Goal: Information Seeking & Learning: Compare options

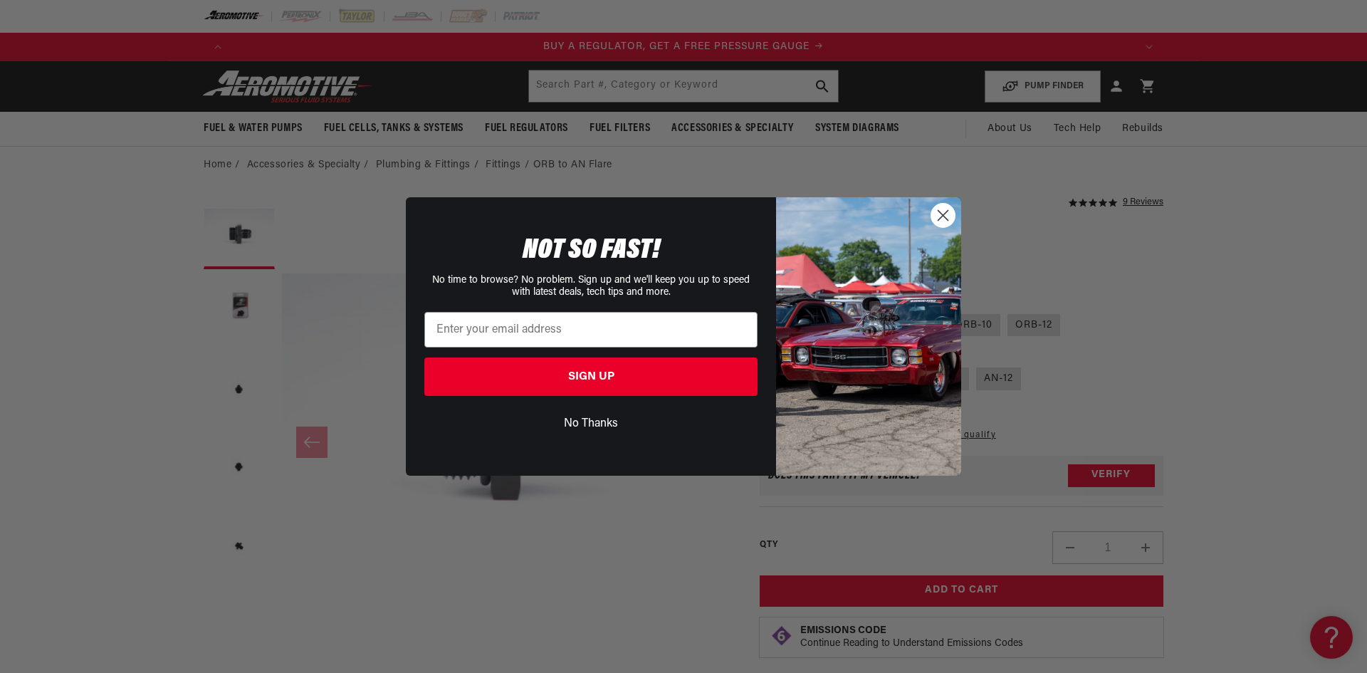
click at [943, 224] on circle "Close dialog" at bounding box center [942, 215] width 23 height 23
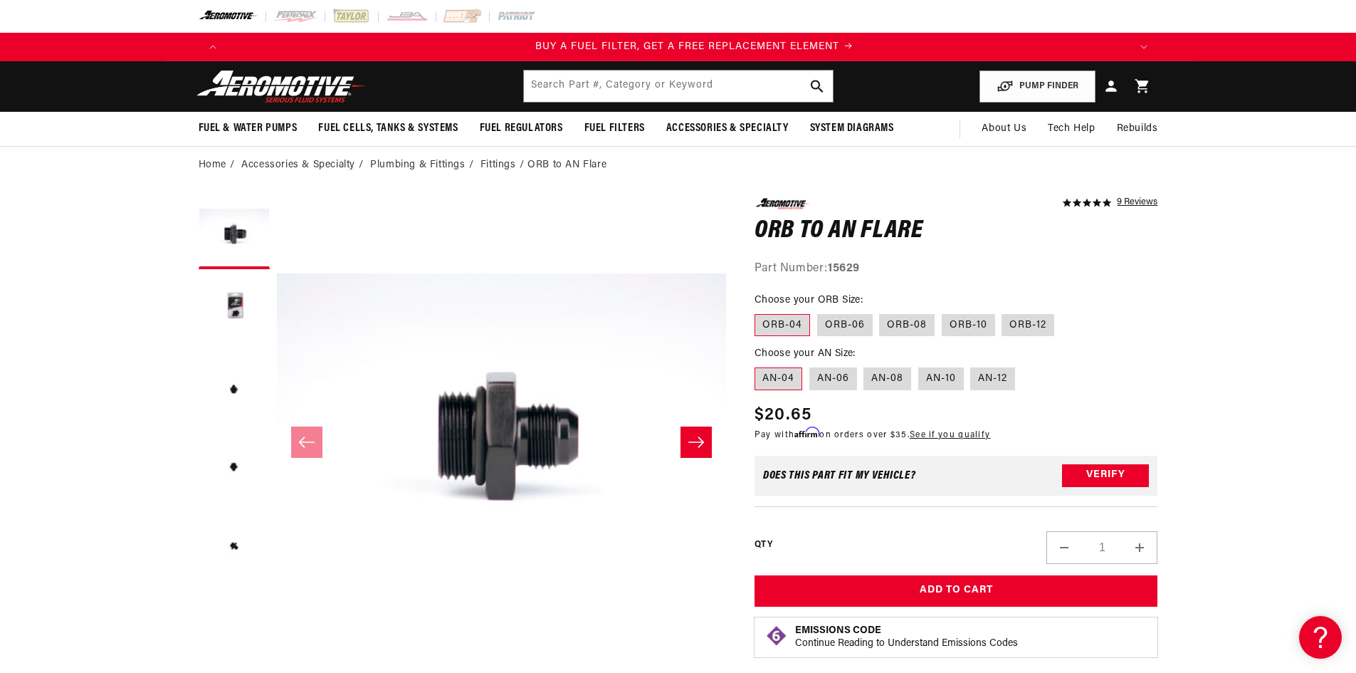
scroll to position [0, 903]
click at [977, 326] on label "ORB-10" at bounding box center [968, 325] width 53 height 23
click at [942, 312] on input "ORB-10" at bounding box center [942, 311] width 1 height 1
radio input "true"
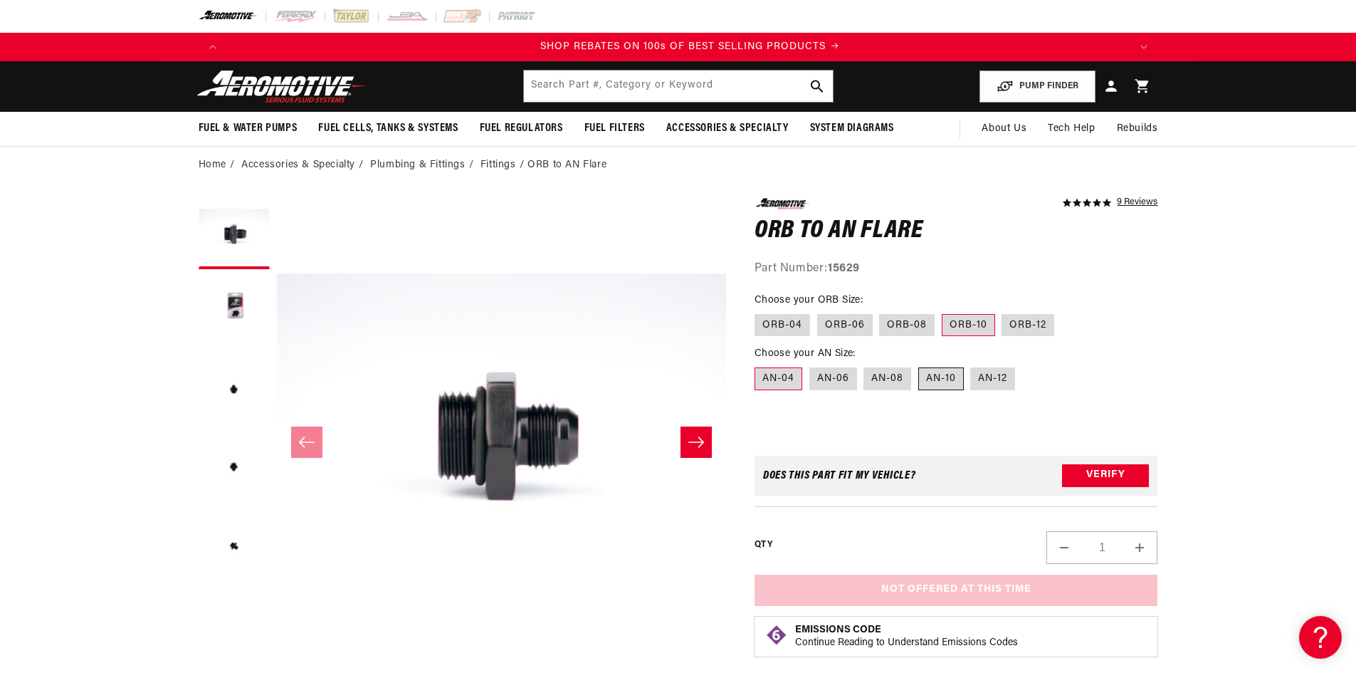
scroll to position [0, 1805]
click at [942, 380] on label "AN-10" at bounding box center [941, 378] width 46 height 23
click at [919, 365] on input "AN-10" at bounding box center [918, 364] width 1 height 1
radio input "true"
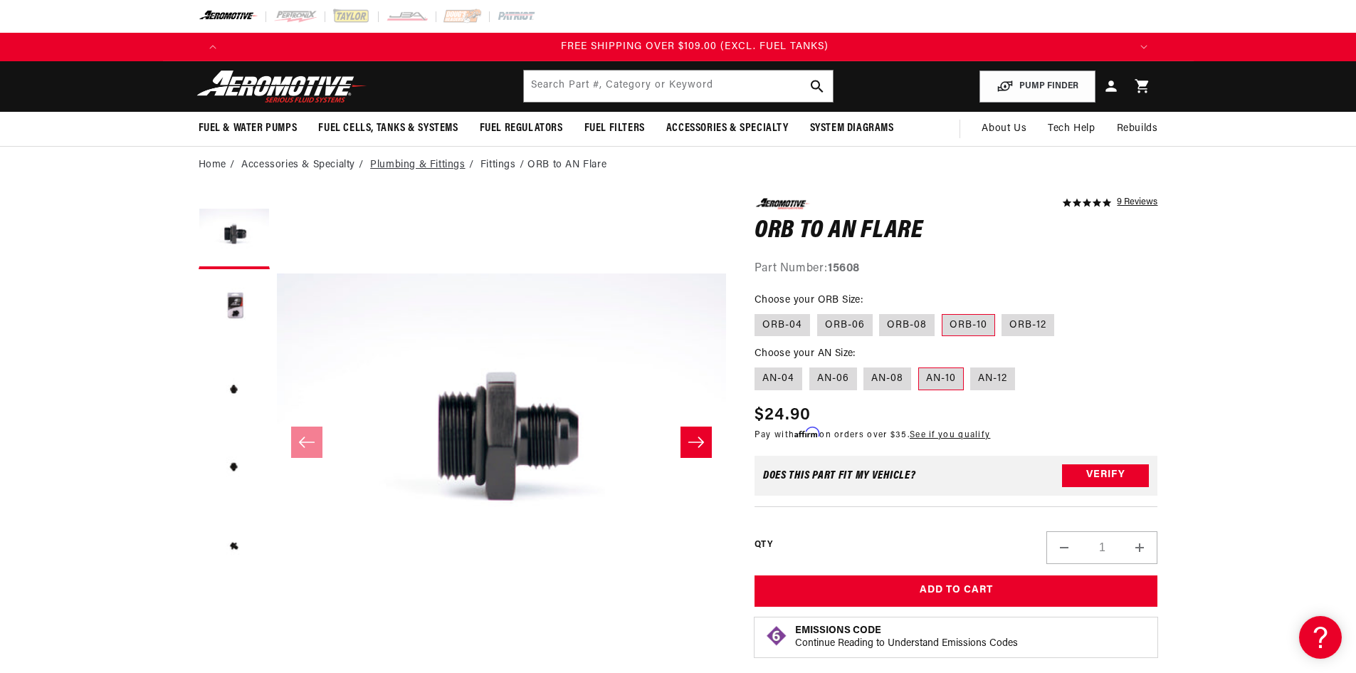
scroll to position [0, 2708]
drag, startPoint x: 428, startPoint y: 164, endPoint x: 730, endPoint y: 166, distance: 301.8
click at [730, 166] on ol "Home Accessories & Specialty Plumbing & Fittings Fittings ORB to AN Flare" at bounding box center [679, 165] width 960 height 16
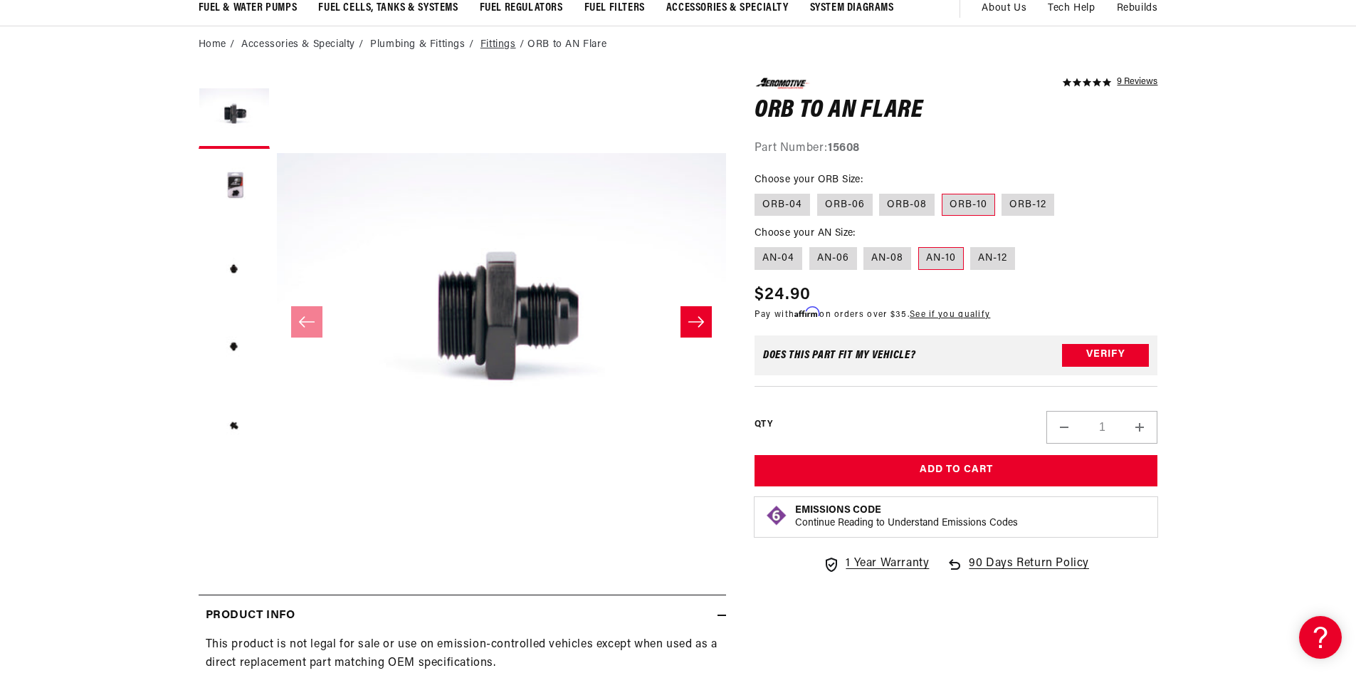
scroll to position [0, 0]
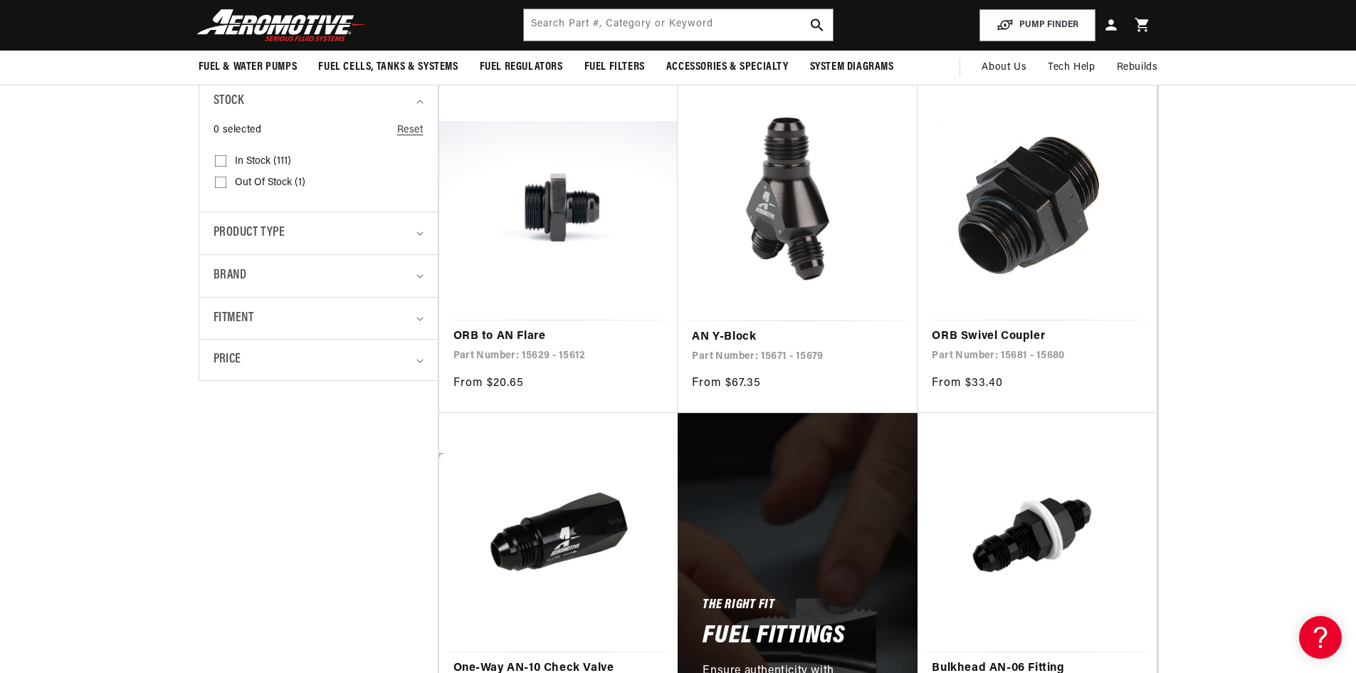
scroll to position [0, 1805]
click at [280, 324] on div "Fitment" at bounding box center [313, 318] width 198 height 21
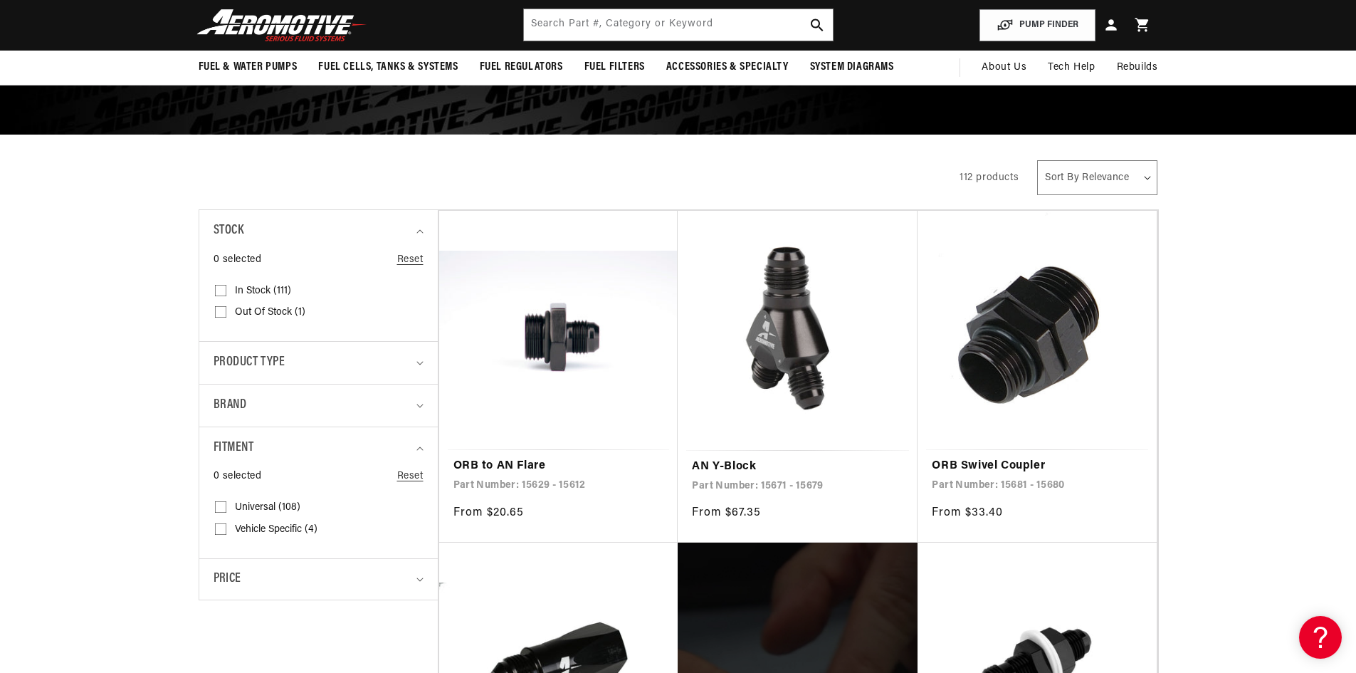
scroll to position [142, 0]
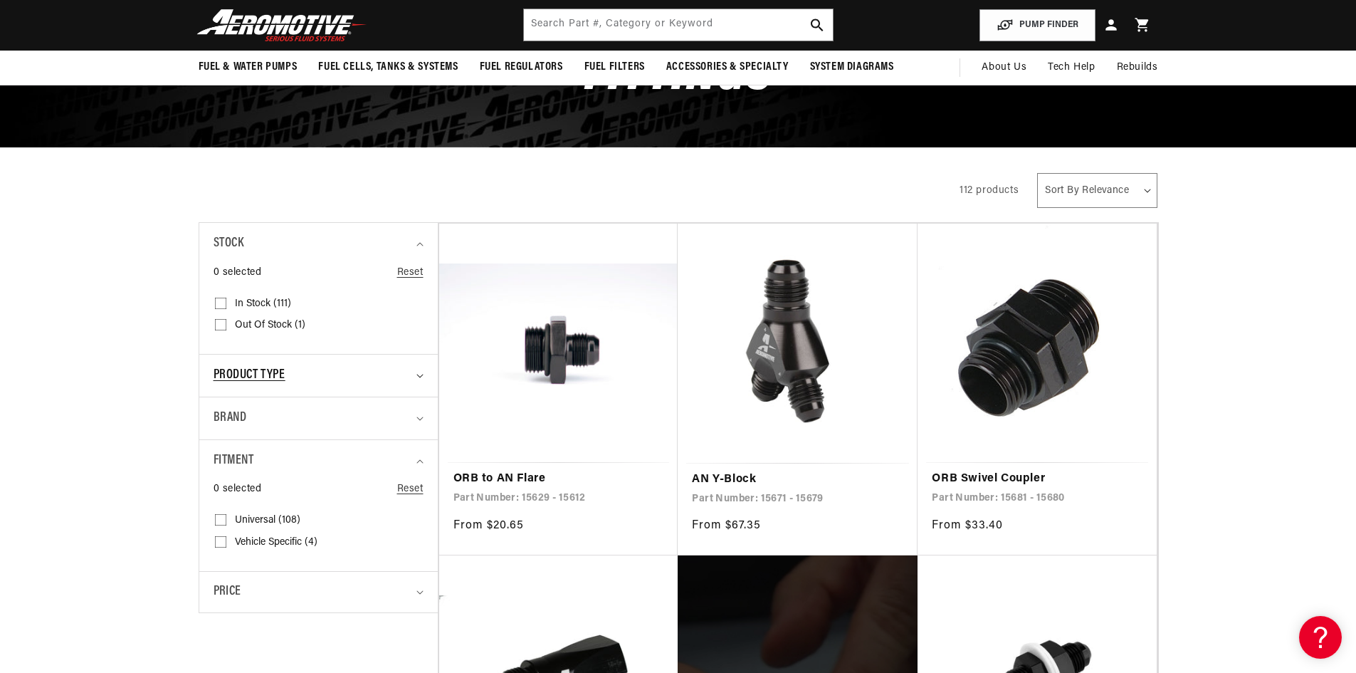
click at [263, 374] on span "Product type" at bounding box center [250, 375] width 72 height 21
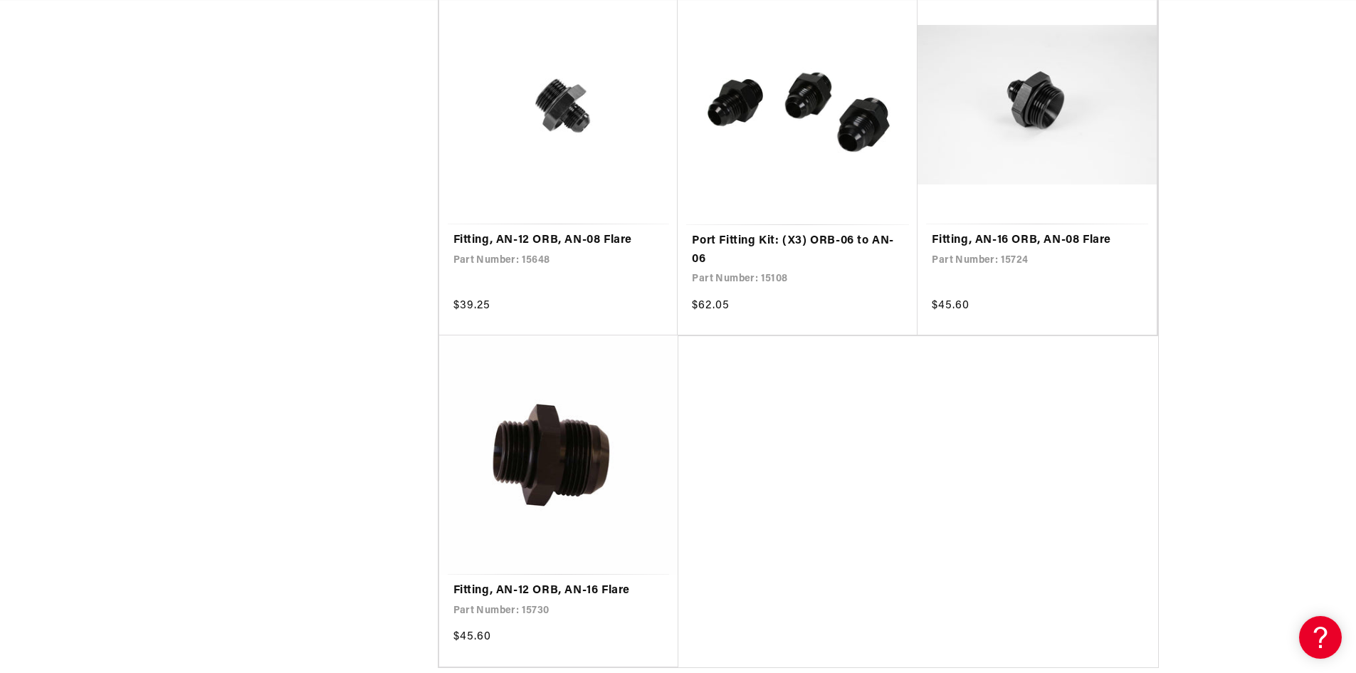
scroll to position [0, 2708]
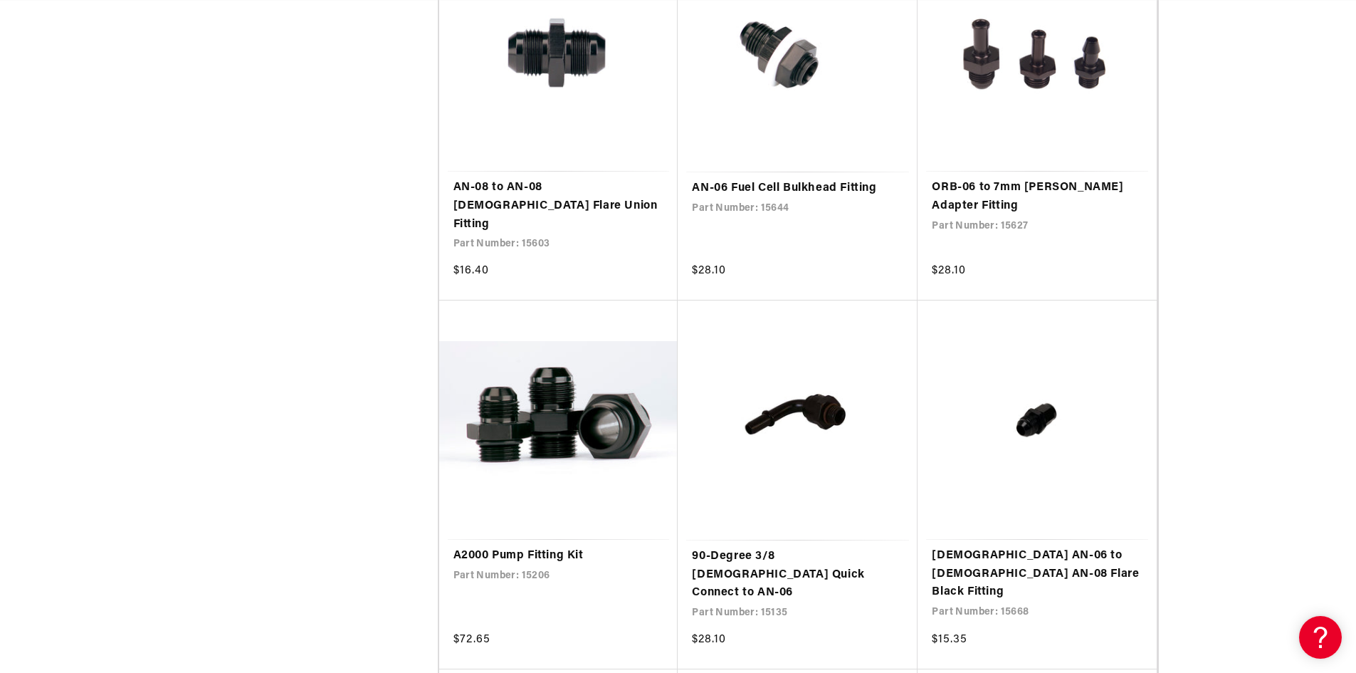
scroll to position [5125, 0]
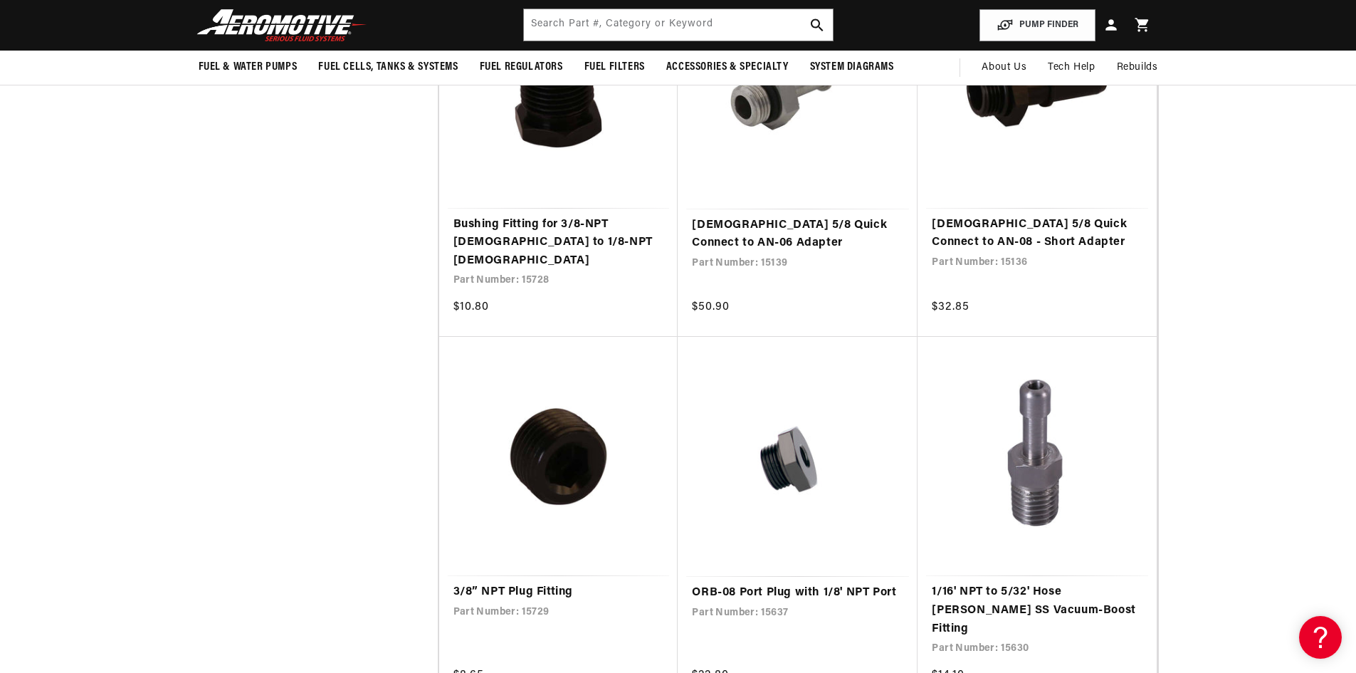
scroll to position [5909, 0]
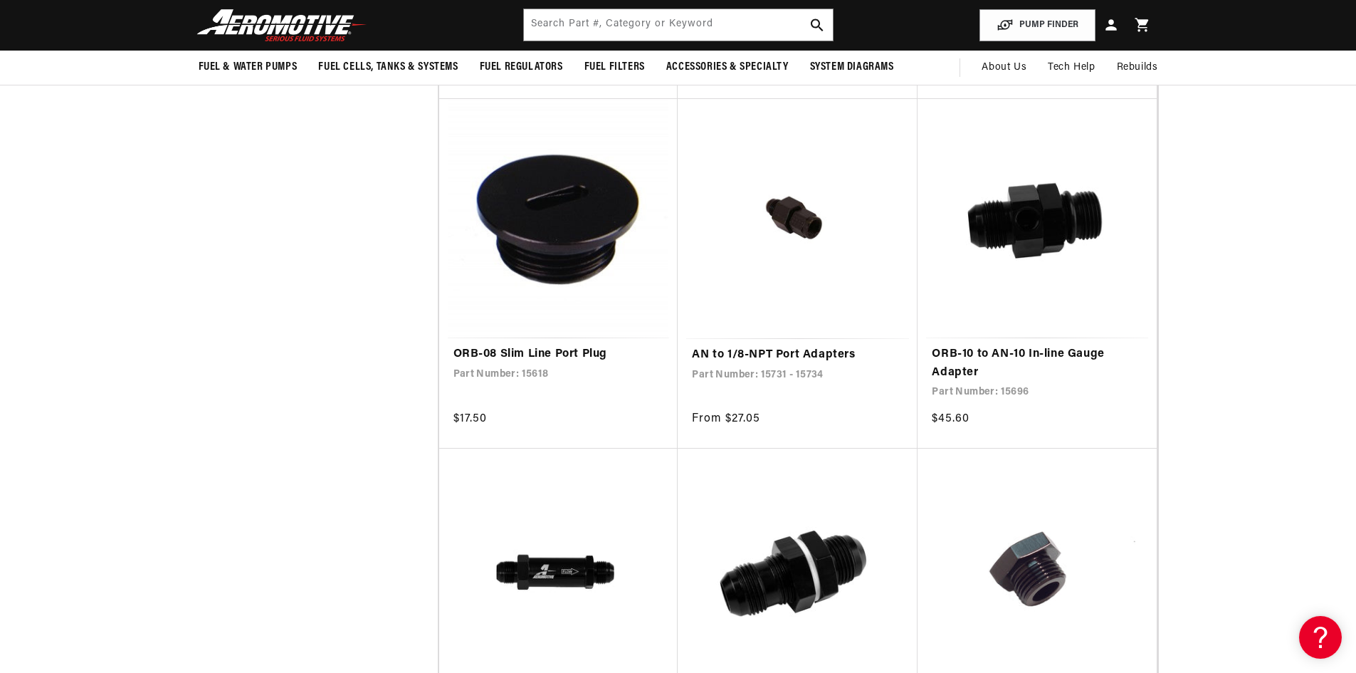
scroll to position [1630, 0]
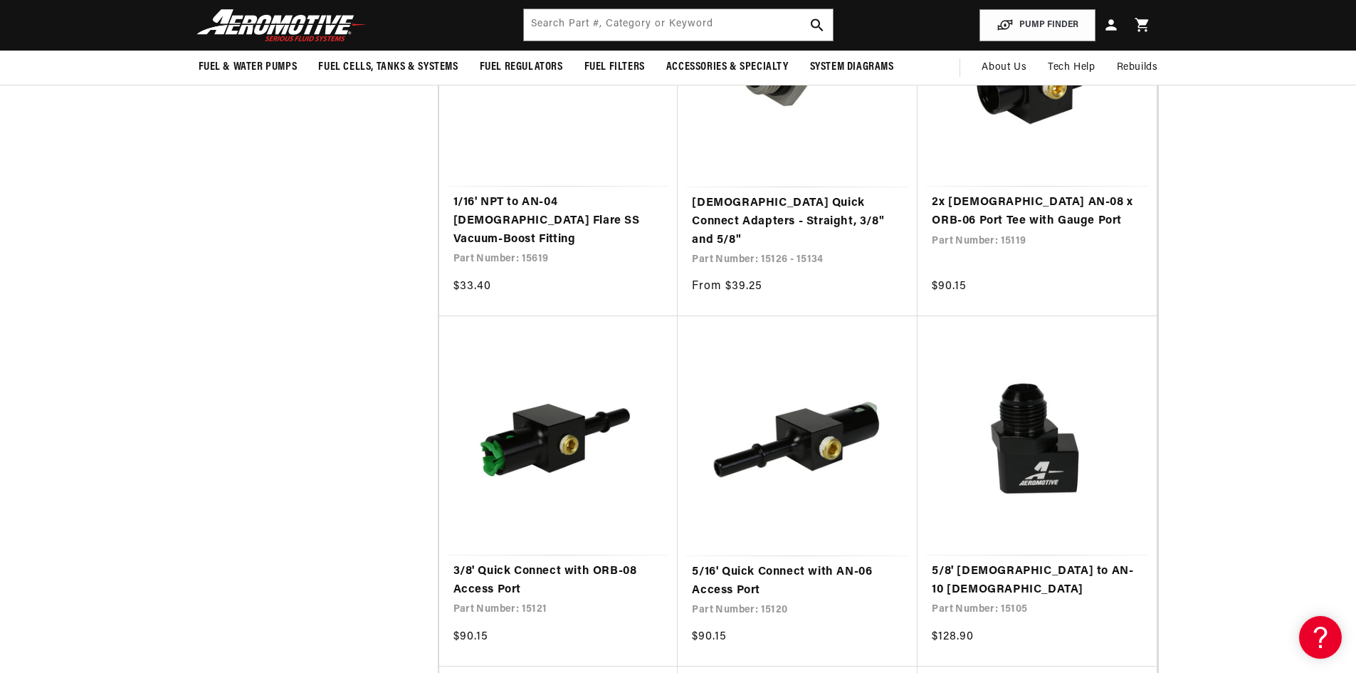
scroll to position [8964, 0]
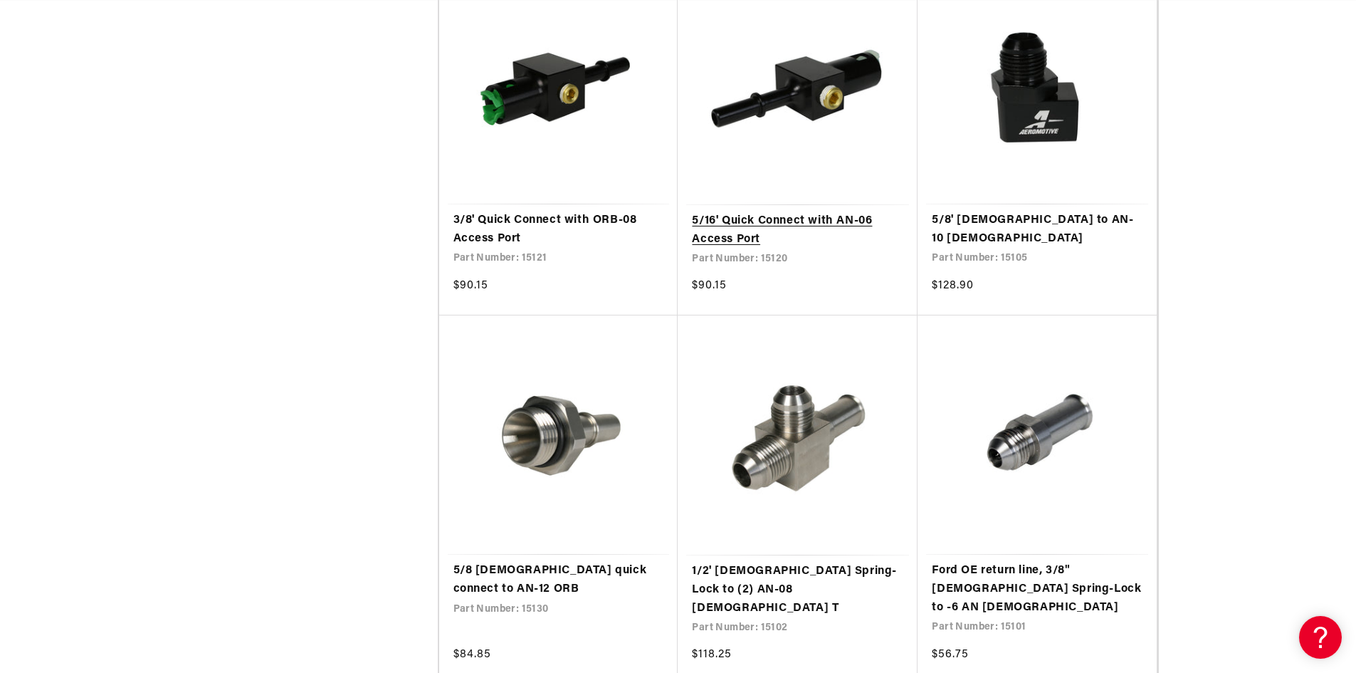
click at [899, 212] on link "5/16' Quick Connect with AN-06 Access Port" at bounding box center [797, 230] width 211 height 36
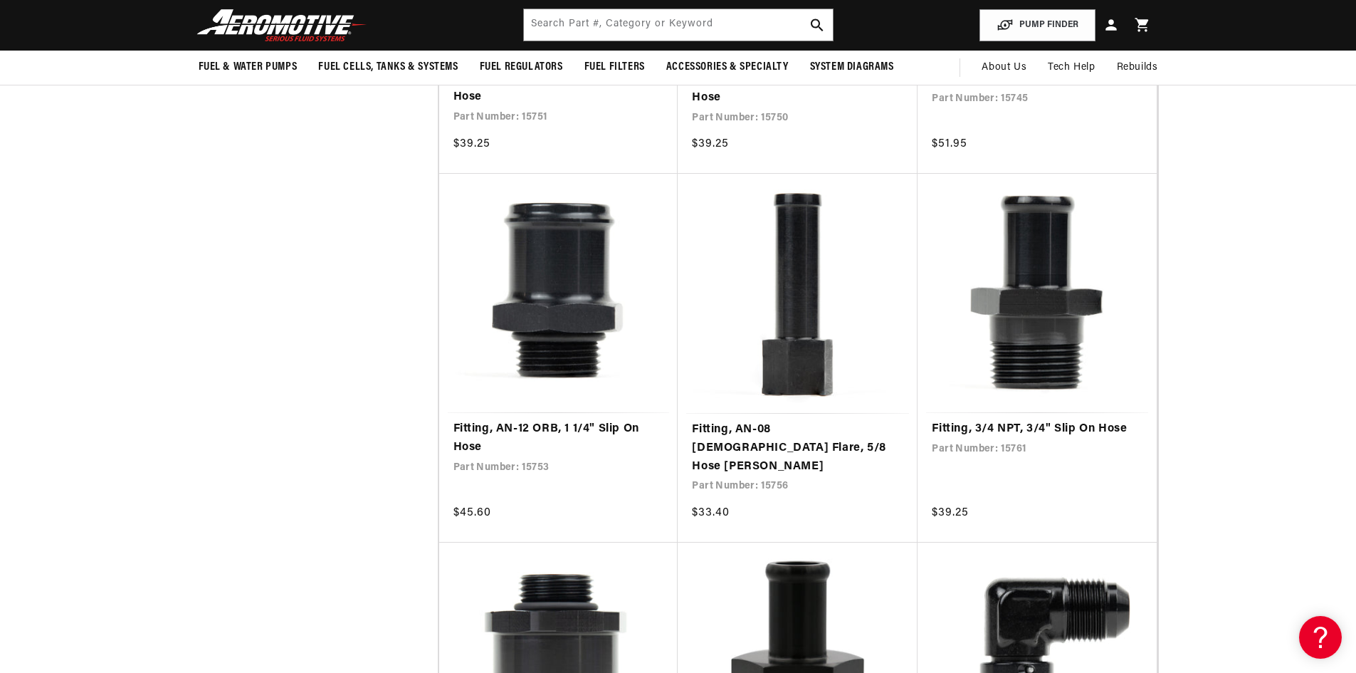
scroll to position [12044, 0]
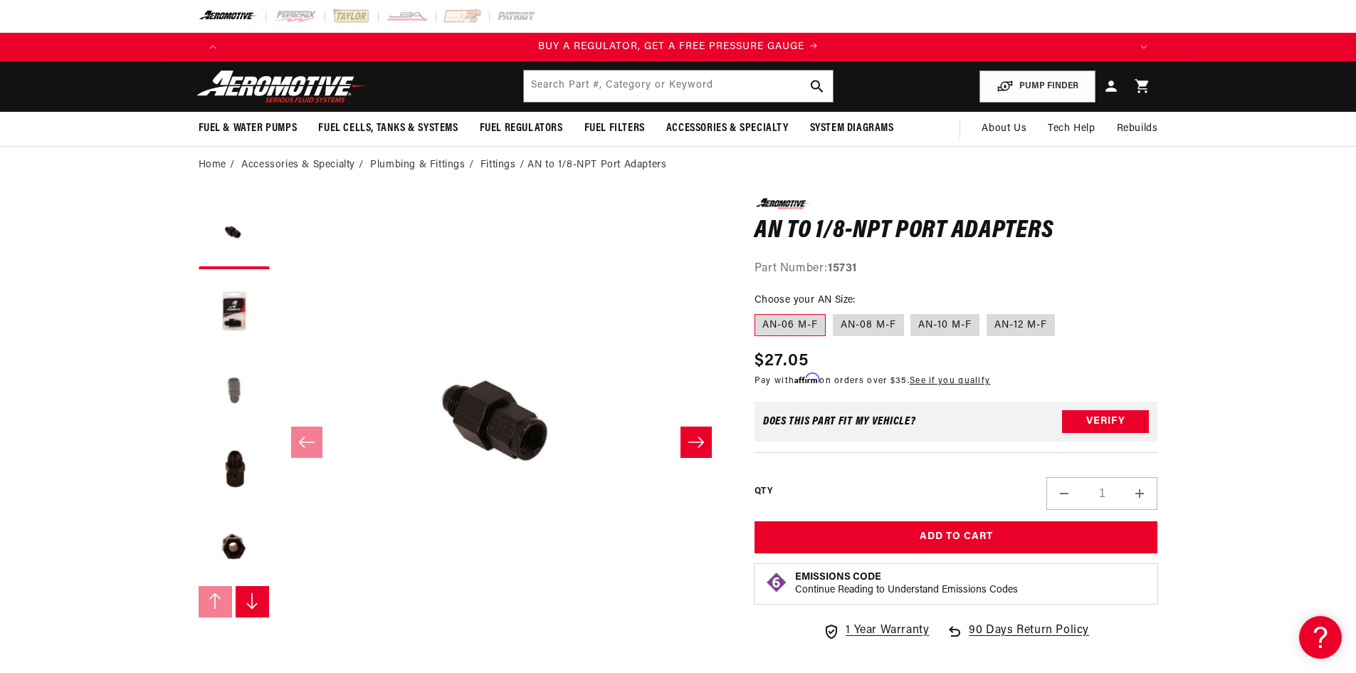
click at [238, 380] on button "Load image 3 in gallery view" at bounding box center [234, 390] width 71 height 71
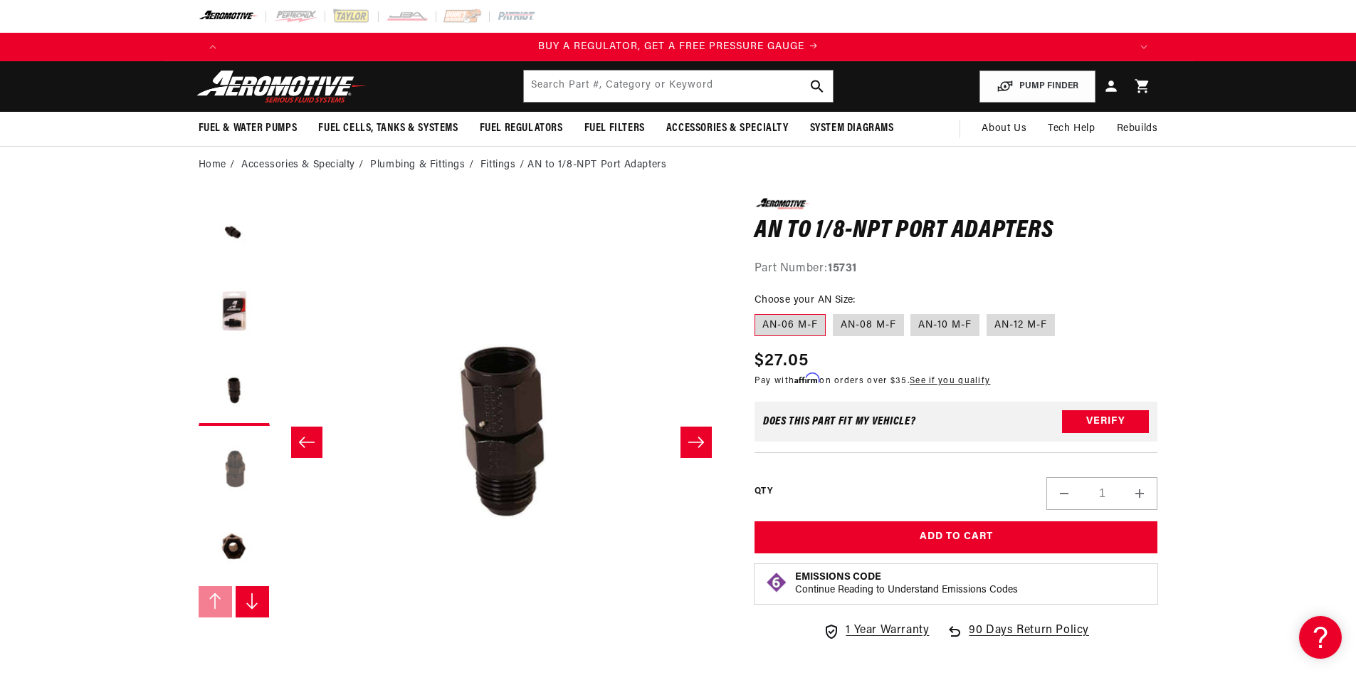
click at [232, 458] on button "Load image 4 in gallery view" at bounding box center [234, 468] width 71 height 71
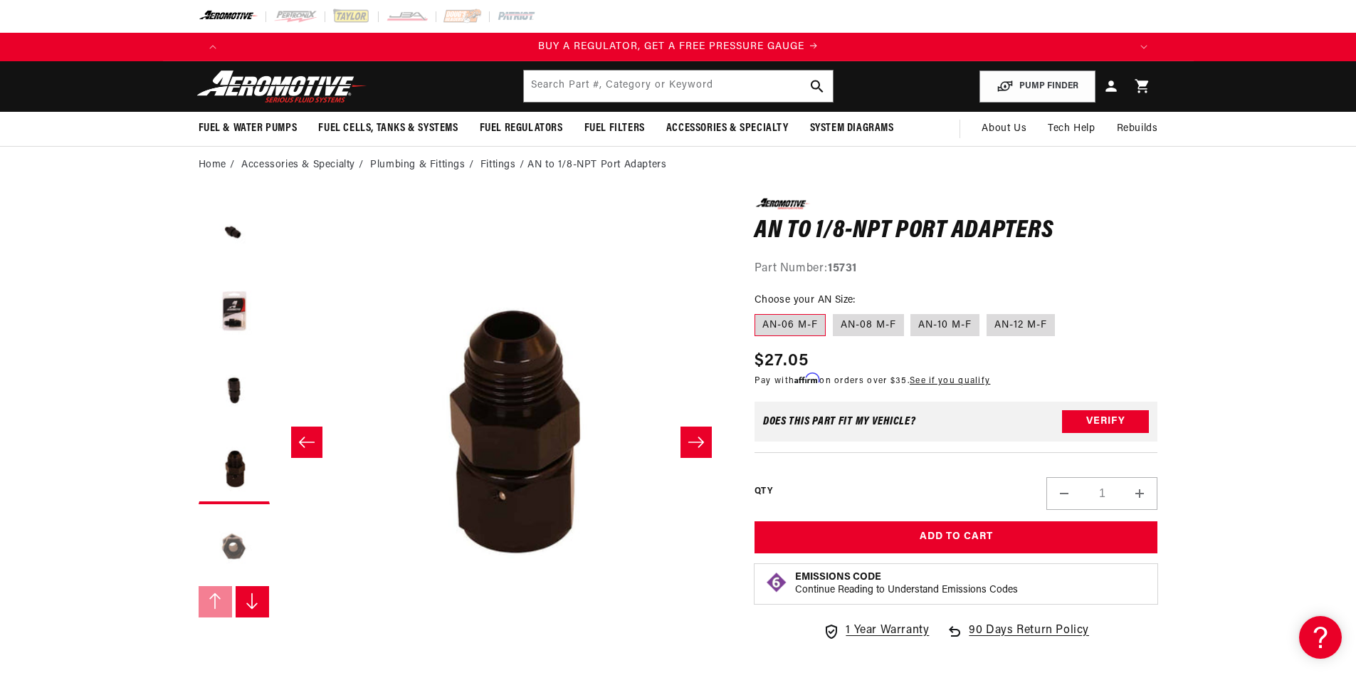
scroll to position [0, 1348]
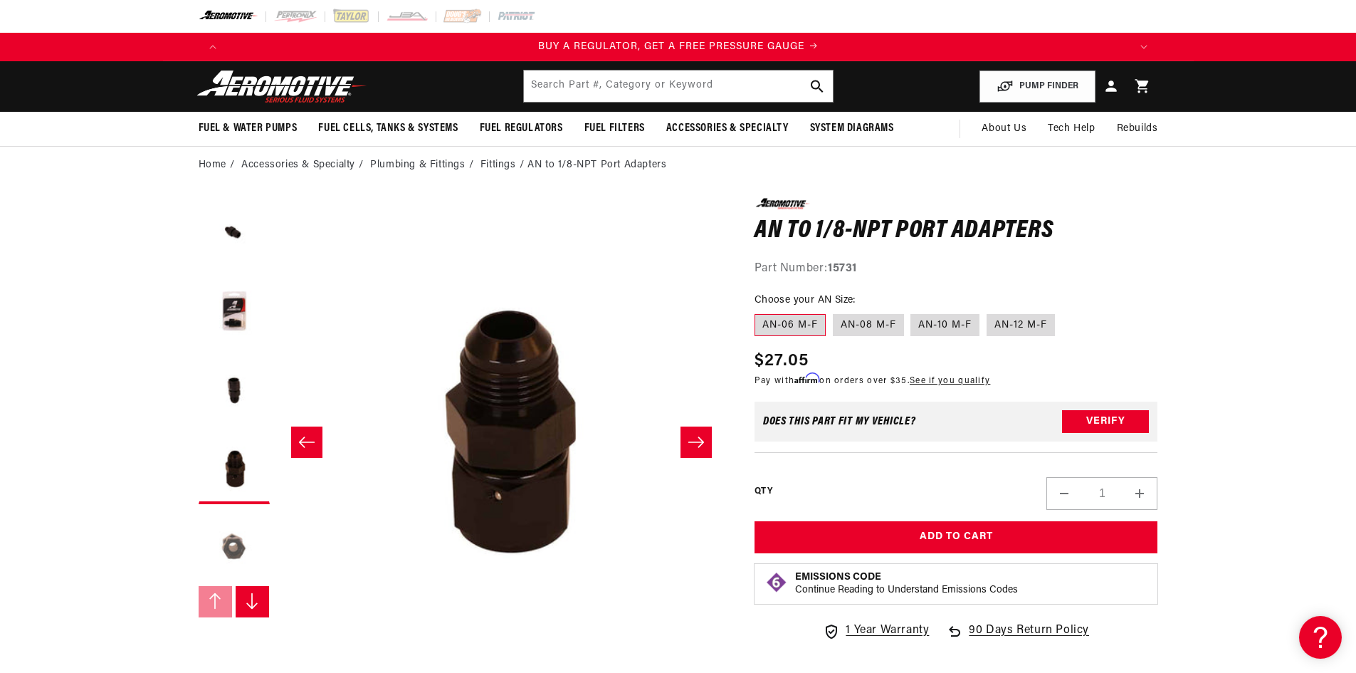
click at [224, 535] on button "Load image 5 in gallery view" at bounding box center [234, 546] width 71 height 71
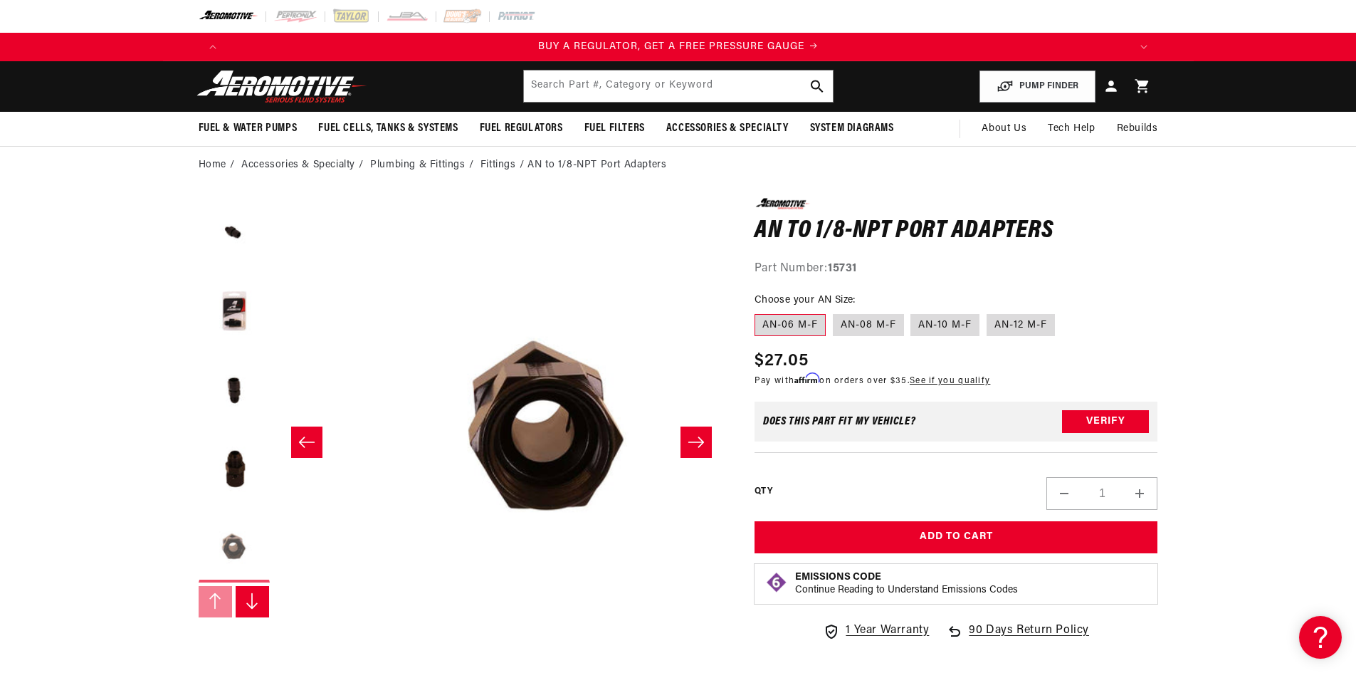
scroll to position [0, 1798]
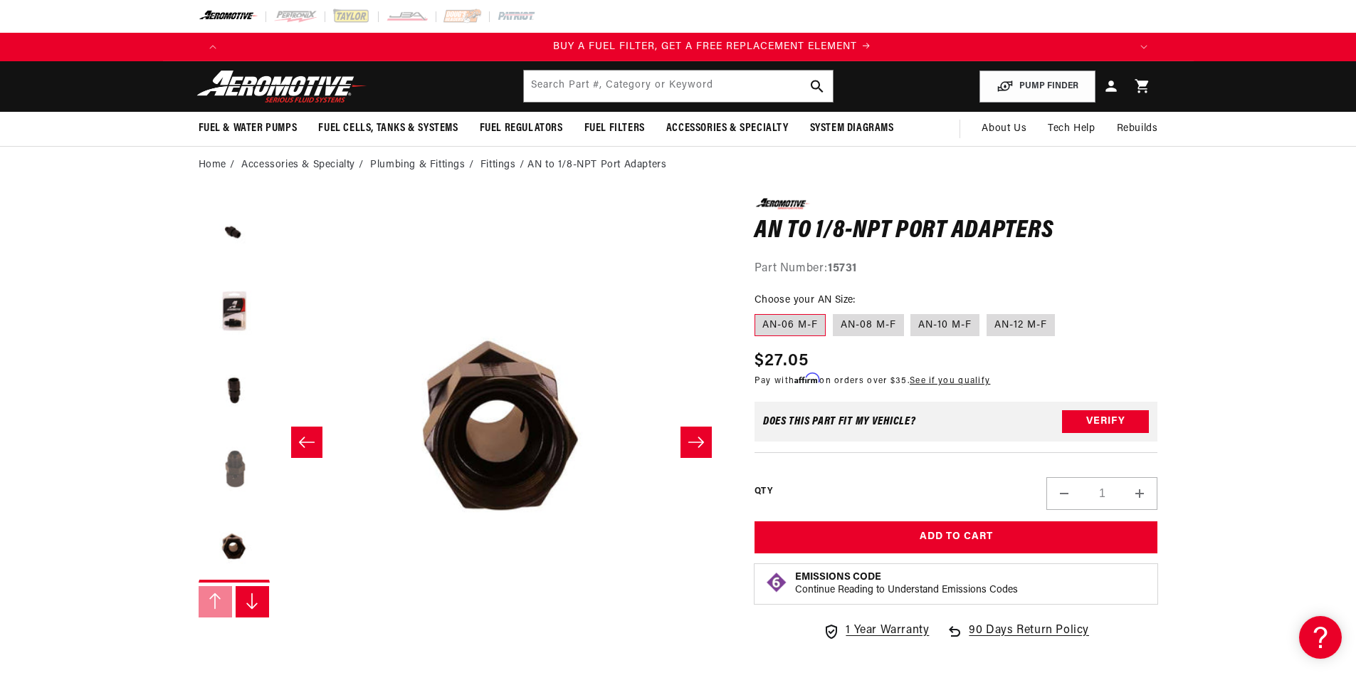
click at [227, 494] on button "Load image 4 in gallery view" at bounding box center [234, 468] width 71 height 71
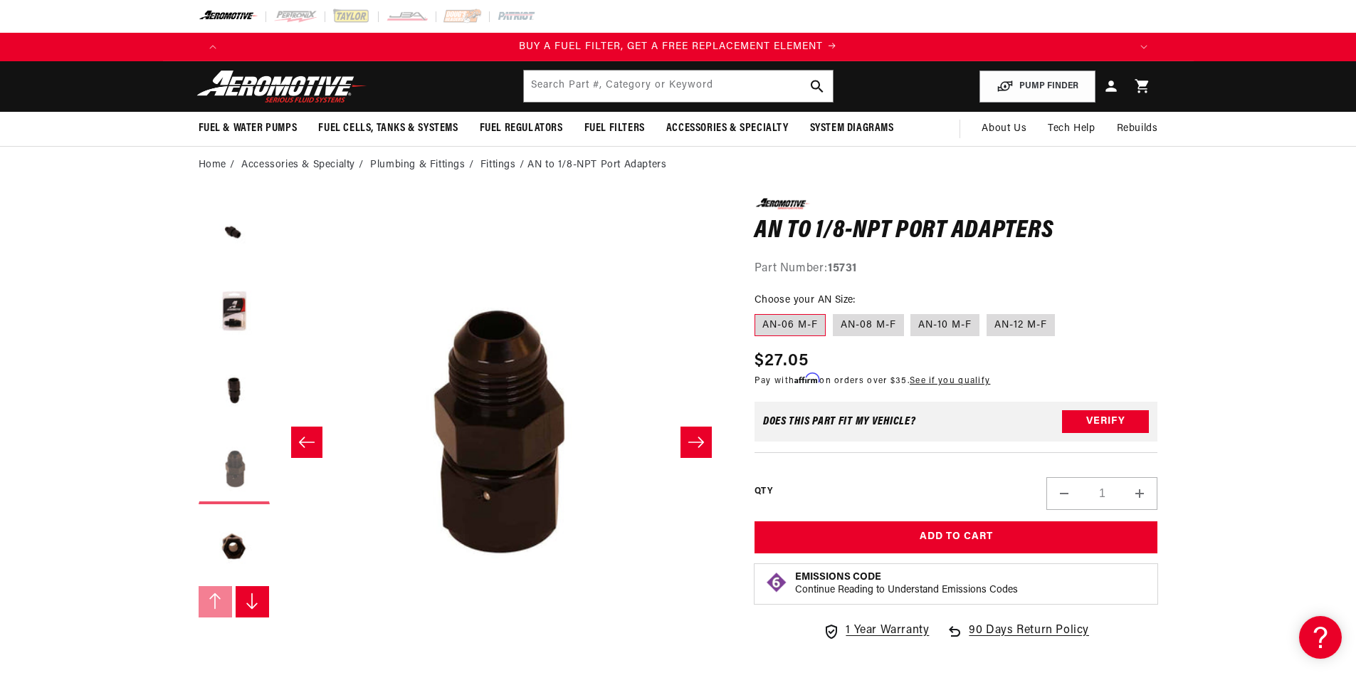
scroll to position [0, 1348]
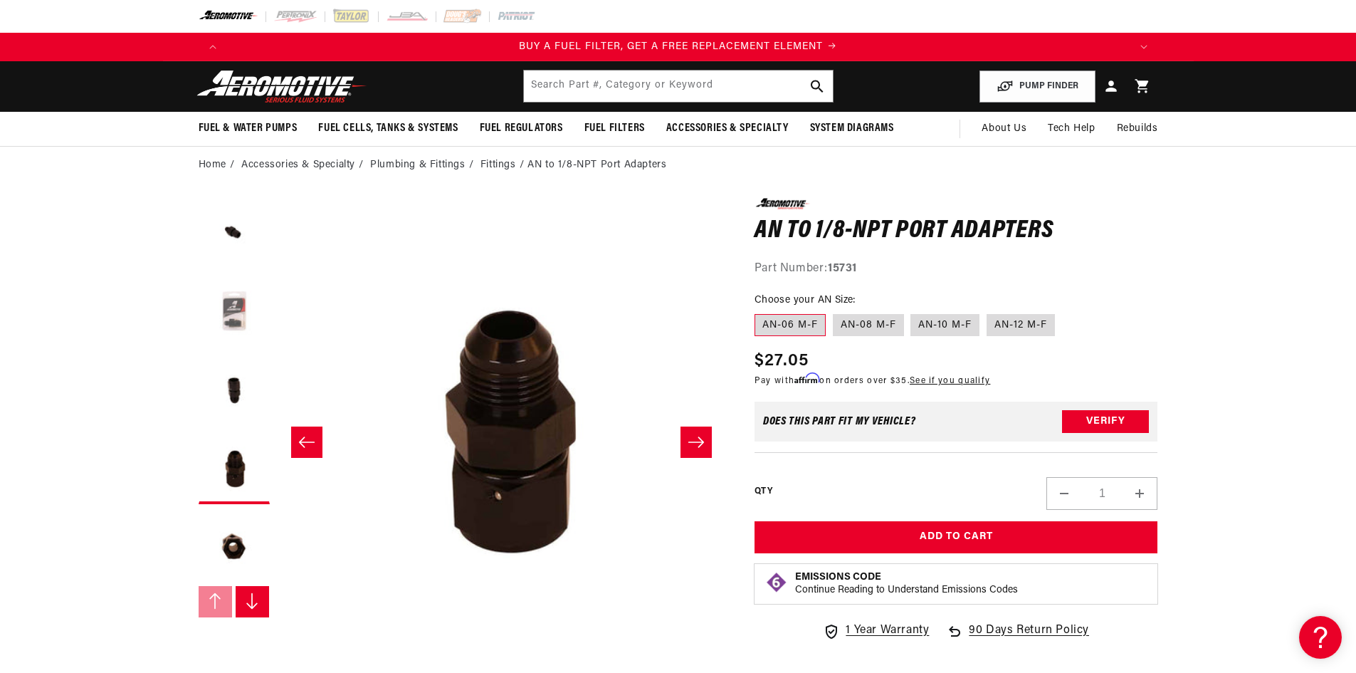
click at [229, 304] on button "Load image 2 in gallery view" at bounding box center [234, 311] width 71 height 71
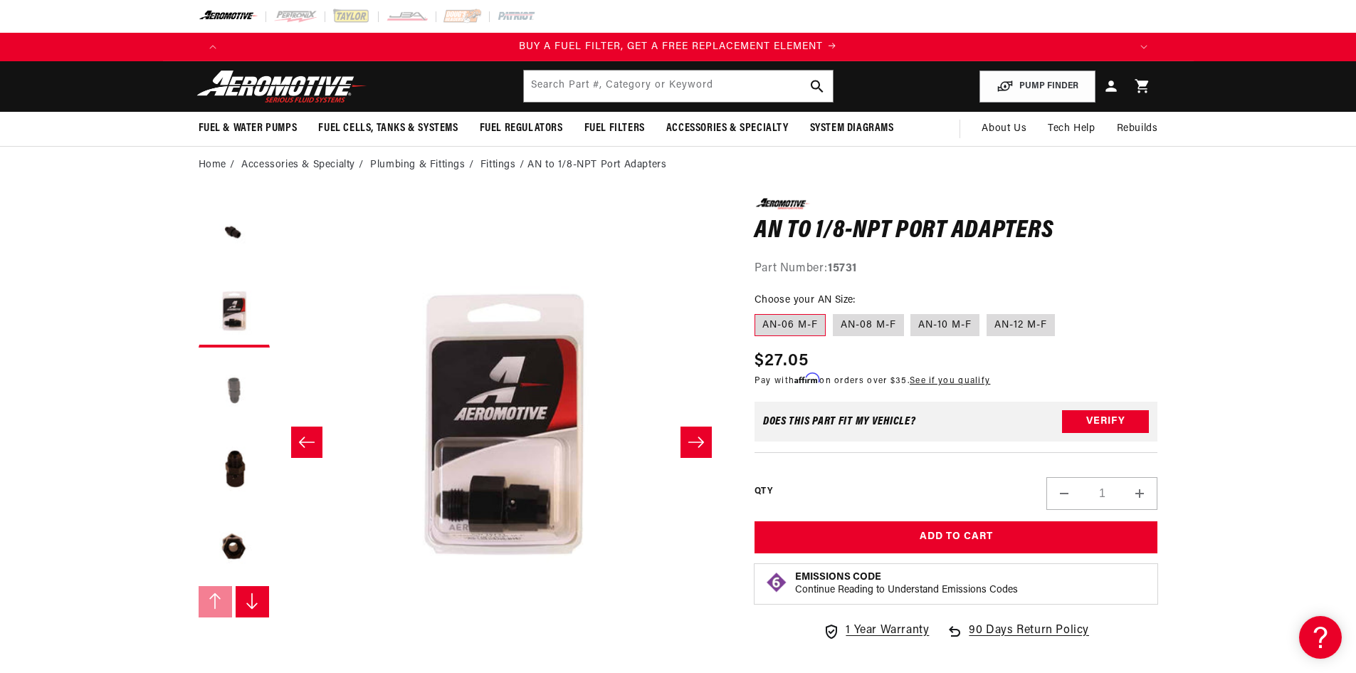
click at [239, 374] on button "Load image 3 in gallery view" at bounding box center [234, 390] width 71 height 71
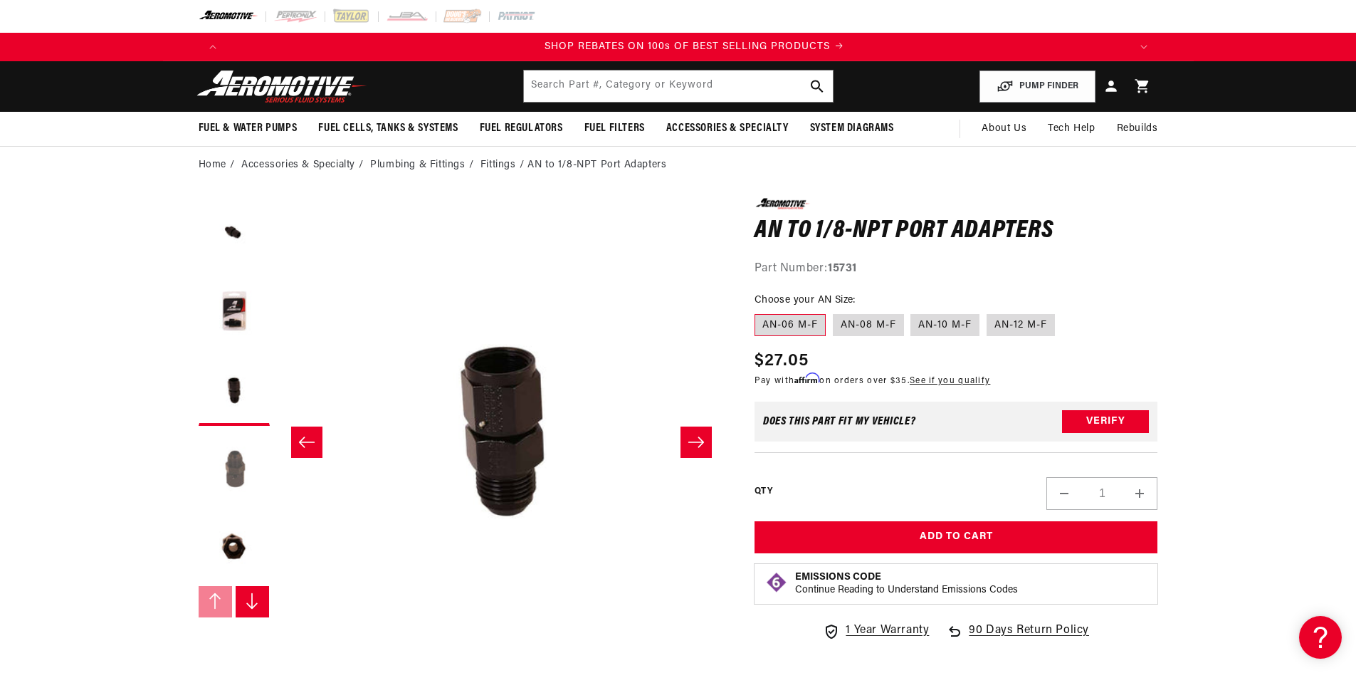
scroll to position [0, 1805]
click at [236, 445] on button "Load image 4 in gallery view" at bounding box center [234, 468] width 71 height 71
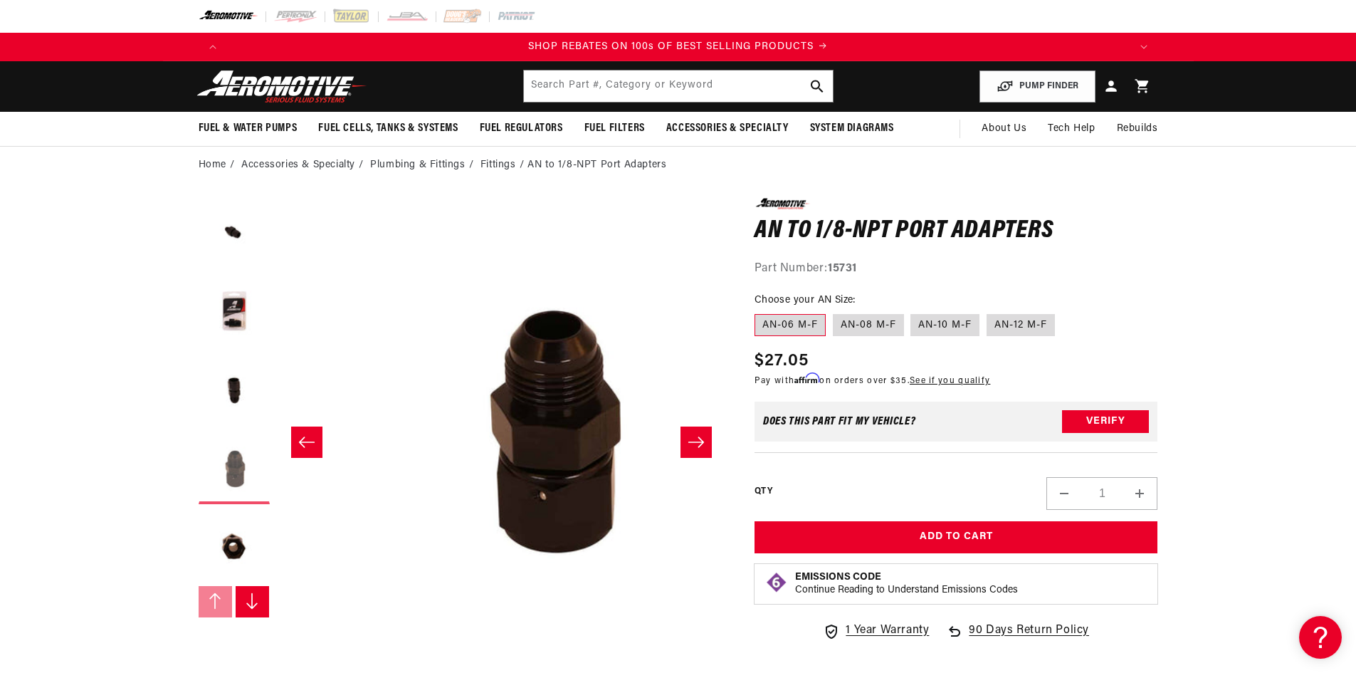
scroll to position [0, 1348]
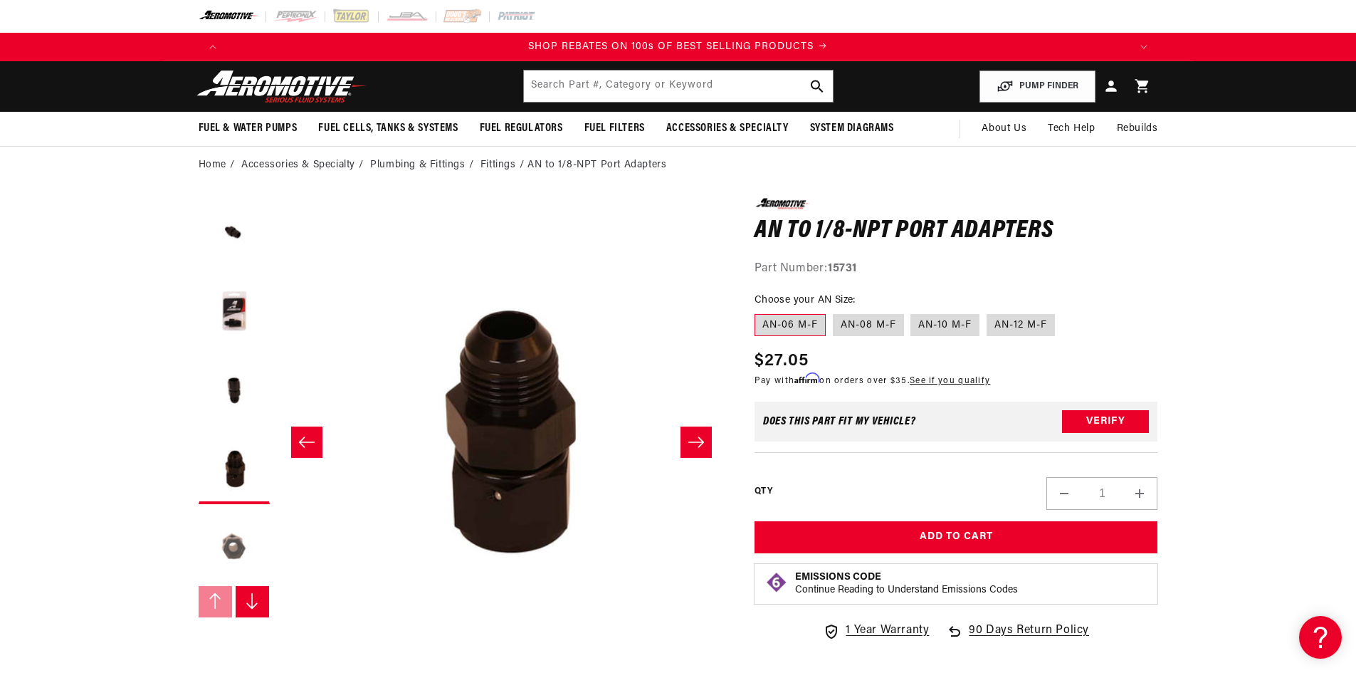
click at [226, 533] on button "Load image 5 in gallery view" at bounding box center [234, 546] width 71 height 71
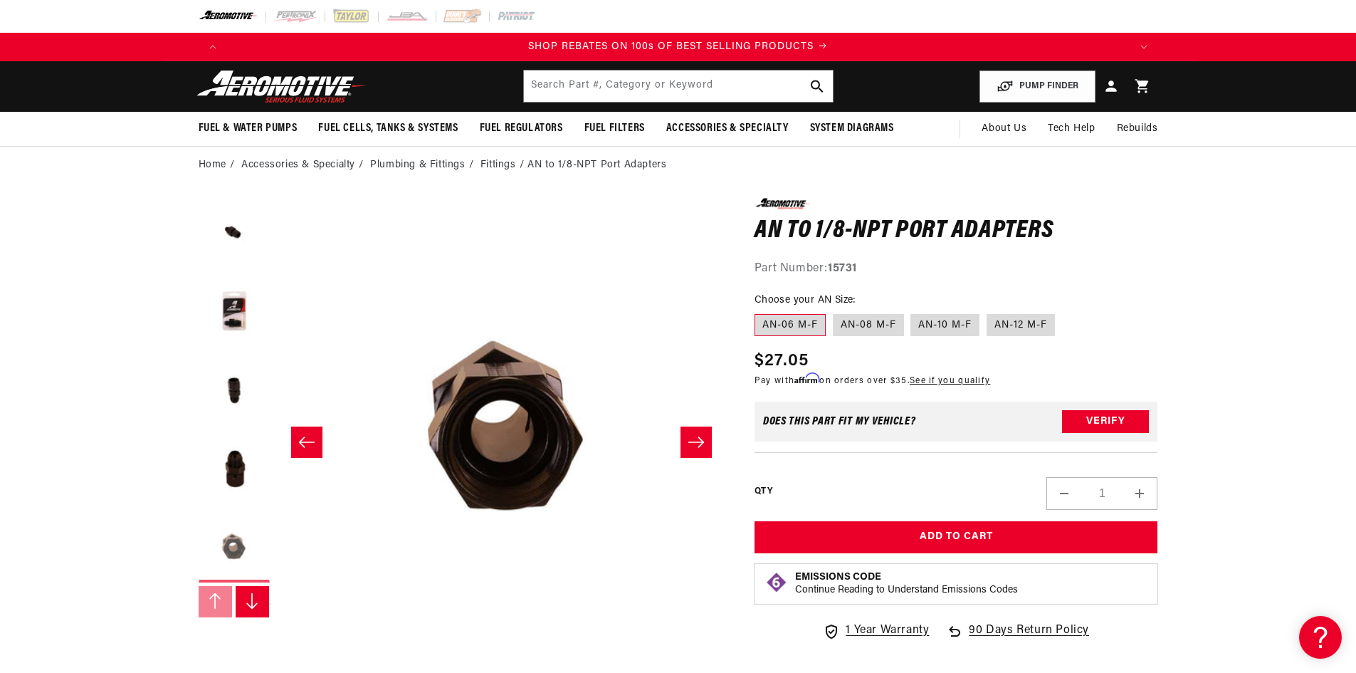
scroll to position [0, 1798]
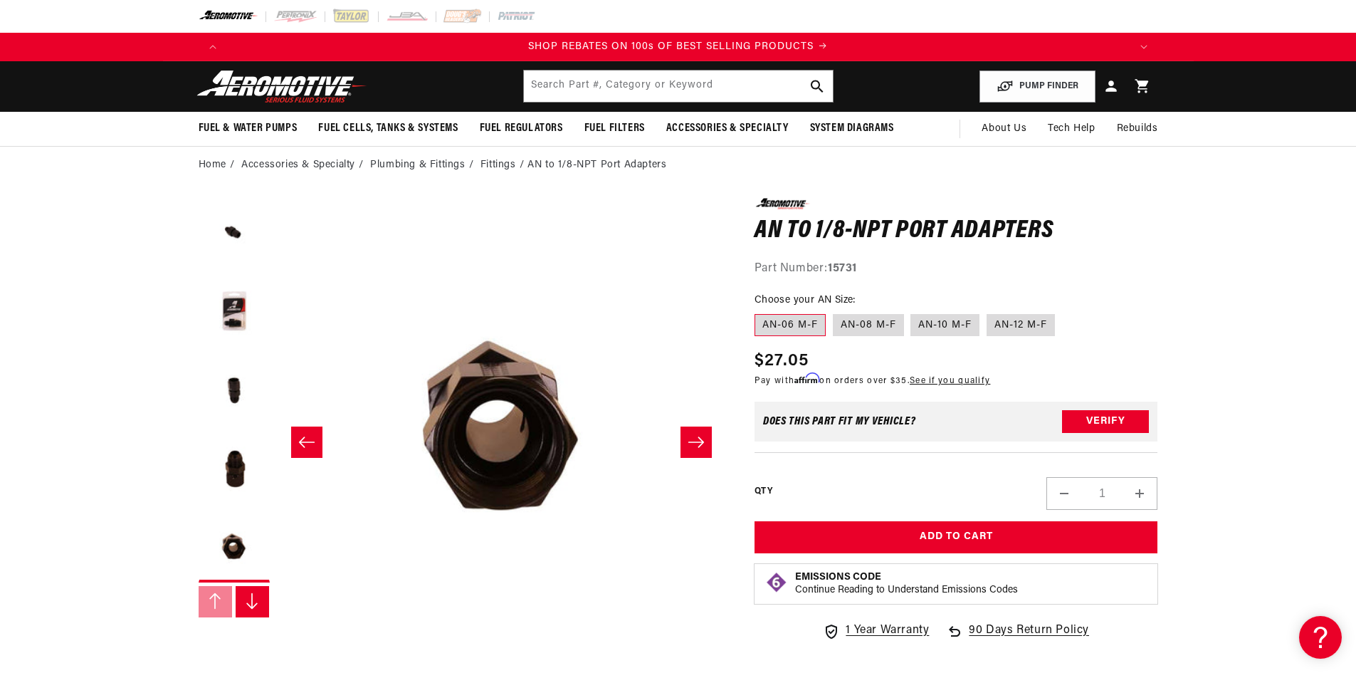
click at [252, 600] on icon "Slide right" at bounding box center [252, 601] width 11 height 16
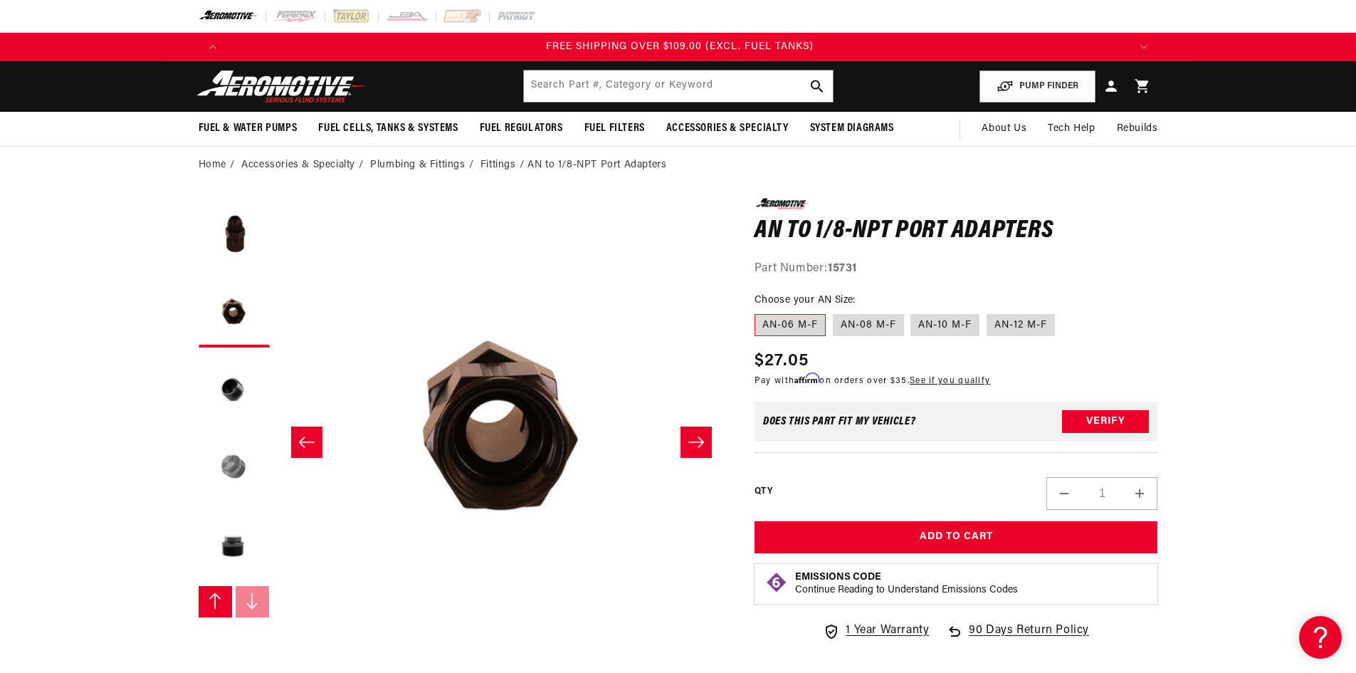
scroll to position [0, 2708]
click at [246, 463] on button "Load image 7 in gallery view" at bounding box center [234, 468] width 71 height 71
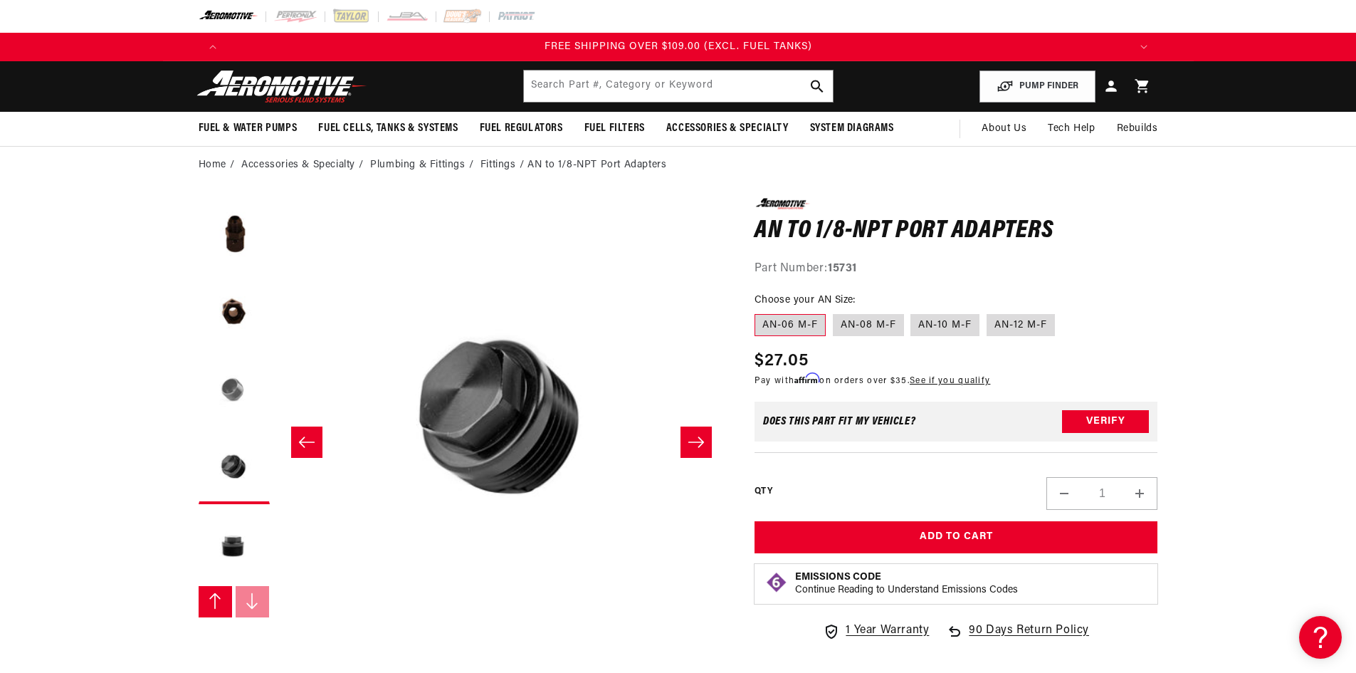
click at [238, 395] on button "Load image 6 in gallery view" at bounding box center [234, 390] width 71 height 71
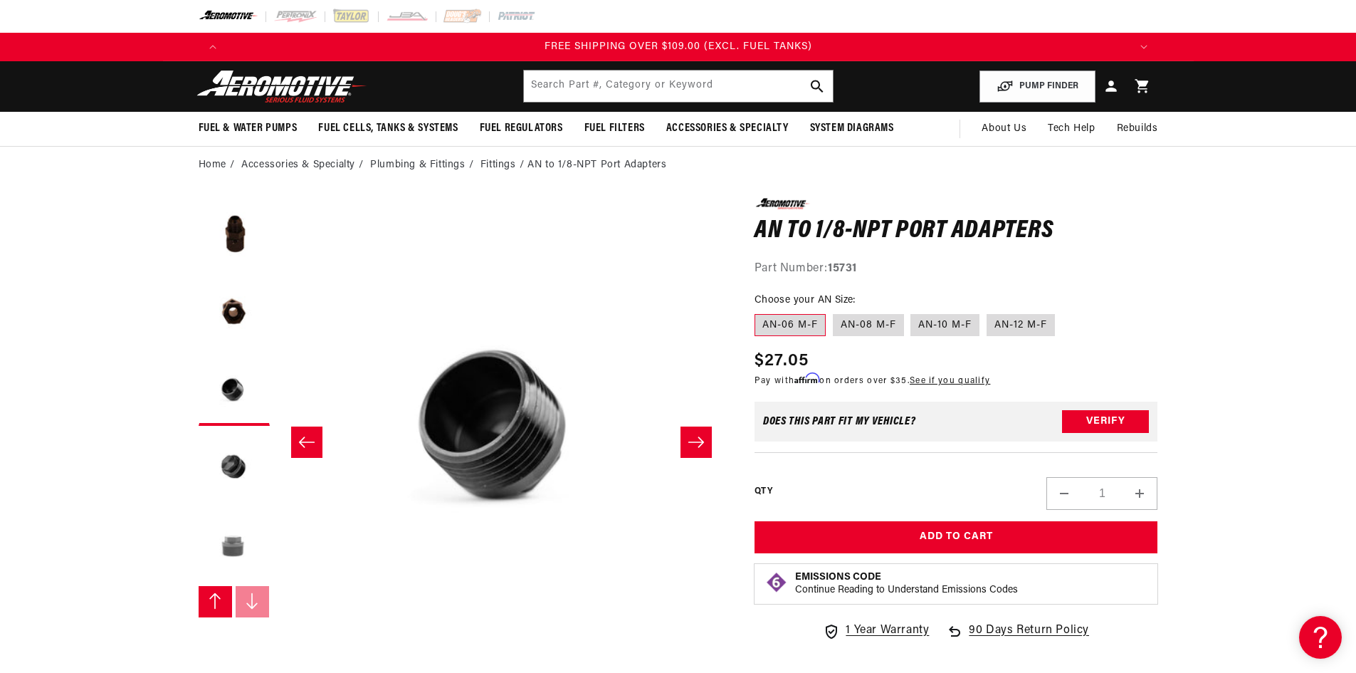
click at [236, 545] on button "Load image 8 in gallery view" at bounding box center [234, 546] width 71 height 71
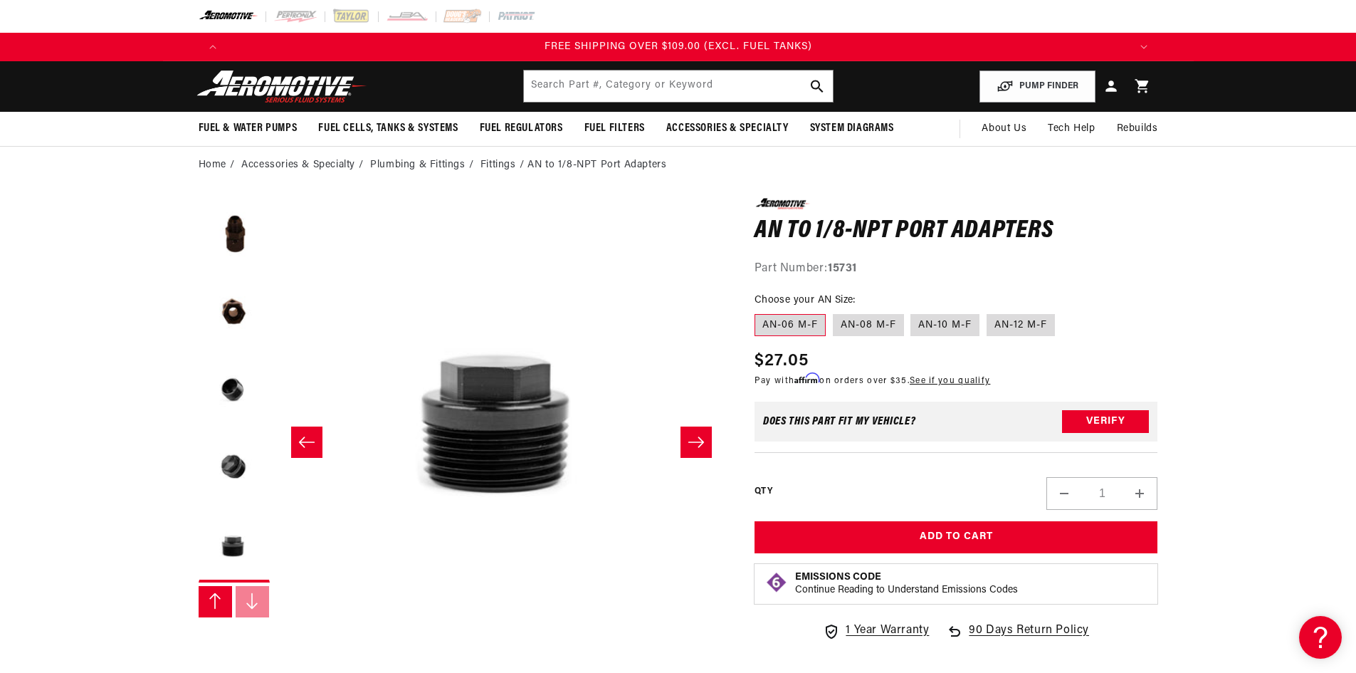
scroll to position [0, 3146]
click at [261, 625] on slider-component "Gallery Viewer" at bounding box center [234, 442] width 71 height 488
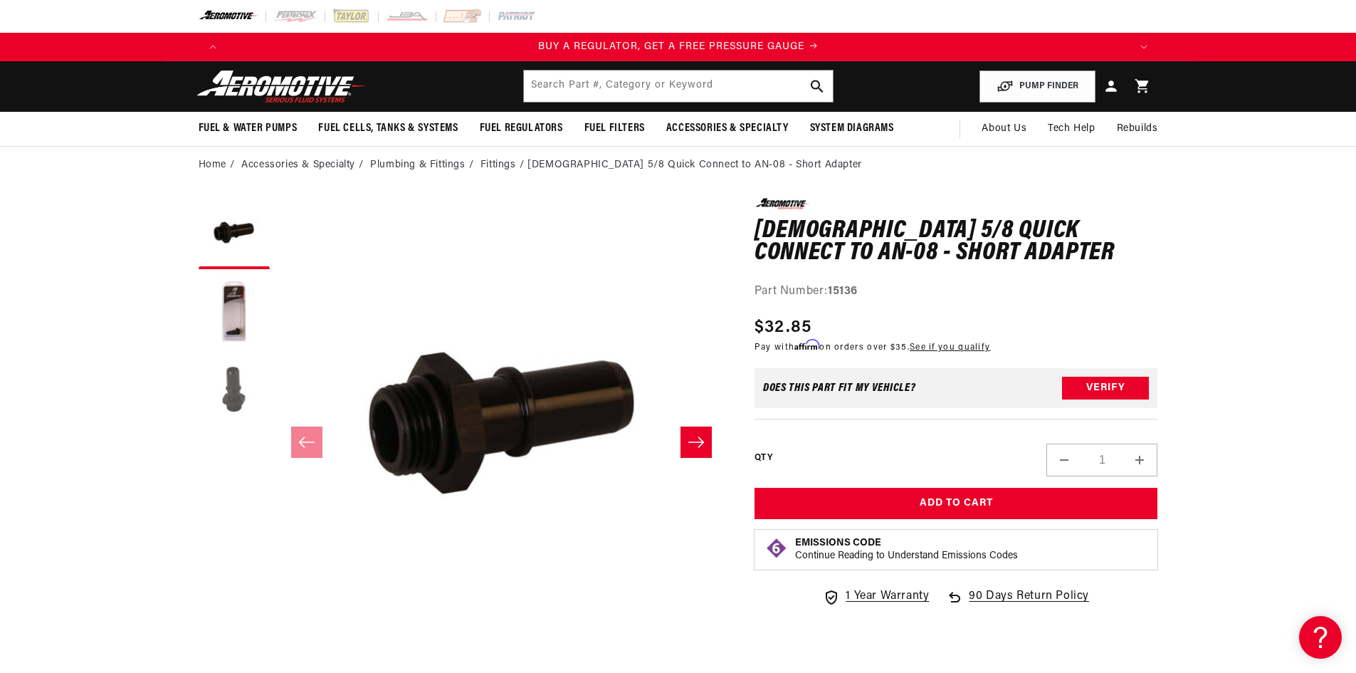
click at [241, 384] on button "Load image 3 in gallery view" at bounding box center [234, 390] width 71 height 71
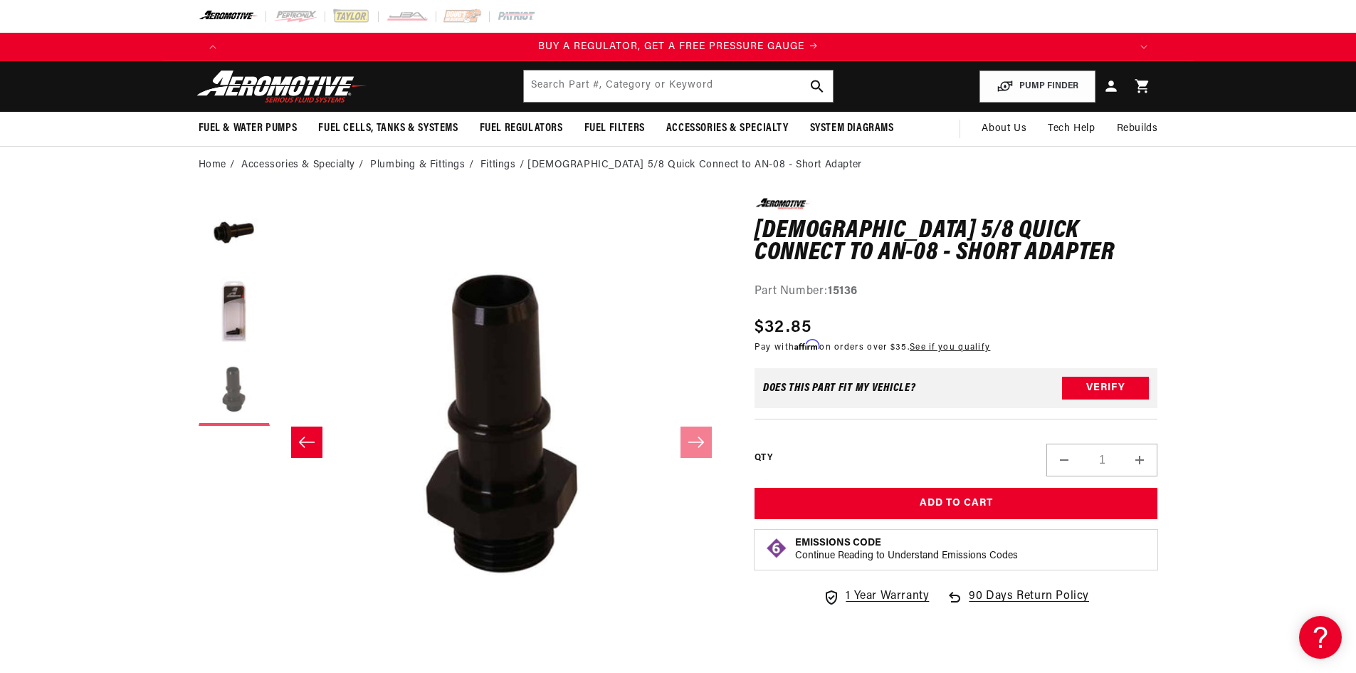
scroll to position [0, 899]
click at [227, 242] on button "Load image 1 in gallery view" at bounding box center [234, 233] width 71 height 71
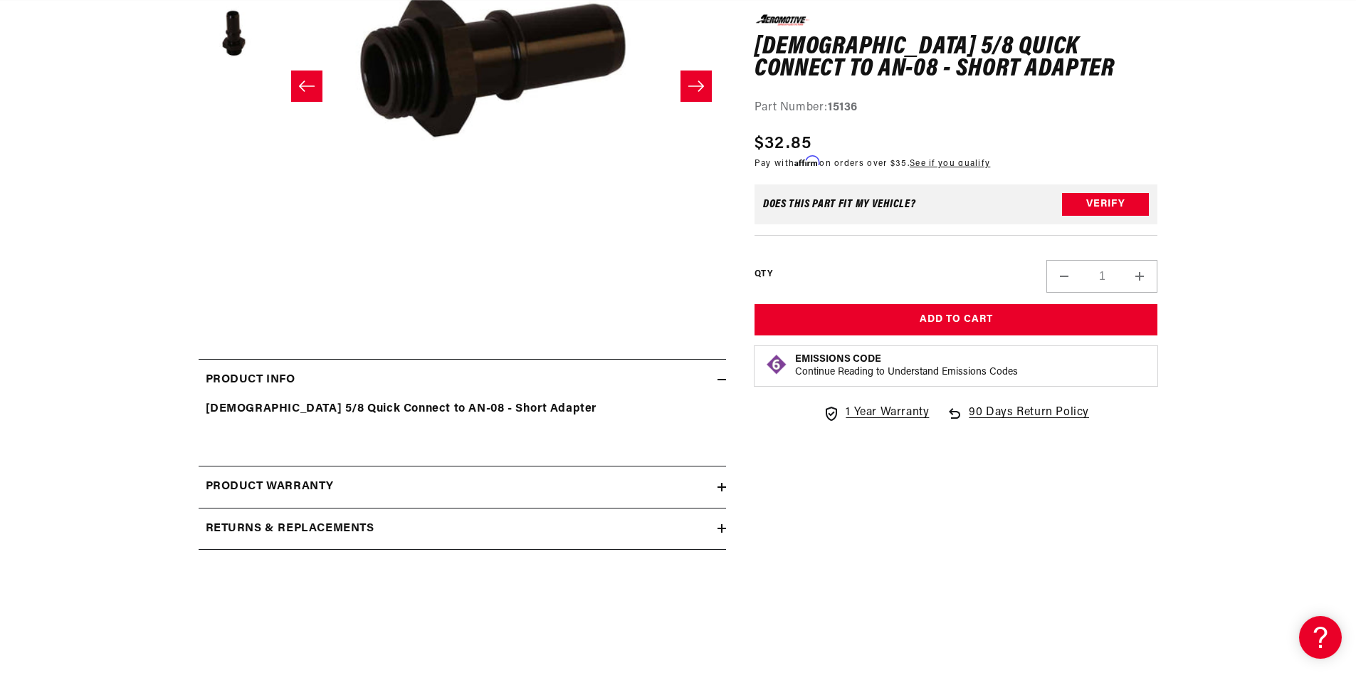
scroll to position [0, 903]
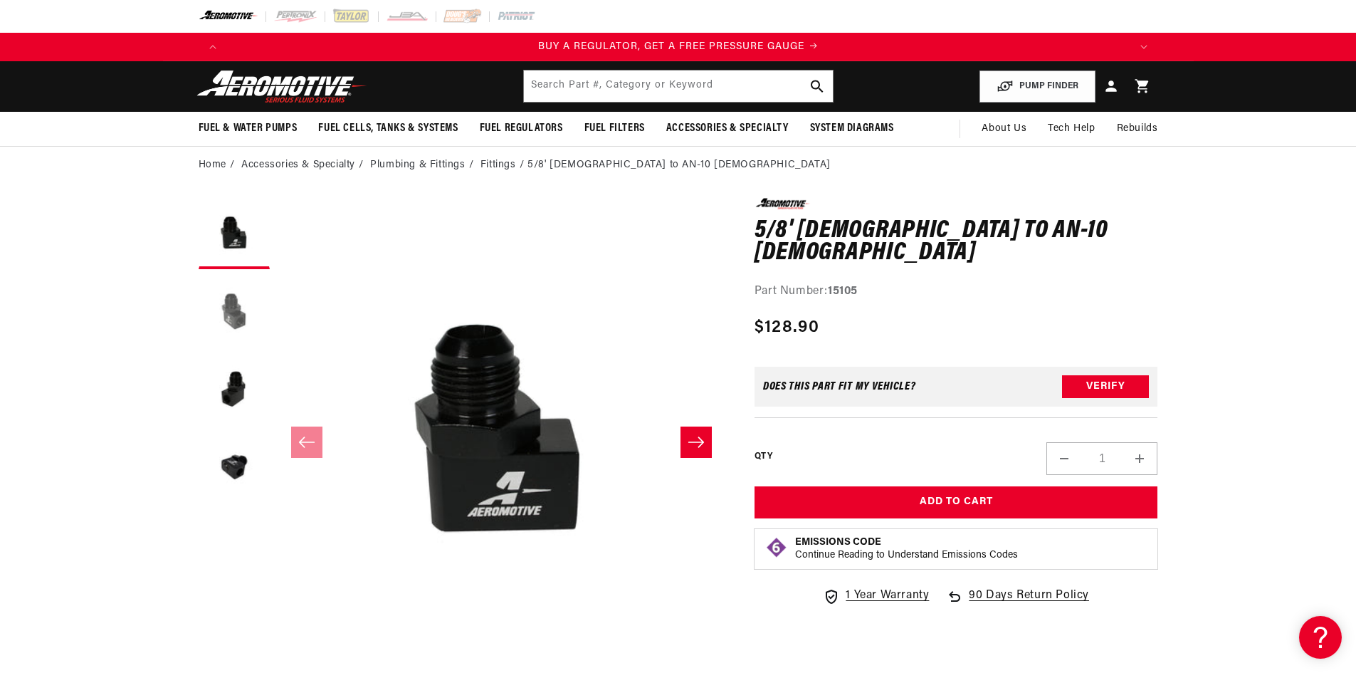
click at [245, 311] on button "Load image 2 in gallery view" at bounding box center [234, 311] width 71 height 71
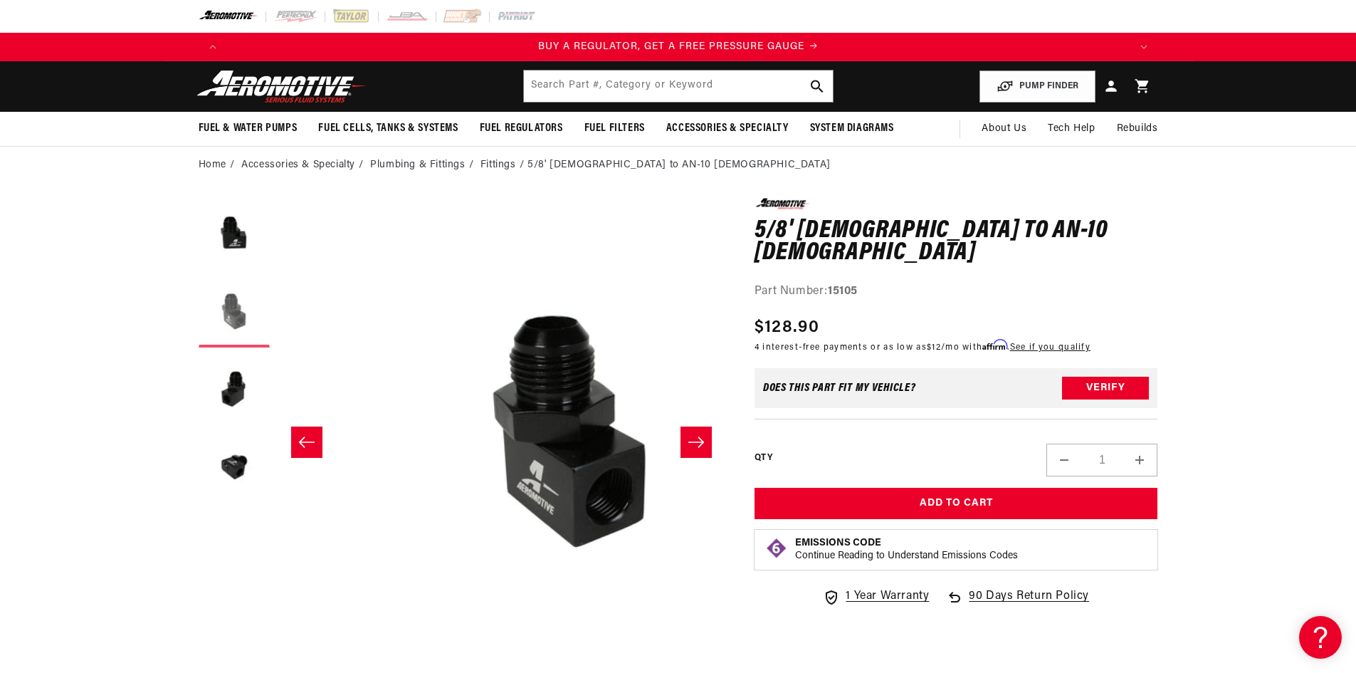
scroll to position [0, 449]
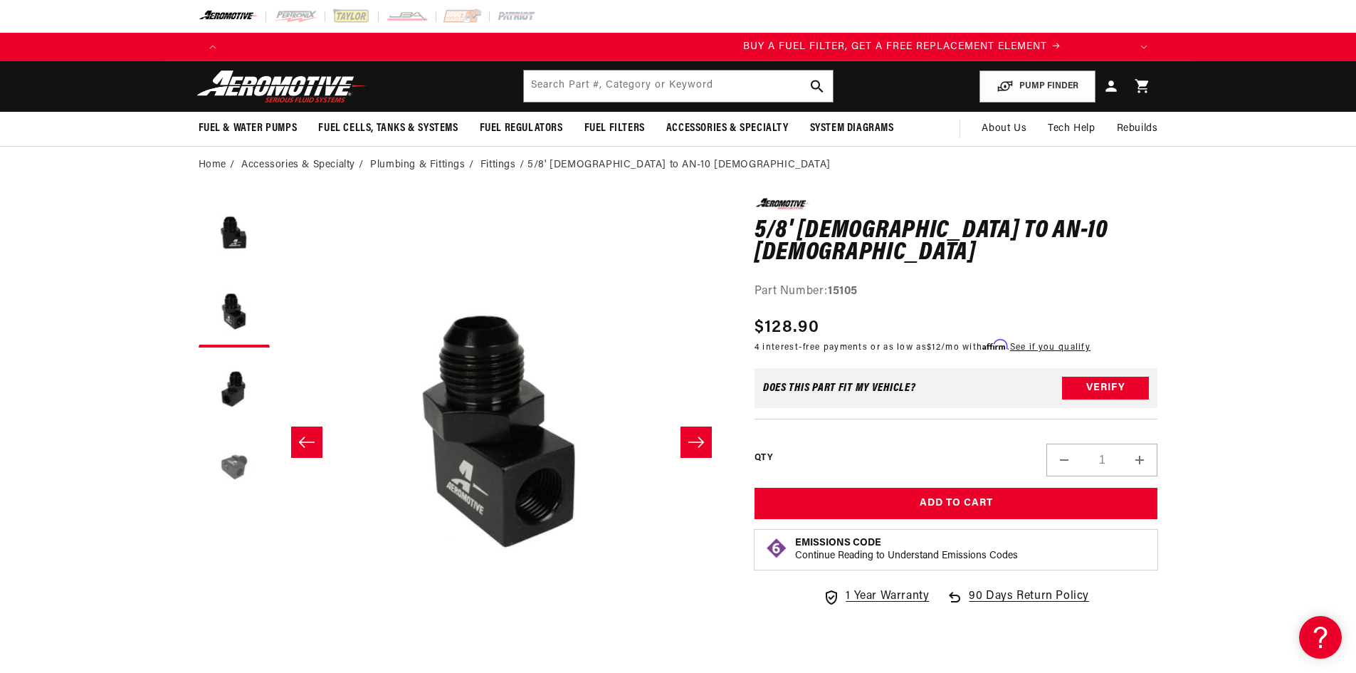
click at [245, 473] on button "Load image 4 in gallery view" at bounding box center [234, 468] width 71 height 71
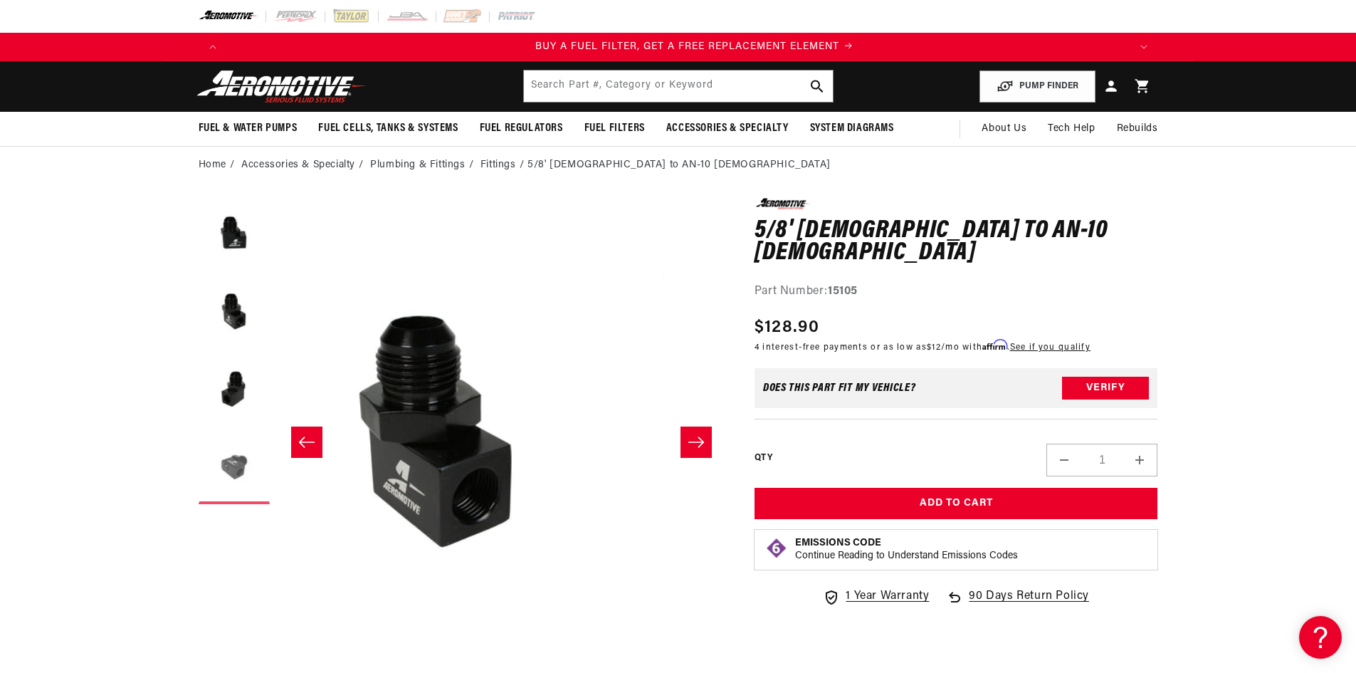
scroll to position [0, 903]
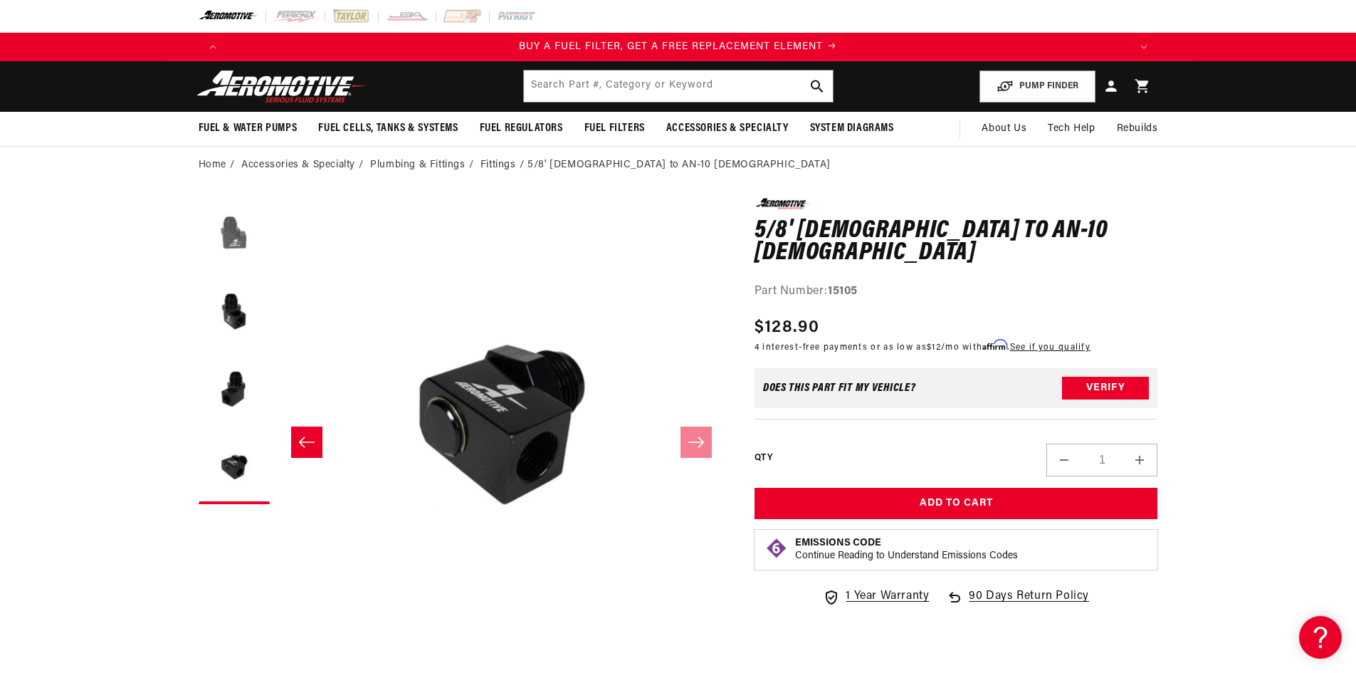
click at [241, 258] on button "Load image 1 in gallery view" at bounding box center [234, 233] width 71 height 71
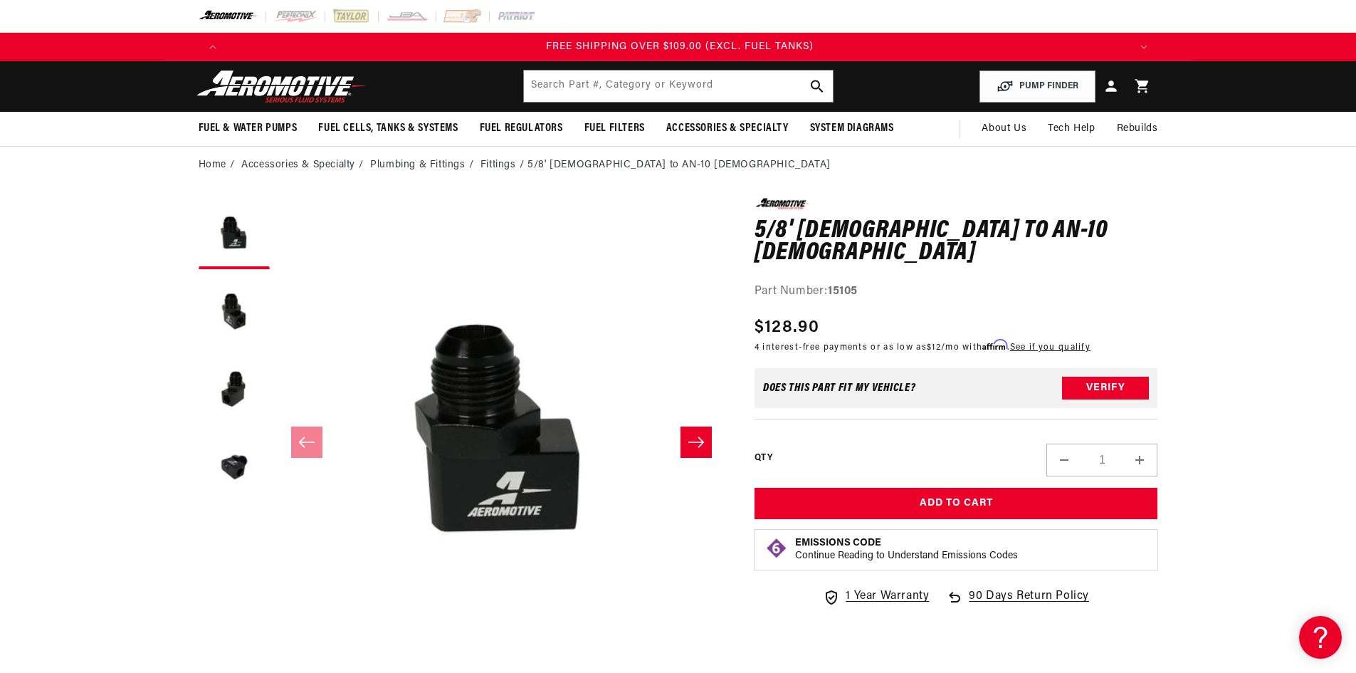
scroll to position [0, 2708]
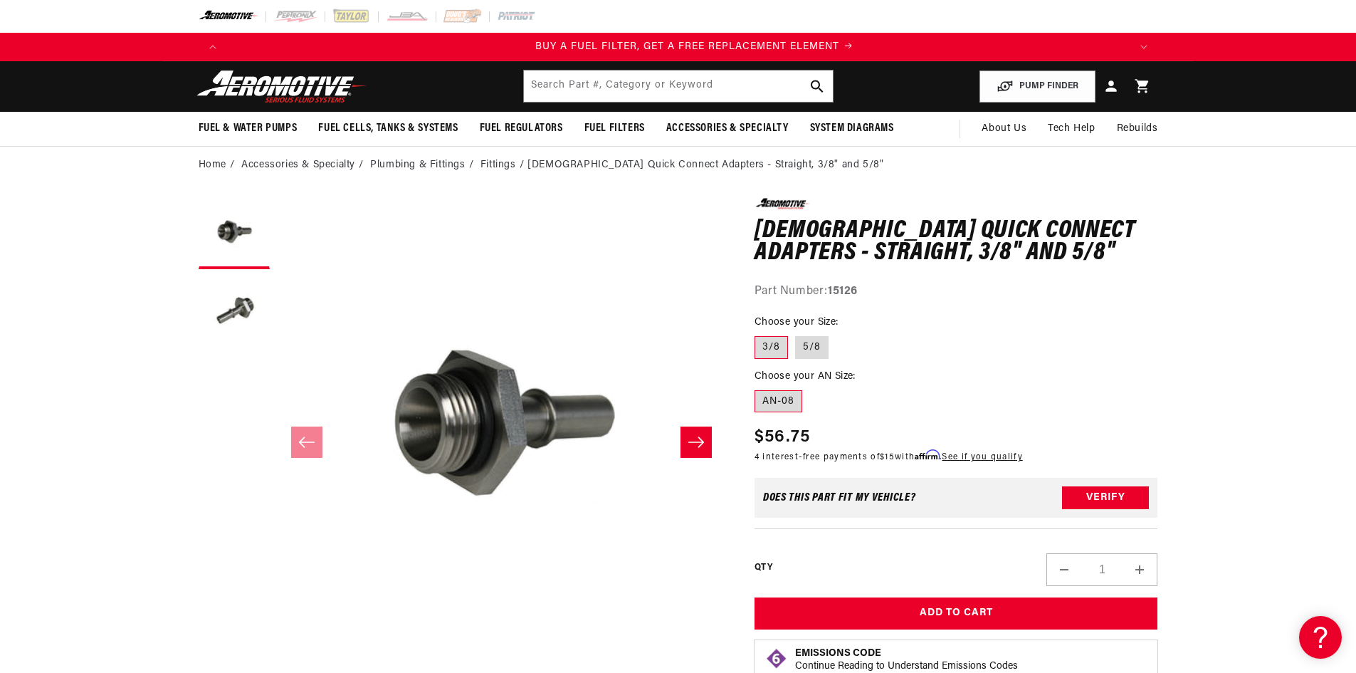
scroll to position [0, 903]
click at [817, 341] on label "5/8" at bounding box center [811, 347] width 33 height 23
click at [796, 334] on input "5/8" at bounding box center [795, 333] width 1 height 1
radio input "true"
click at [236, 295] on button "Load image 2 in gallery view" at bounding box center [234, 311] width 71 height 71
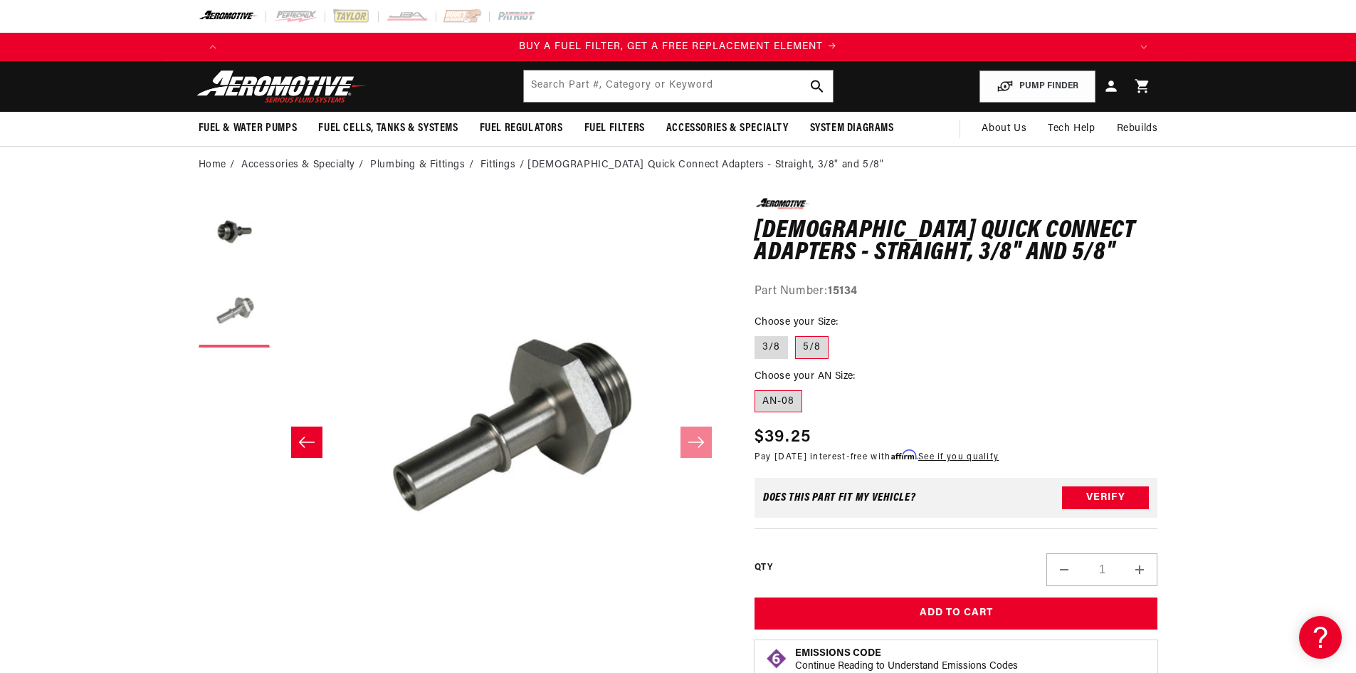
scroll to position [0, 449]
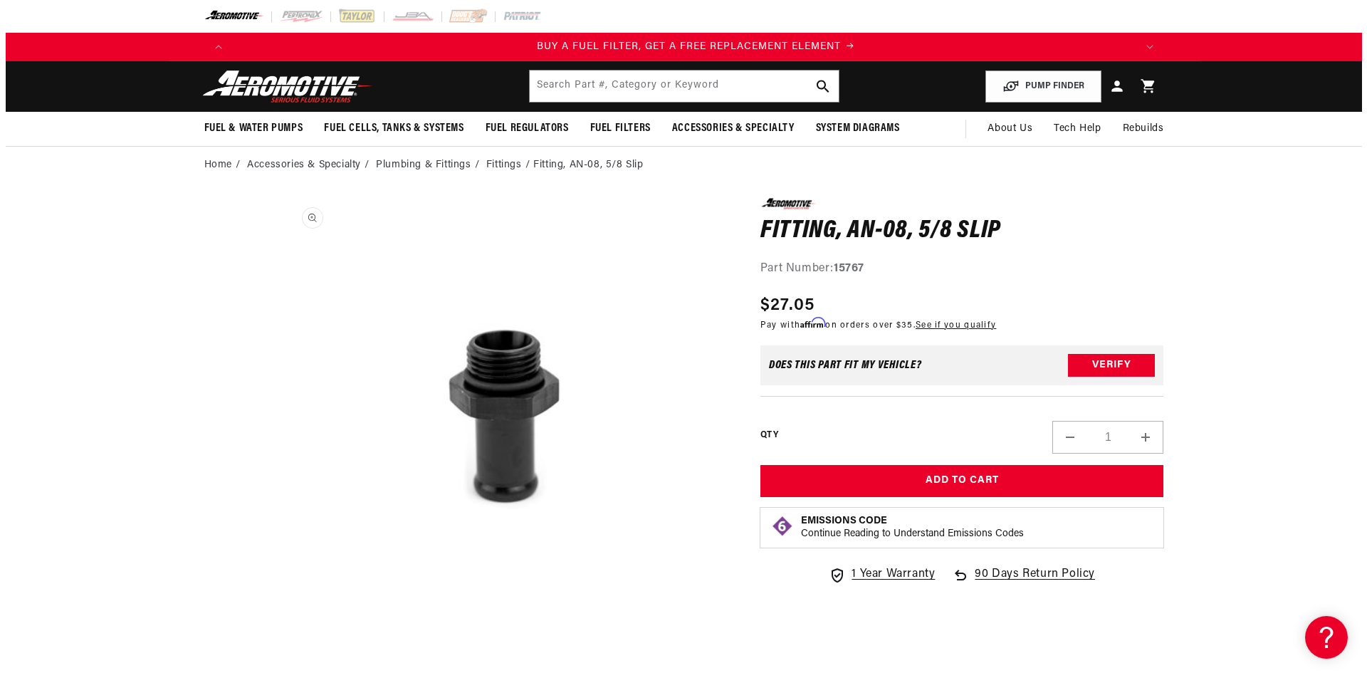
scroll to position [0, 903]
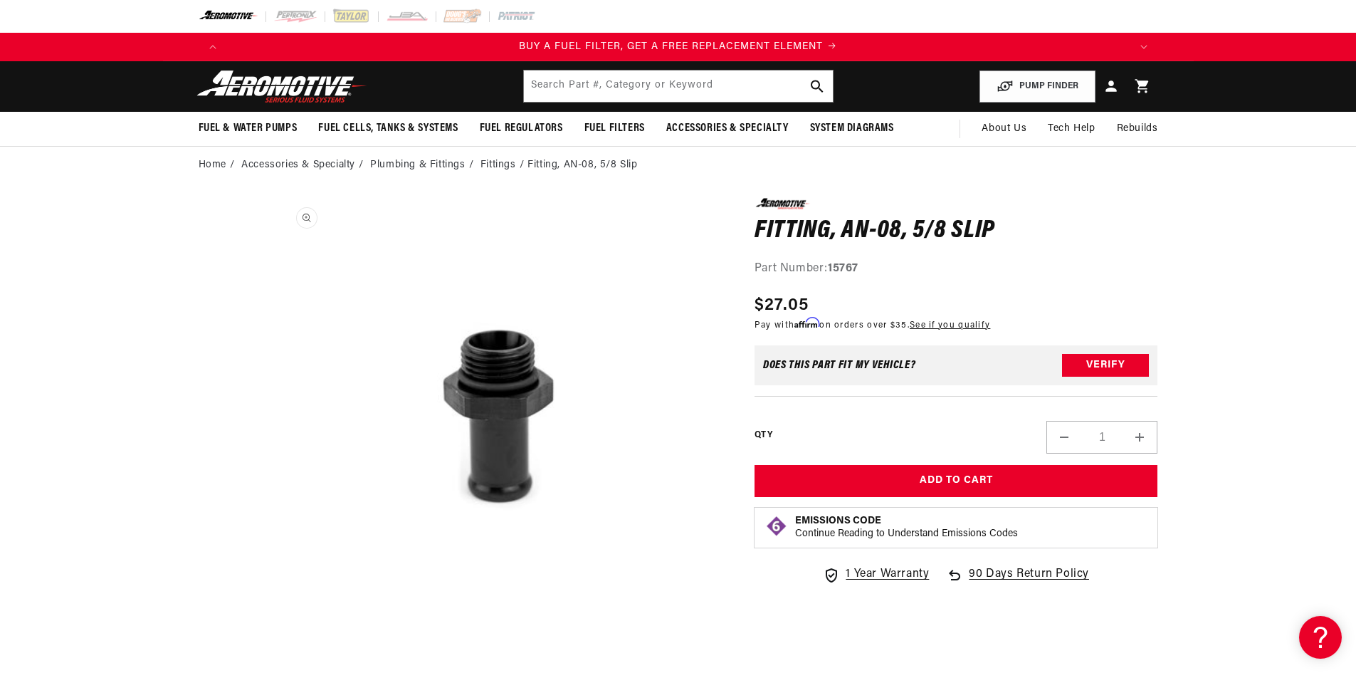
click at [277, 648] on button "Open media 1 in modal" at bounding box center [277, 648] width 0 height 0
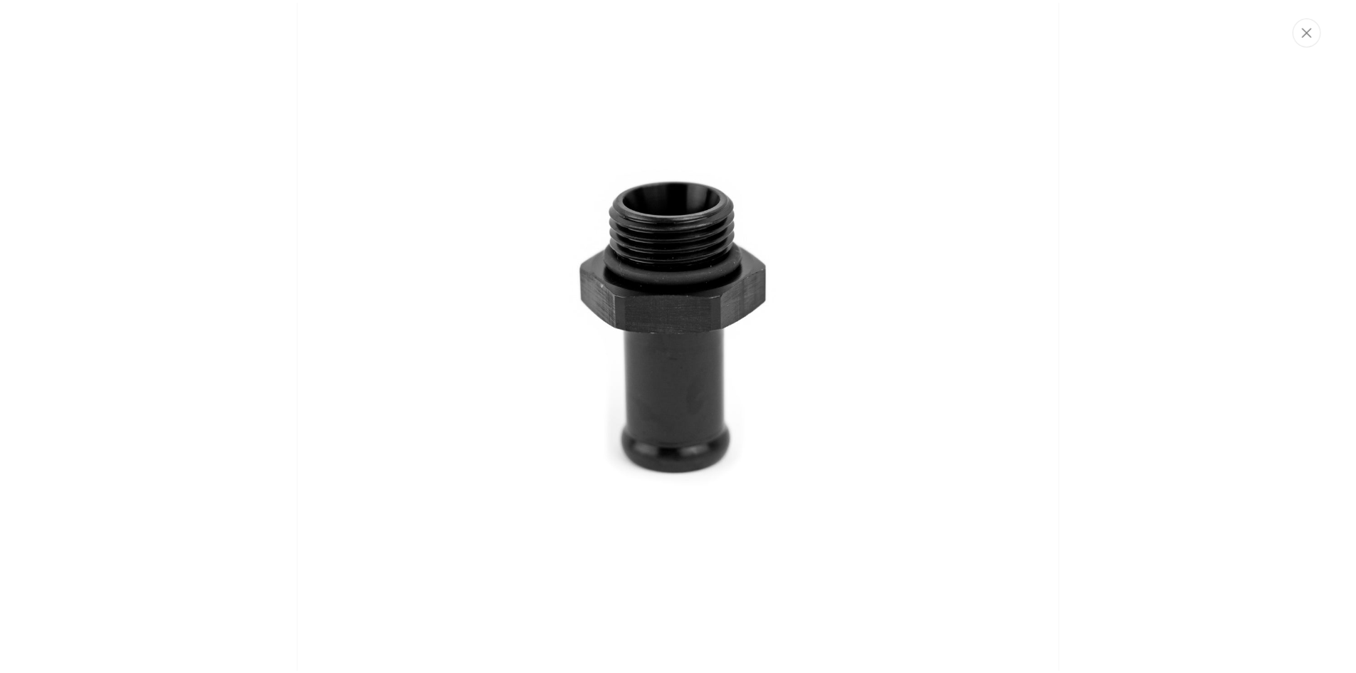
scroll to position [62, 0]
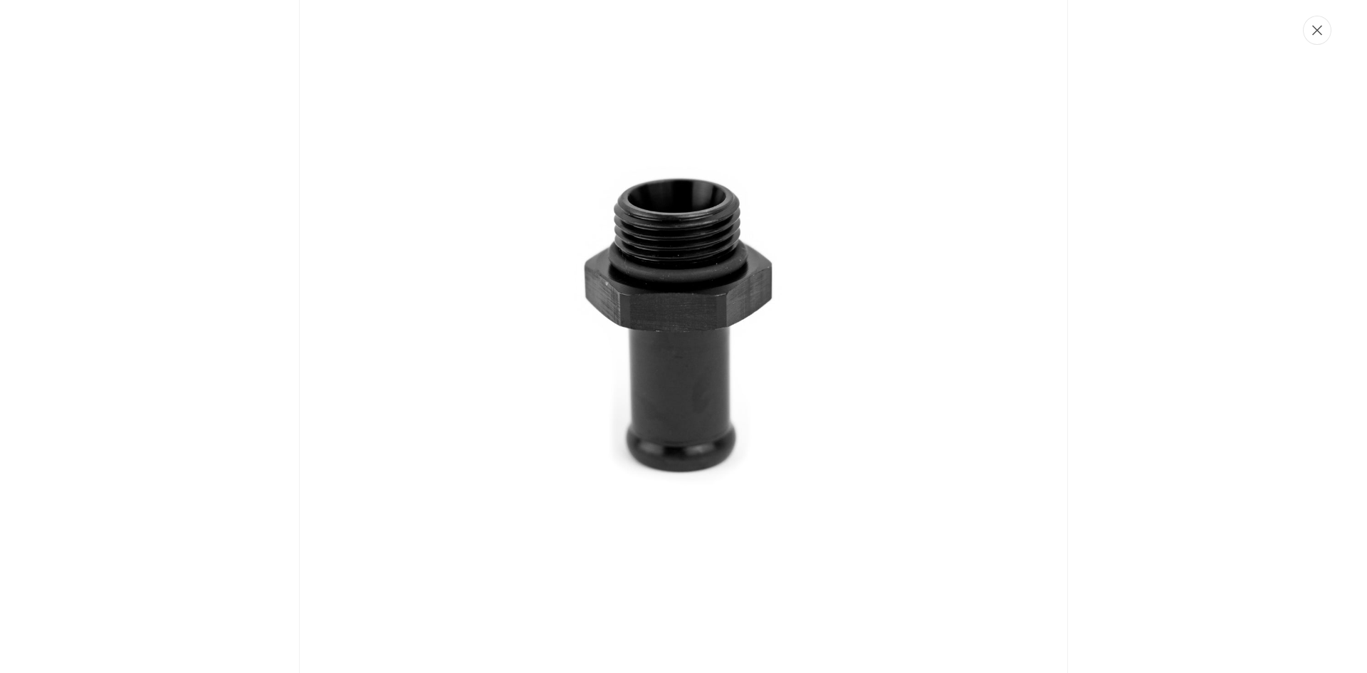
click at [1319, 38] on button "Close" at bounding box center [1317, 30] width 28 height 29
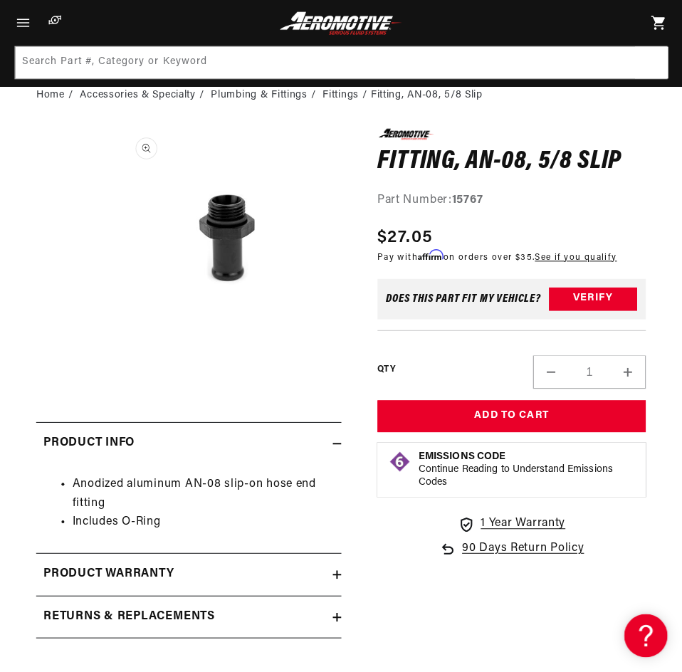
scroll to position [0, 1086]
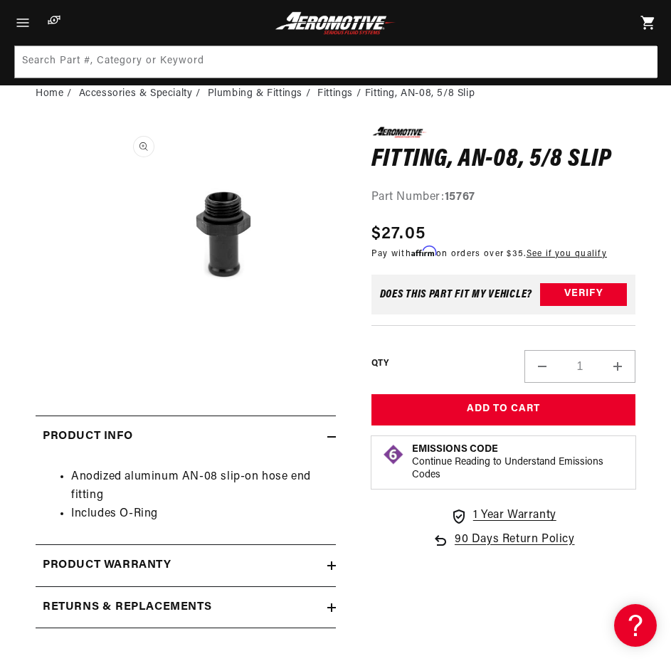
click at [114, 349] on button "Open media 1 in modal" at bounding box center [114, 349] width 0 height 0
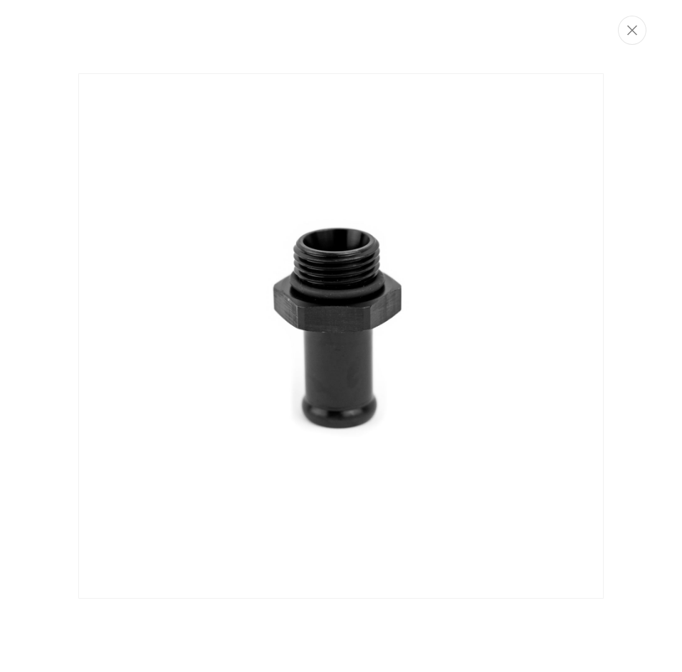
click at [299, 295] on img "Media gallery" at bounding box center [340, 335] width 525 height 525
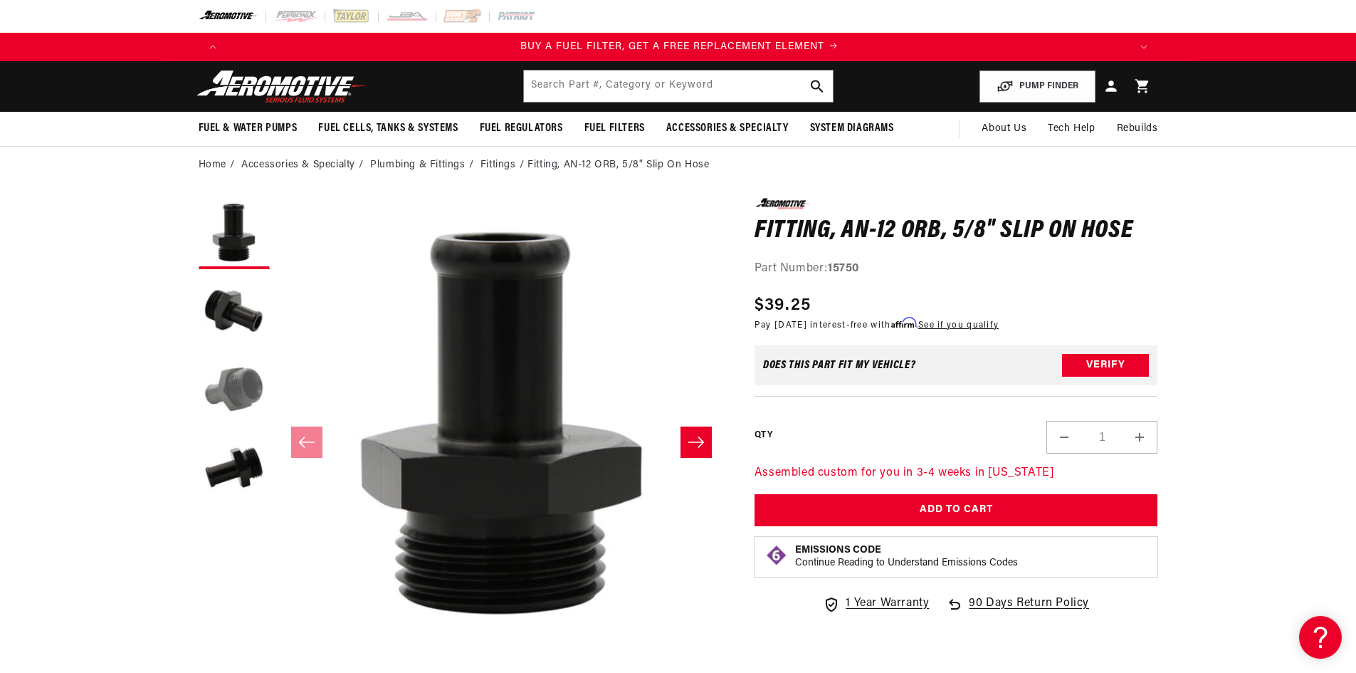
scroll to position [0, 903]
click at [256, 401] on button "Load image 3 in gallery view" at bounding box center [234, 390] width 71 height 71
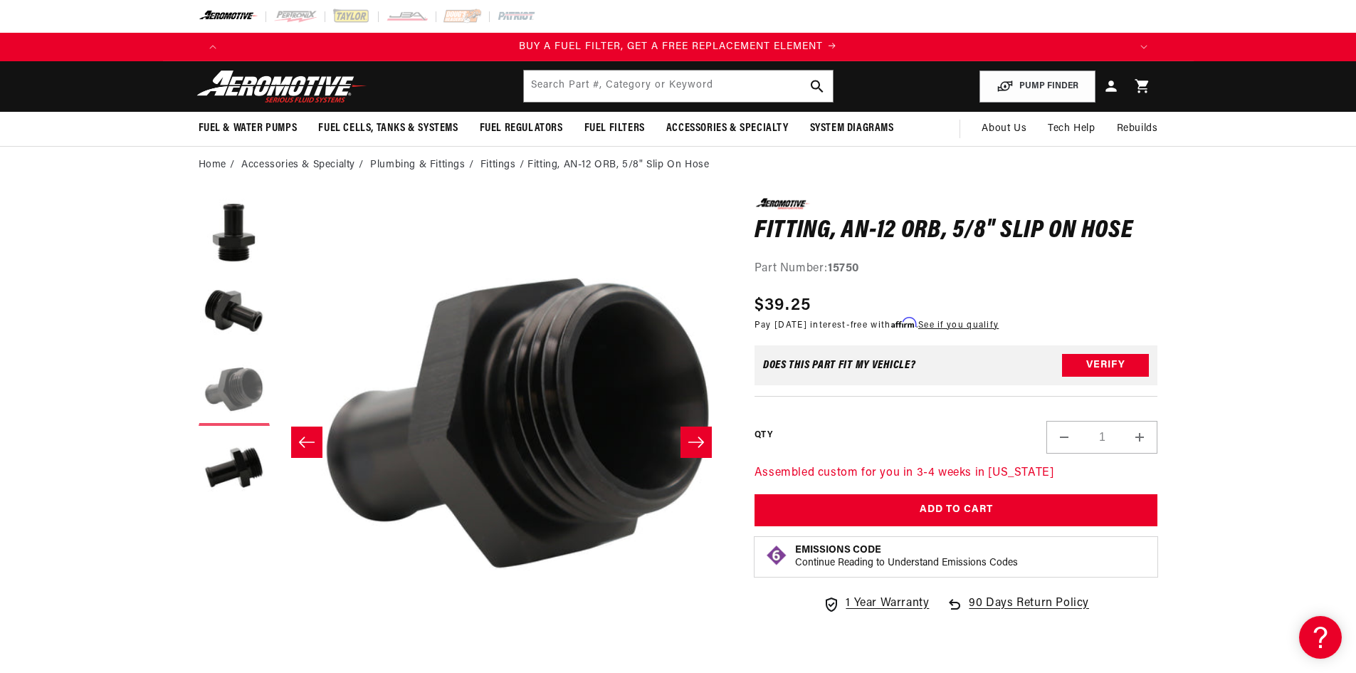
scroll to position [0, 899]
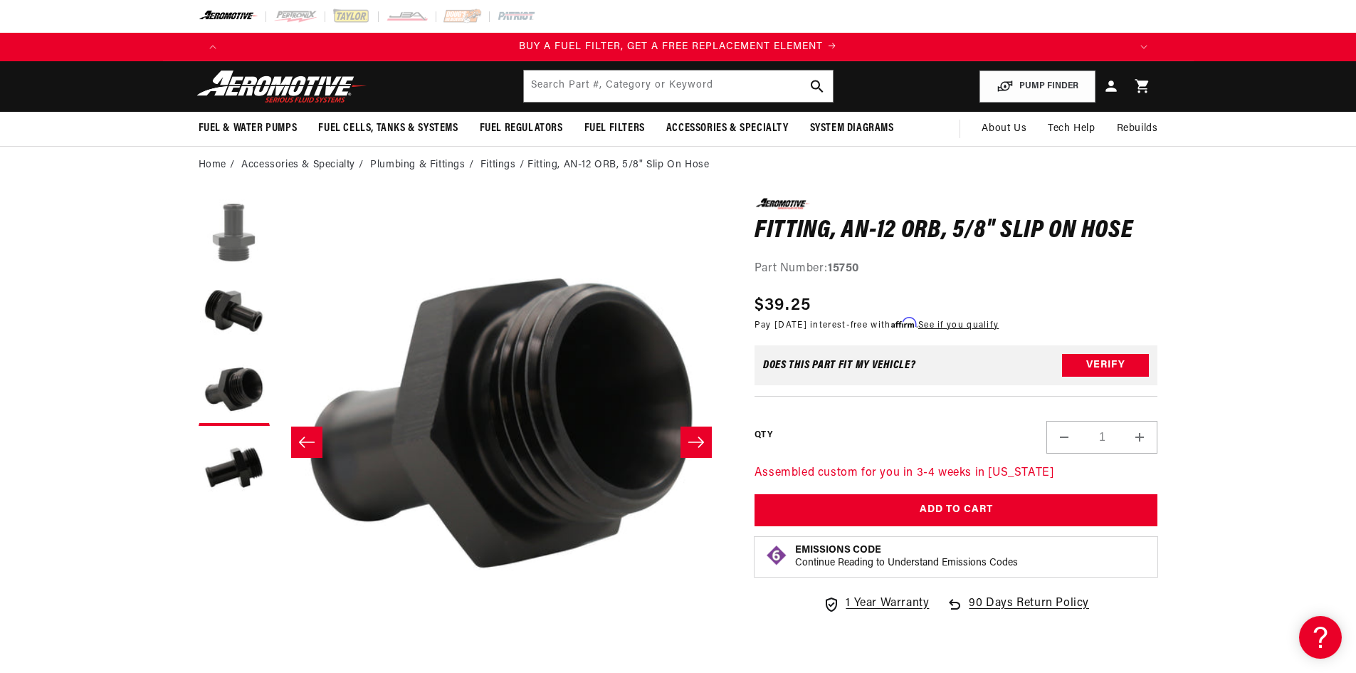
click at [253, 236] on button "Load image 1 in gallery view" at bounding box center [234, 233] width 71 height 71
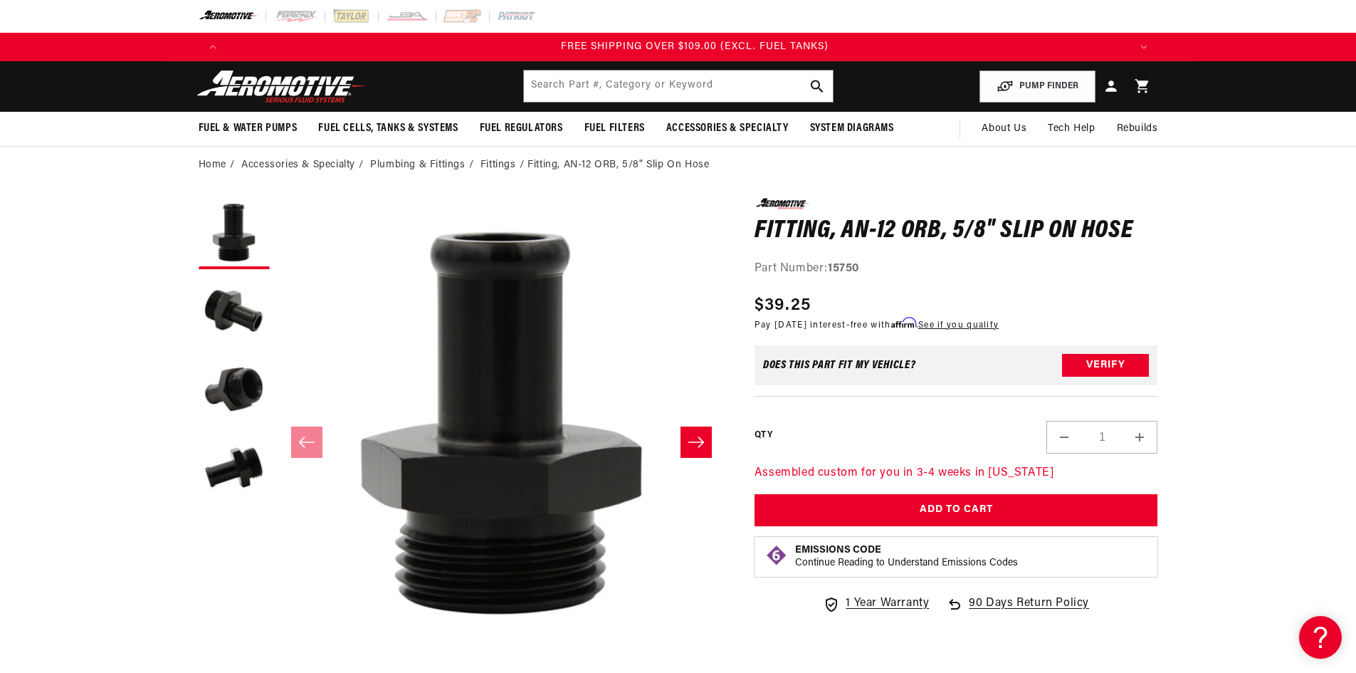
scroll to position [0, 2708]
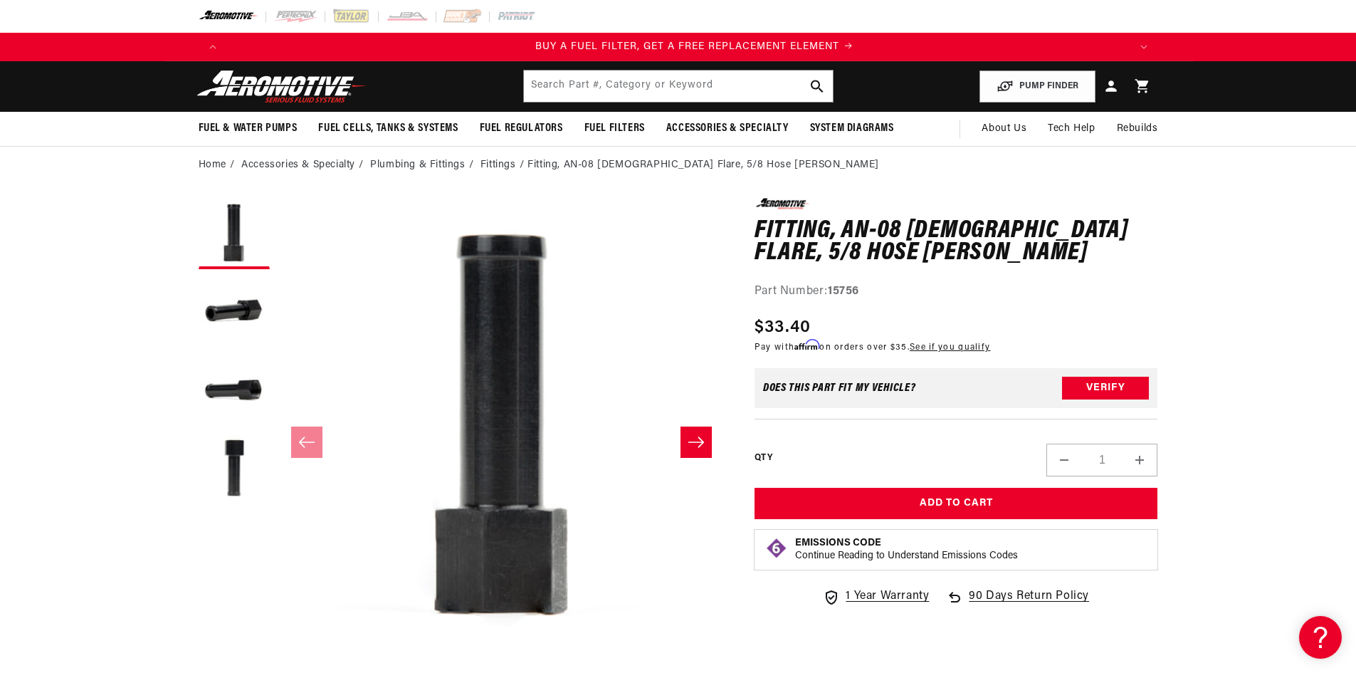
scroll to position [0, 903]
click at [225, 408] on button "Load image 3 in gallery view" at bounding box center [234, 390] width 71 height 71
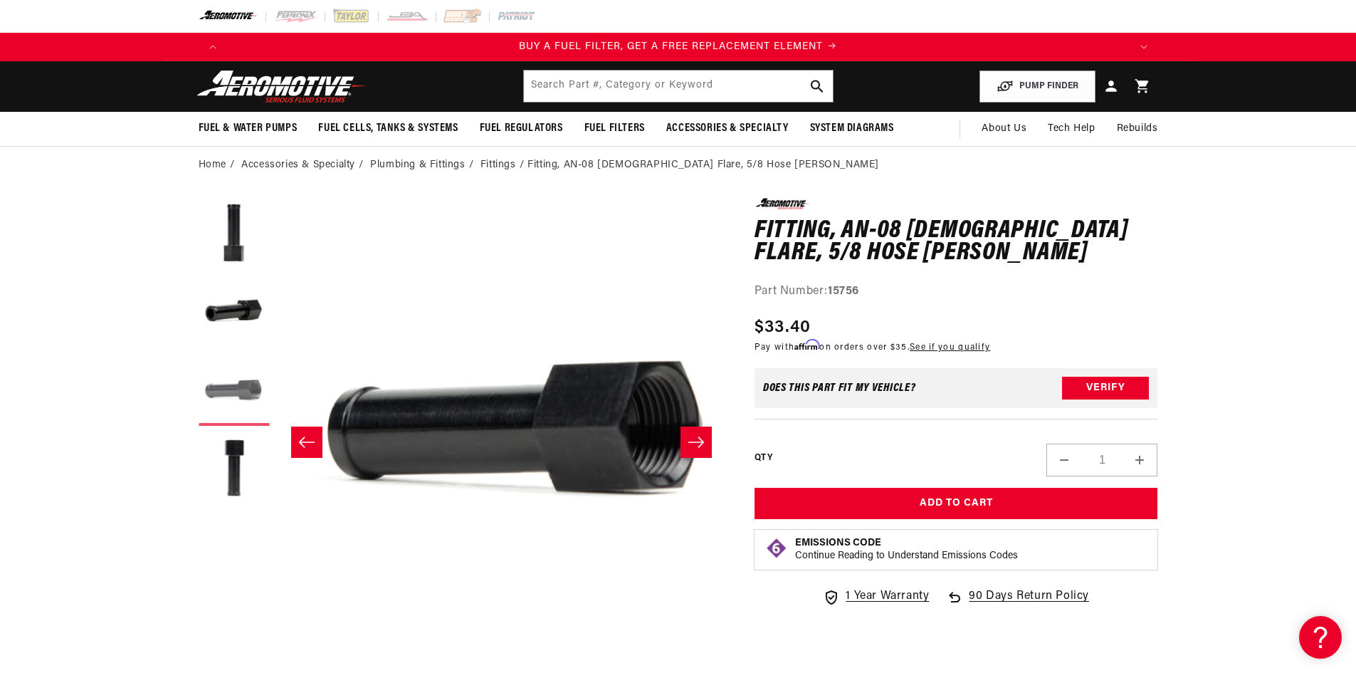
scroll to position [0, 899]
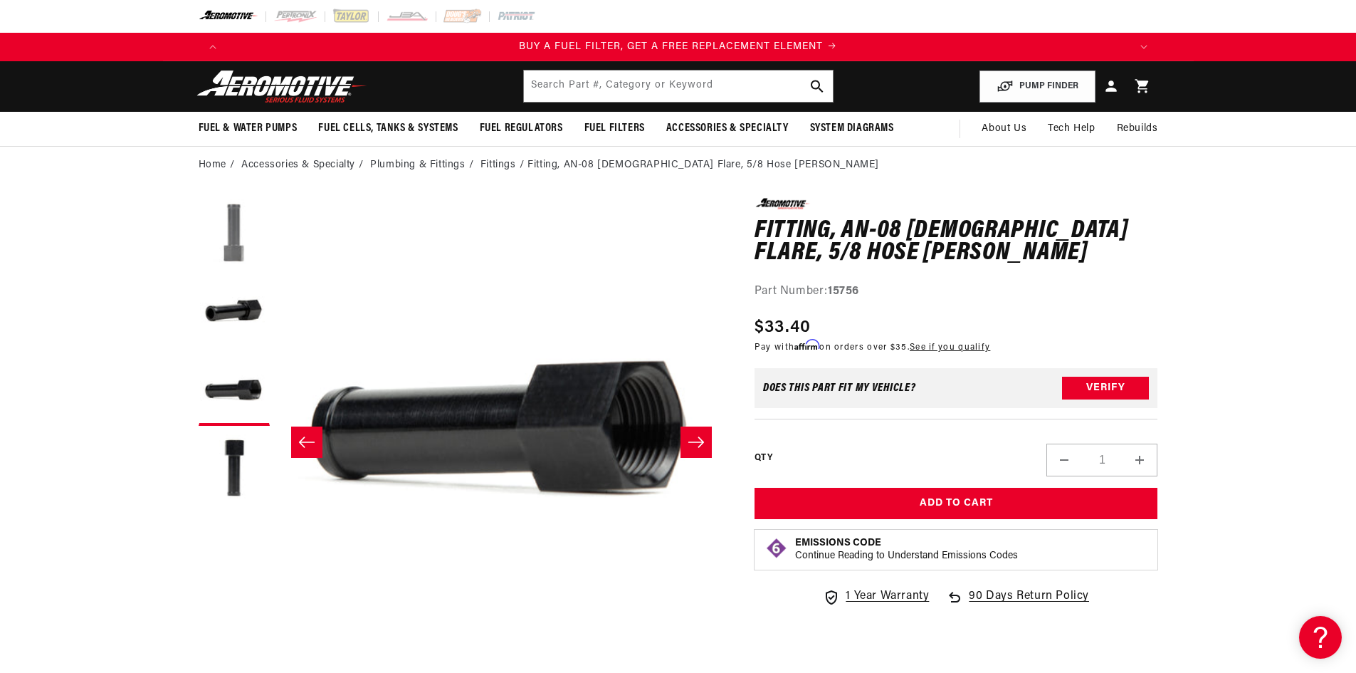
click at [220, 244] on button "Load image 1 in gallery view" at bounding box center [234, 233] width 71 height 71
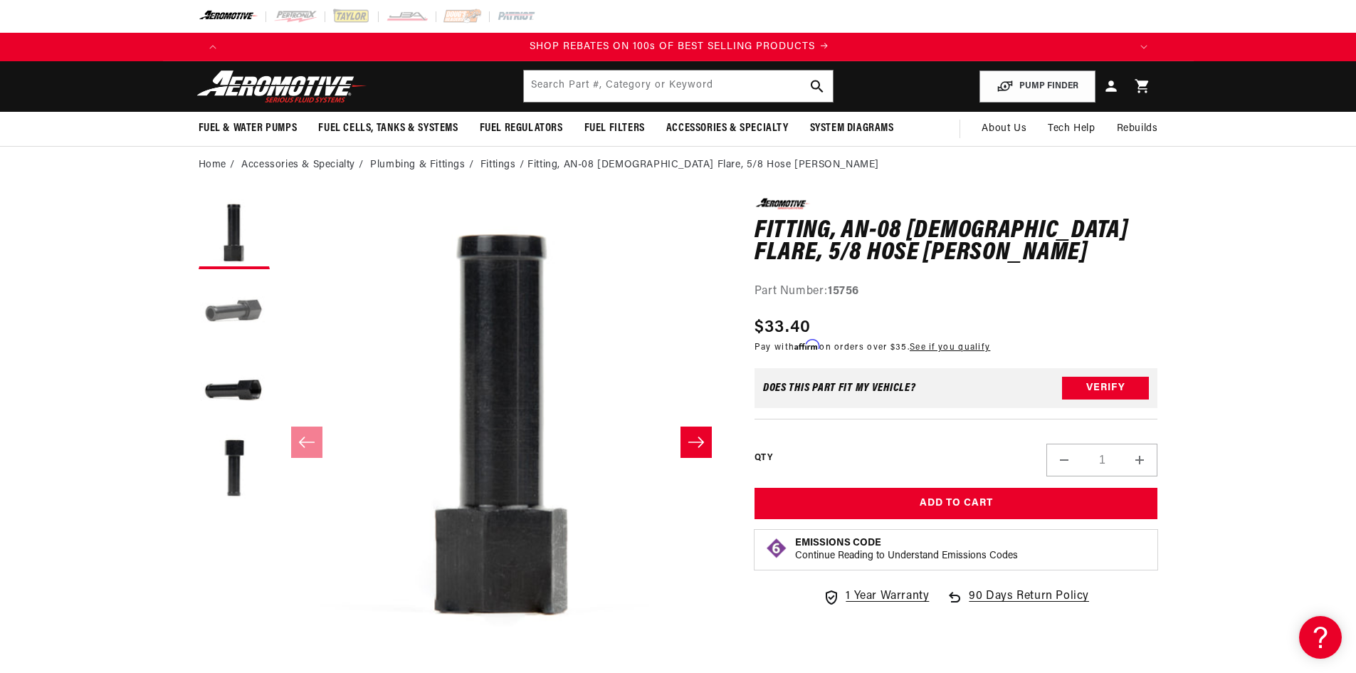
scroll to position [0, 1805]
click at [241, 371] on button "Load image 3 in gallery view" at bounding box center [234, 390] width 71 height 71
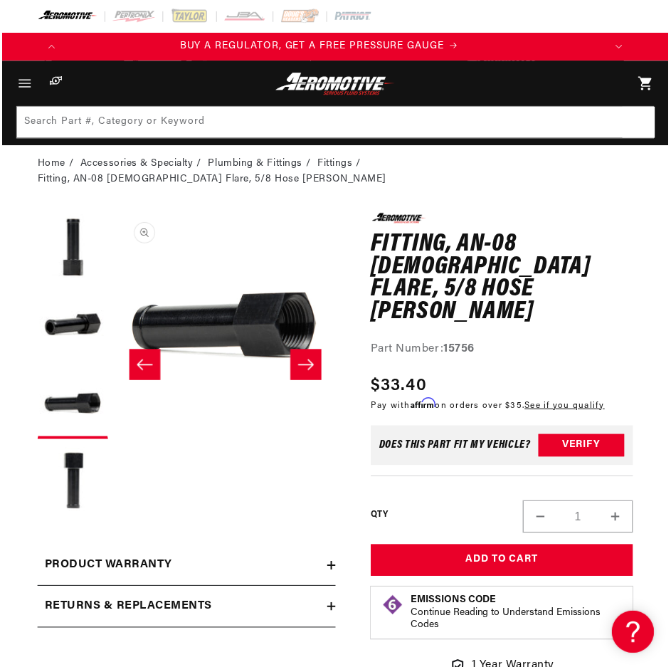
scroll to position [0, 0]
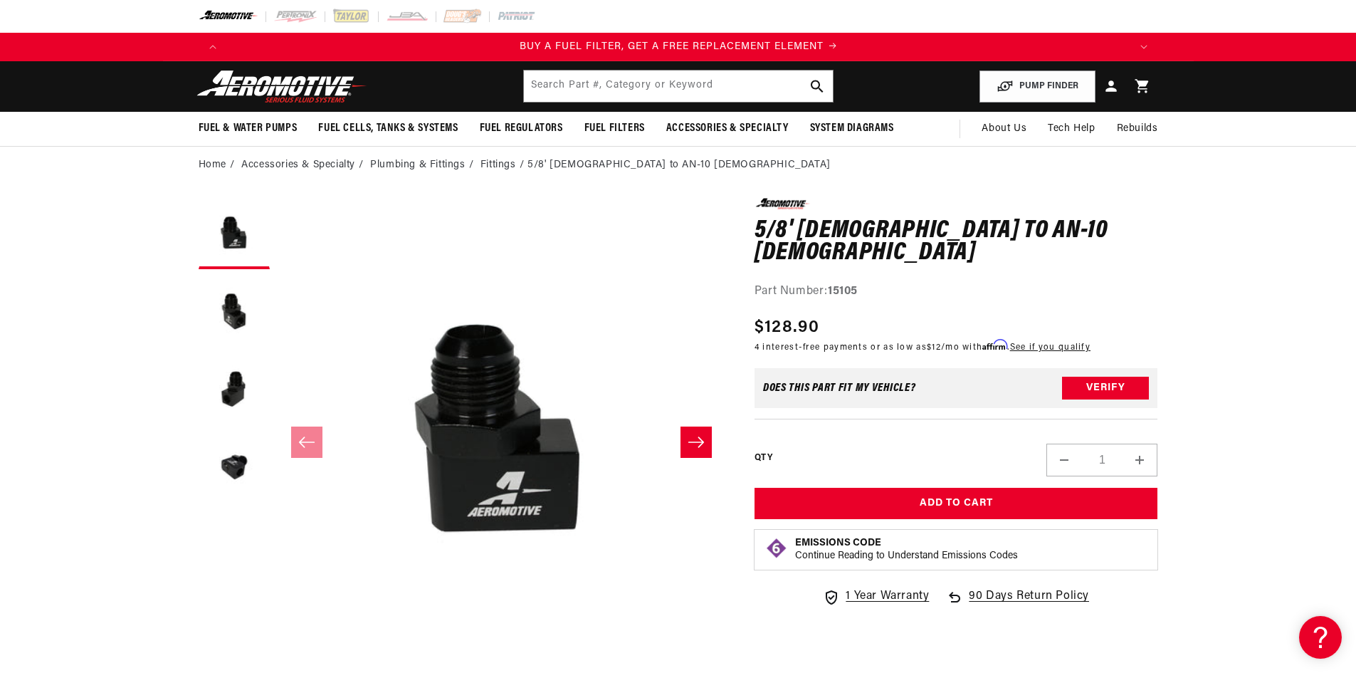
scroll to position [0, 903]
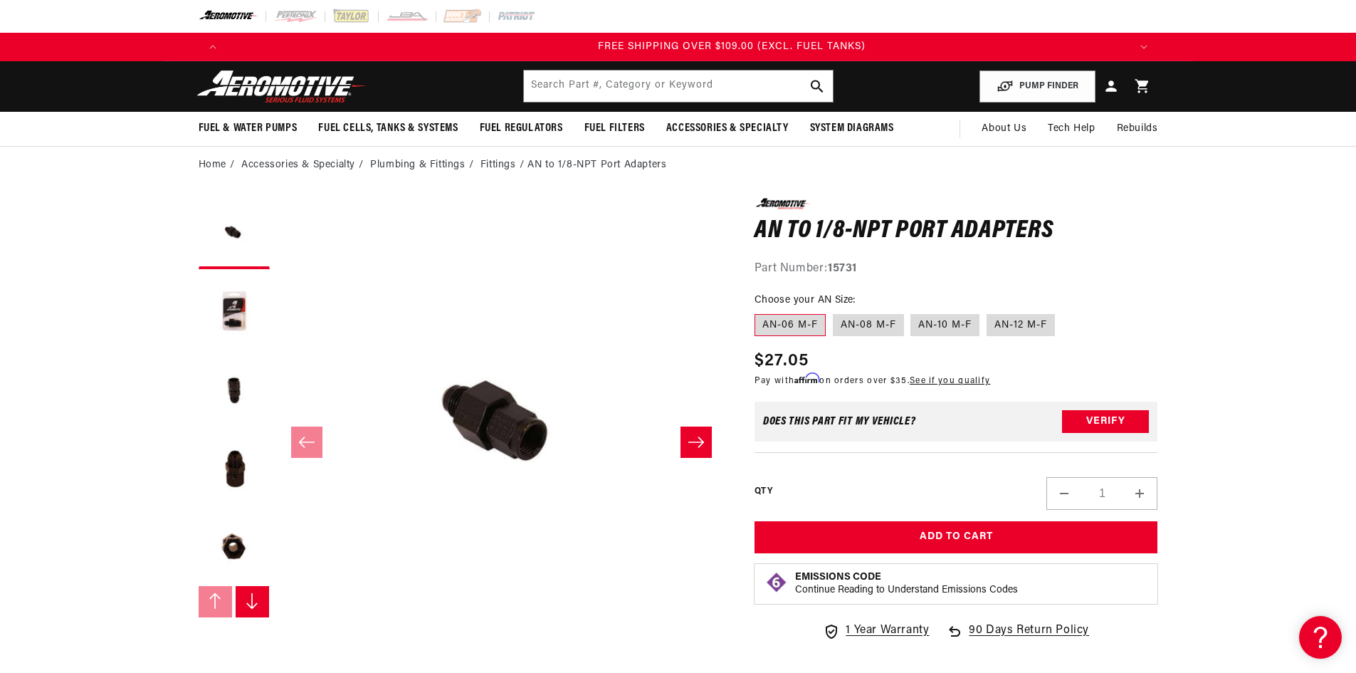
scroll to position [0, 2708]
click at [891, 327] on label "AN-08 M-F" at bounding box center [868, 325] width 71 height 23
click at [834, 312] on input "AN-08 M-F" at bounding box center [833, 311] width 1 height 1
radio input "true"
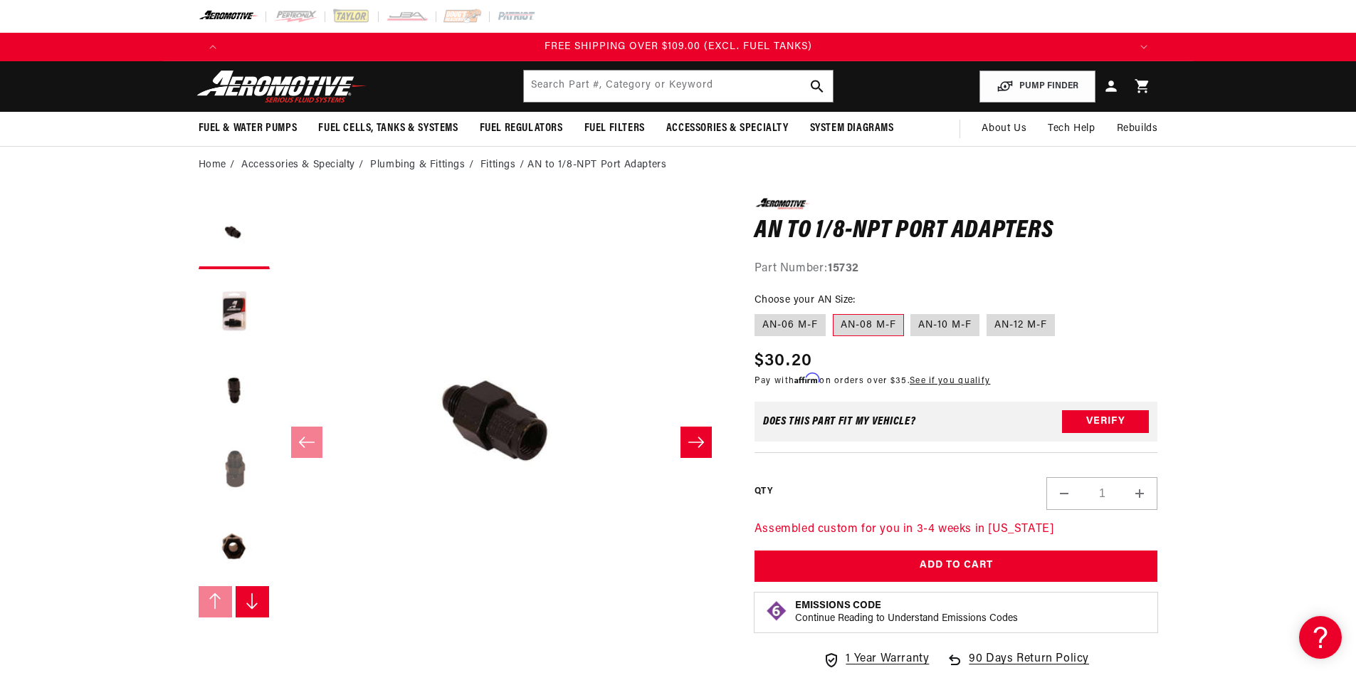
click at [233, 485] on button "Load image 4 in gallery view" at bounding box center [234, 468] width 71 height 71
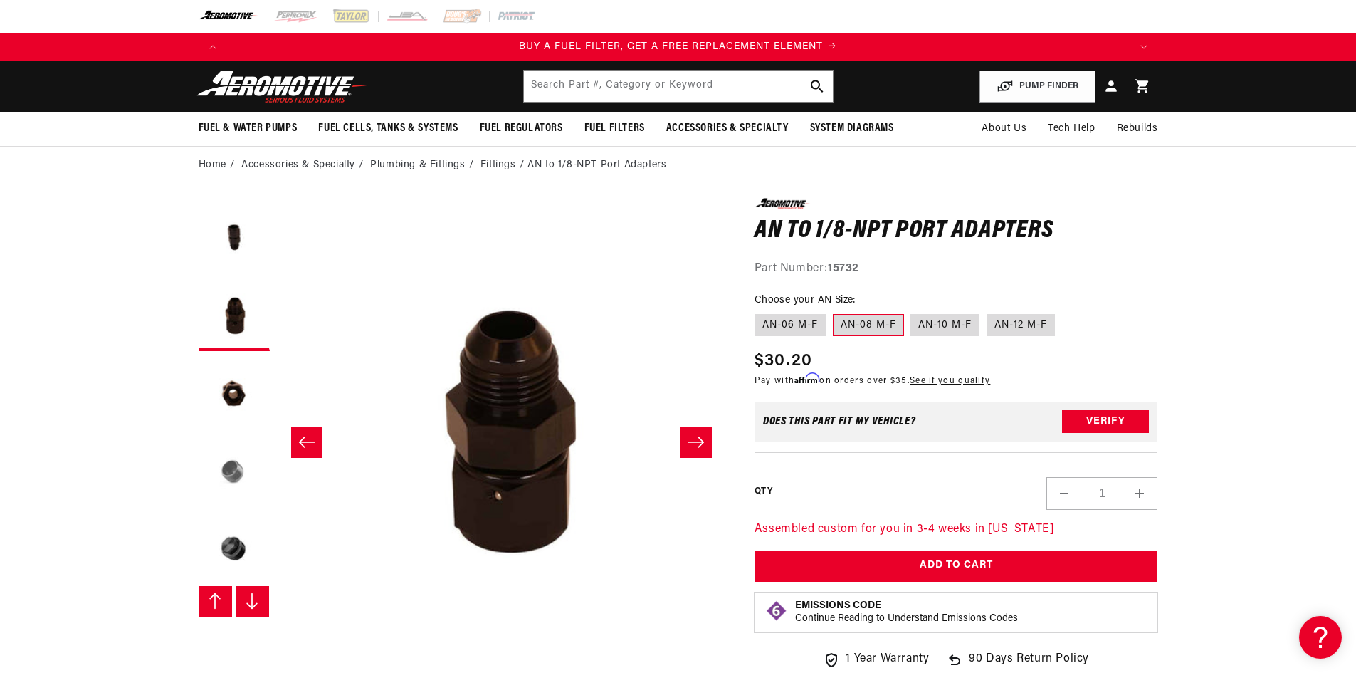
scroll to position [157, 0]
click at [238, 476] on button "Load image 6 in gallery view" at bounding box center [234, 468] width 71 height 71
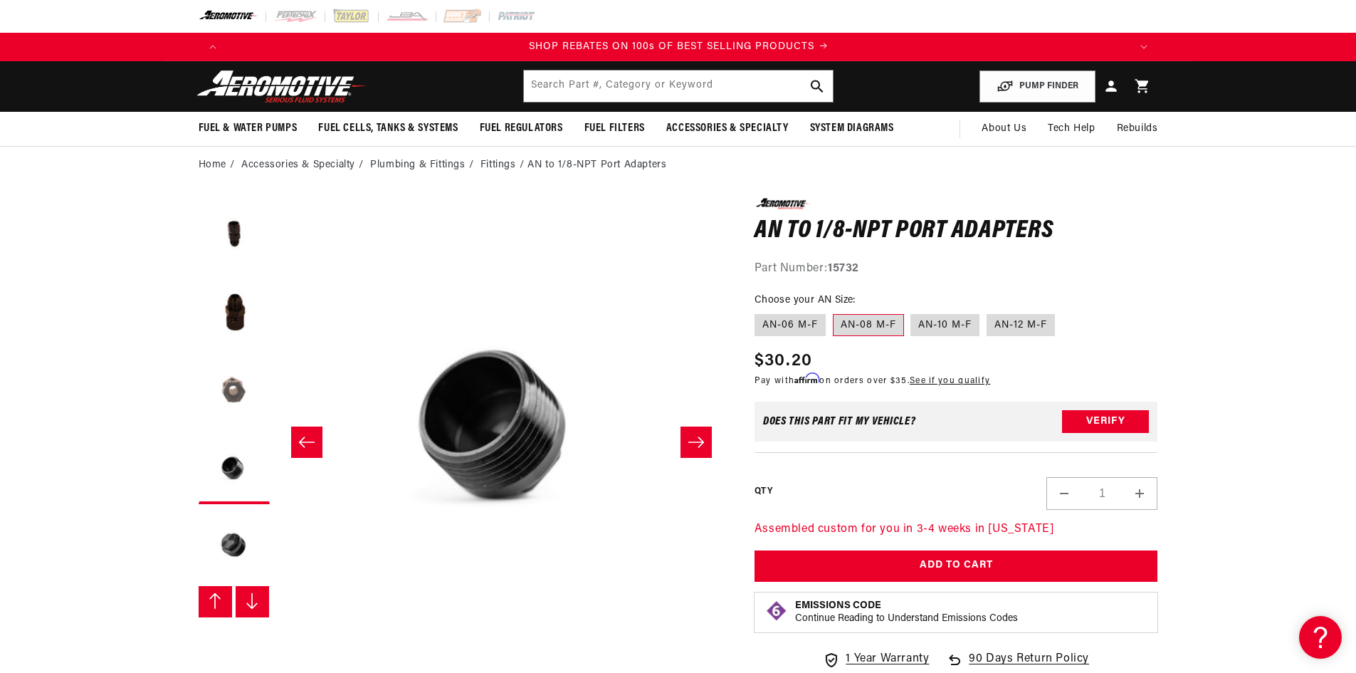
scroll to position [0, 1805]
click at [227, 541] on button "Load image 7 in gallery view" at bounding box center [234, 546] width 71 height 71
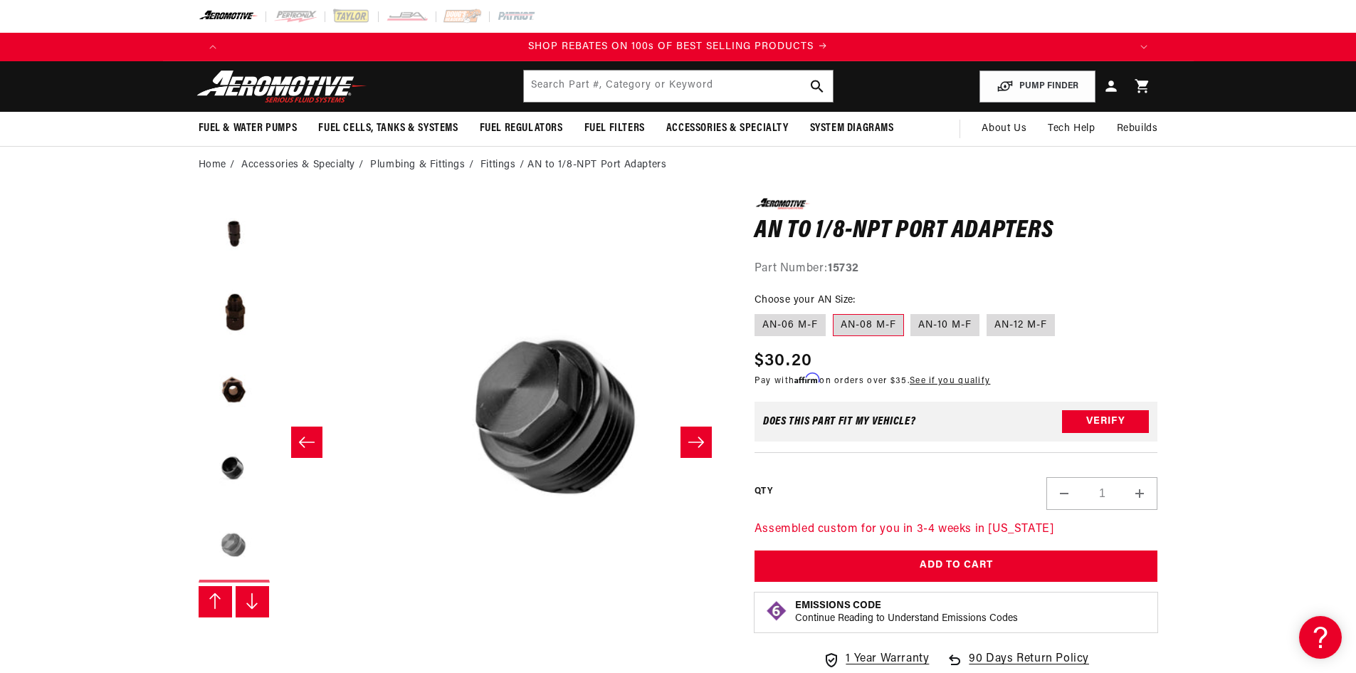
scroll to position [0, 2696]
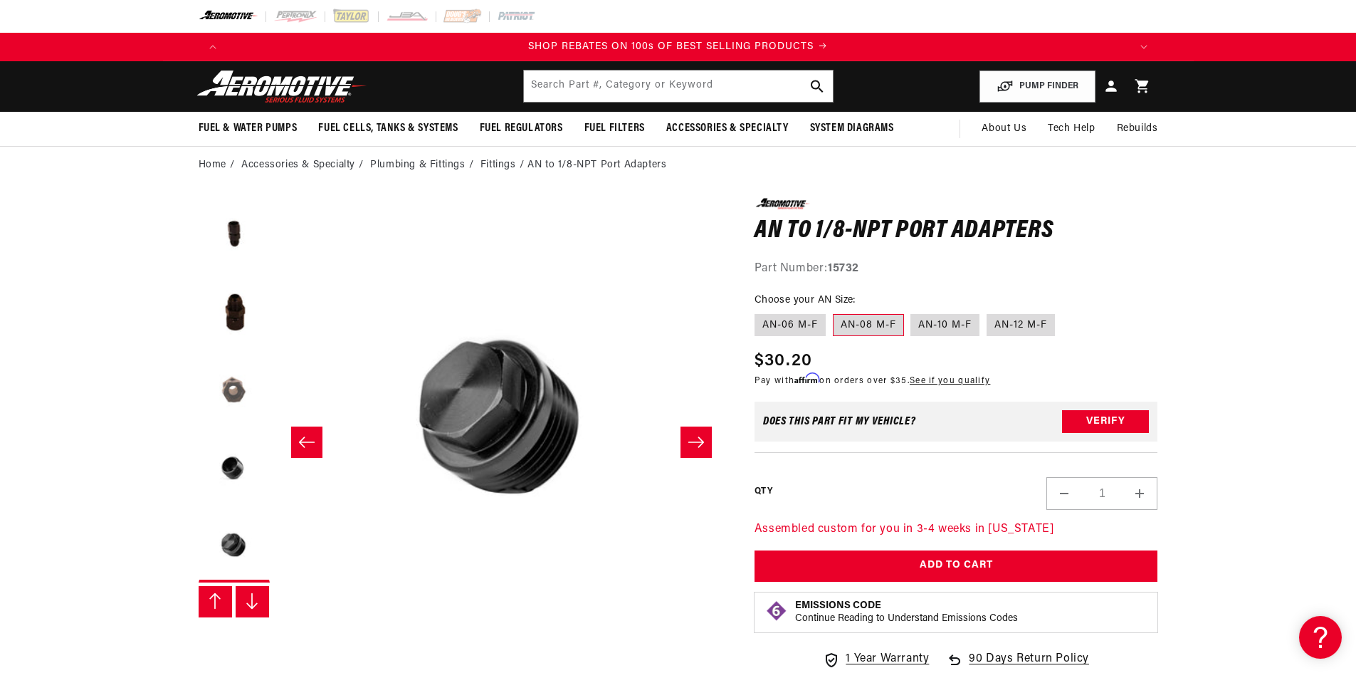
click at [251, 380] on button "Load image 5 in gallery view" at bounding box center [234, 390] width 71 height 71
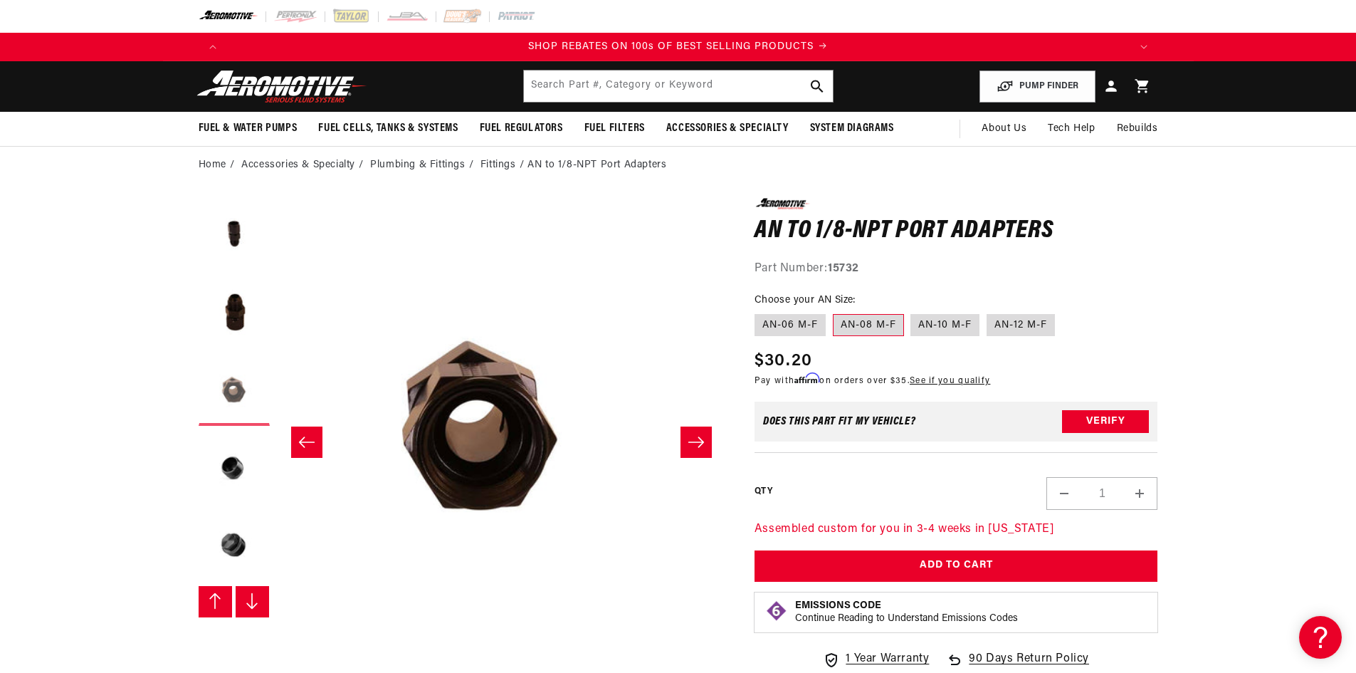
scroll to position [0, 1798]
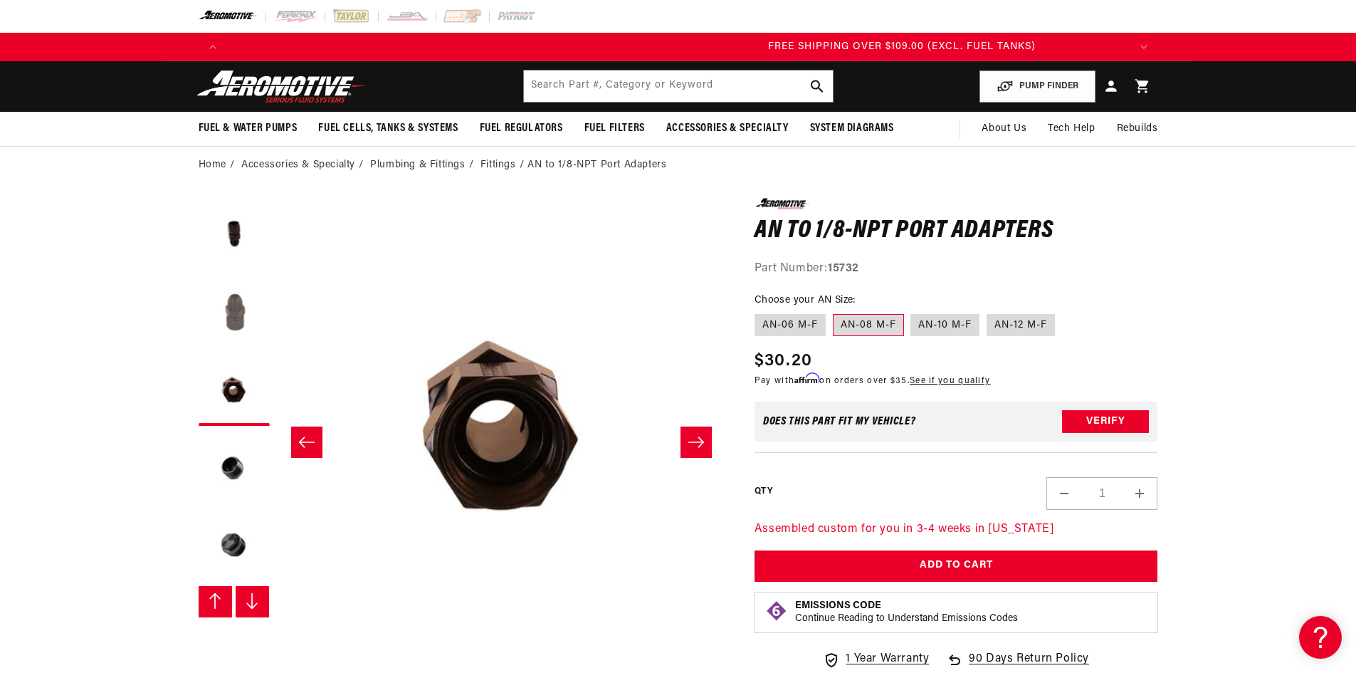
click at [246, 322] on button "Load image 4 in gallery view" at bounding box center [234, 311] width 71 height 71
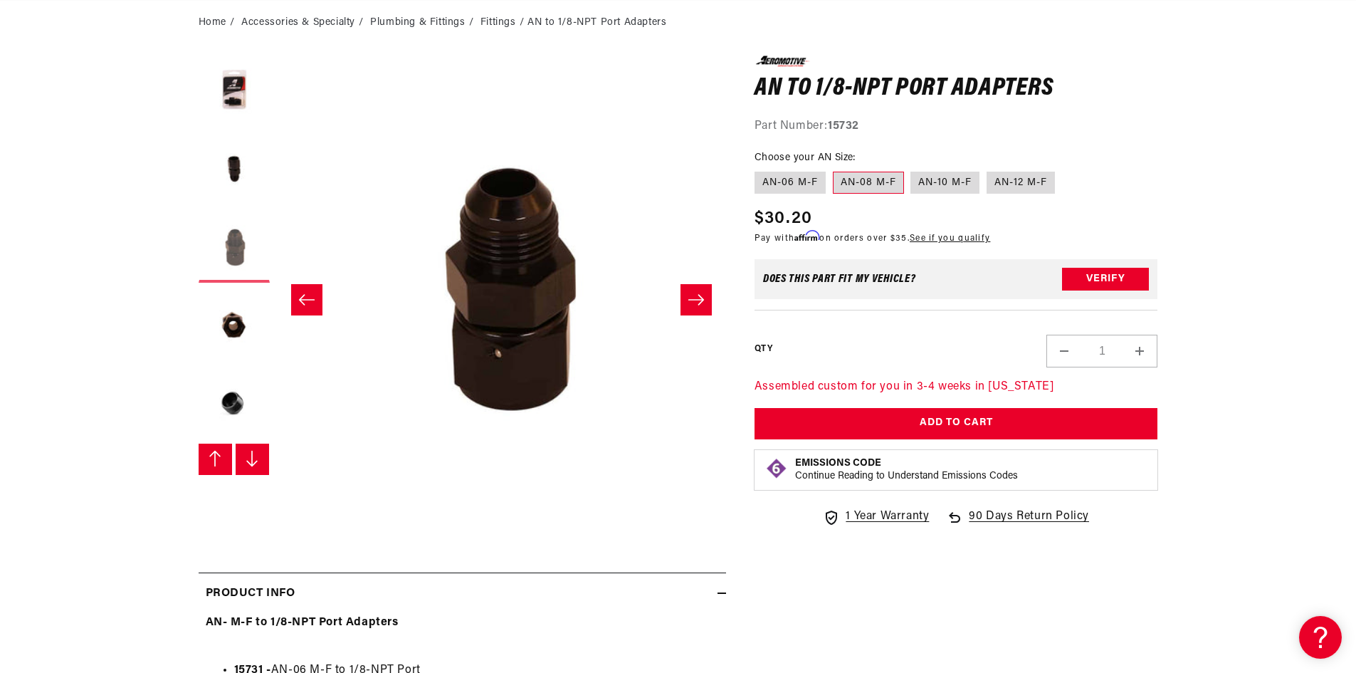
scroll to position [0, 0]
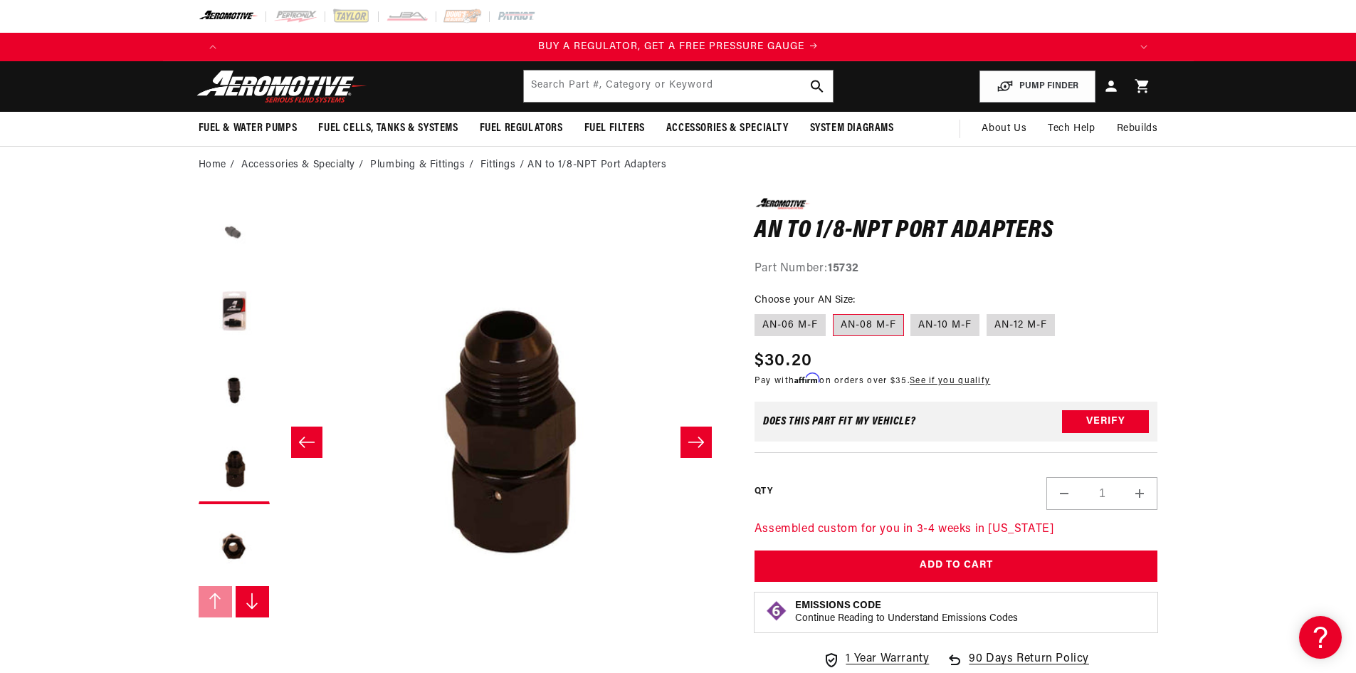
click at [233, 238] on button "Load image 1 in gallery view" at bounding box center [234, 233] width 71 height 71
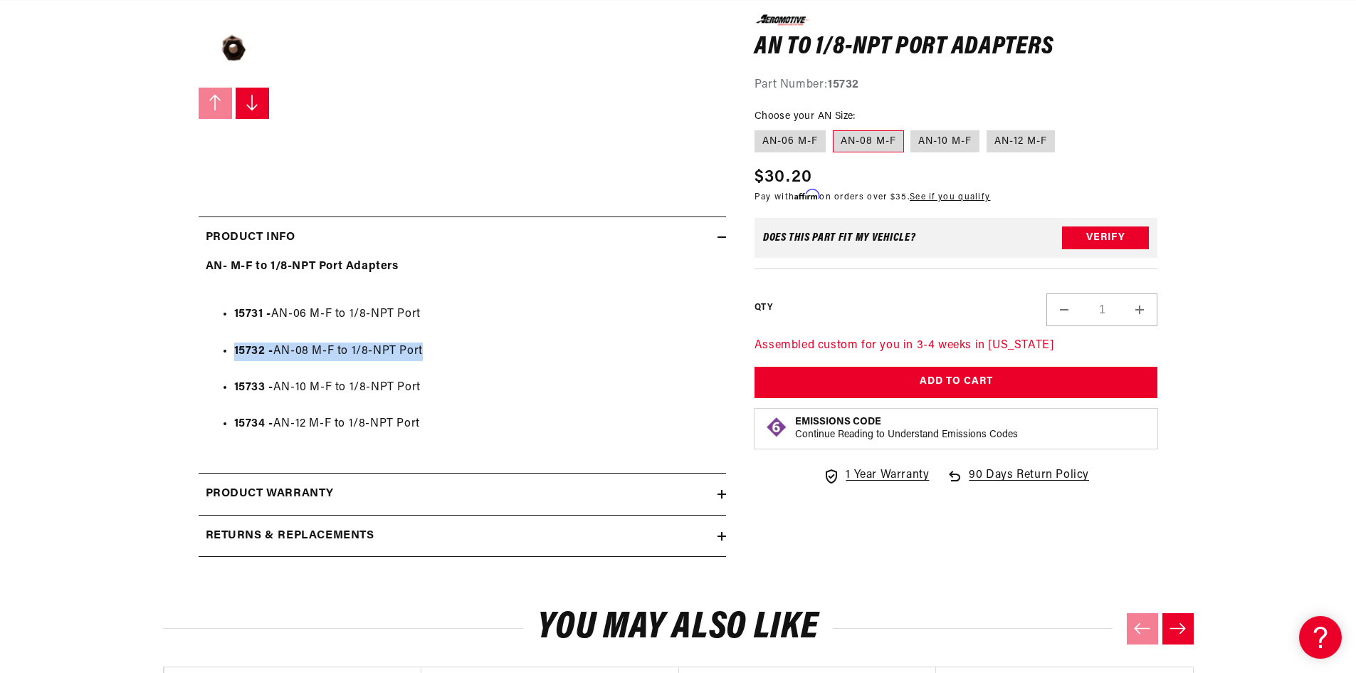
drag, startPoint x: 434, startPoint y: 347, endPoint x: 220, endPoint y: 354, distance: 213.7
click at [220, 354] on ul "15731 - AN-06 M-F to 1/8-NPT Port 15732 - AN-08 M-F to 1/8-NPT Port 15733 - AN-…" at bounding box center [462, 370] width 513 height 164
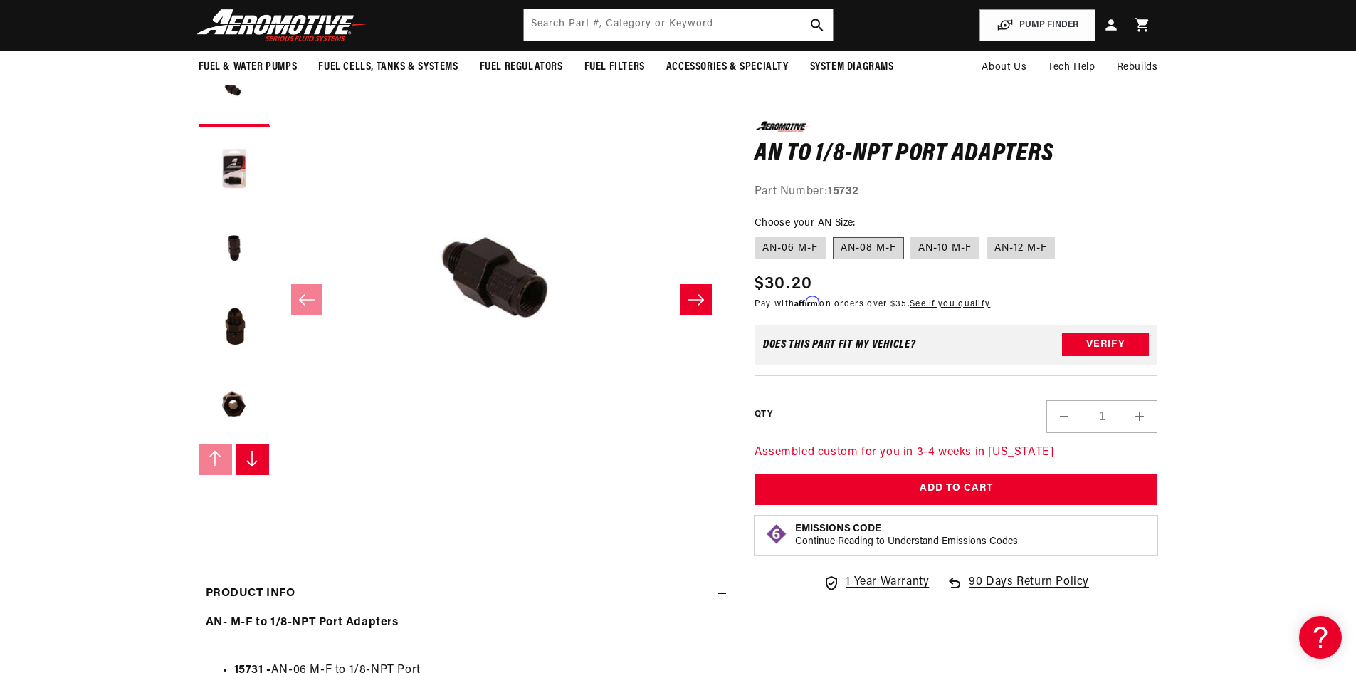
scroll to position [0, 2708]
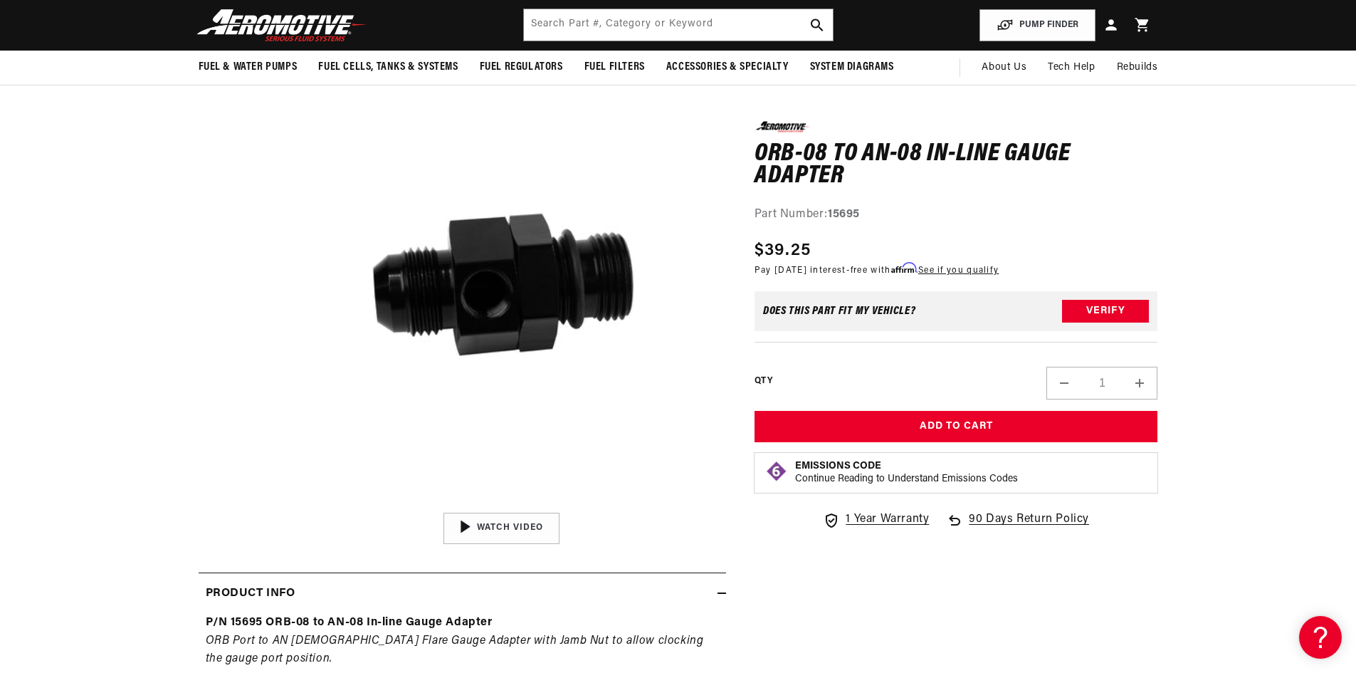
scroll to position [0, 903]
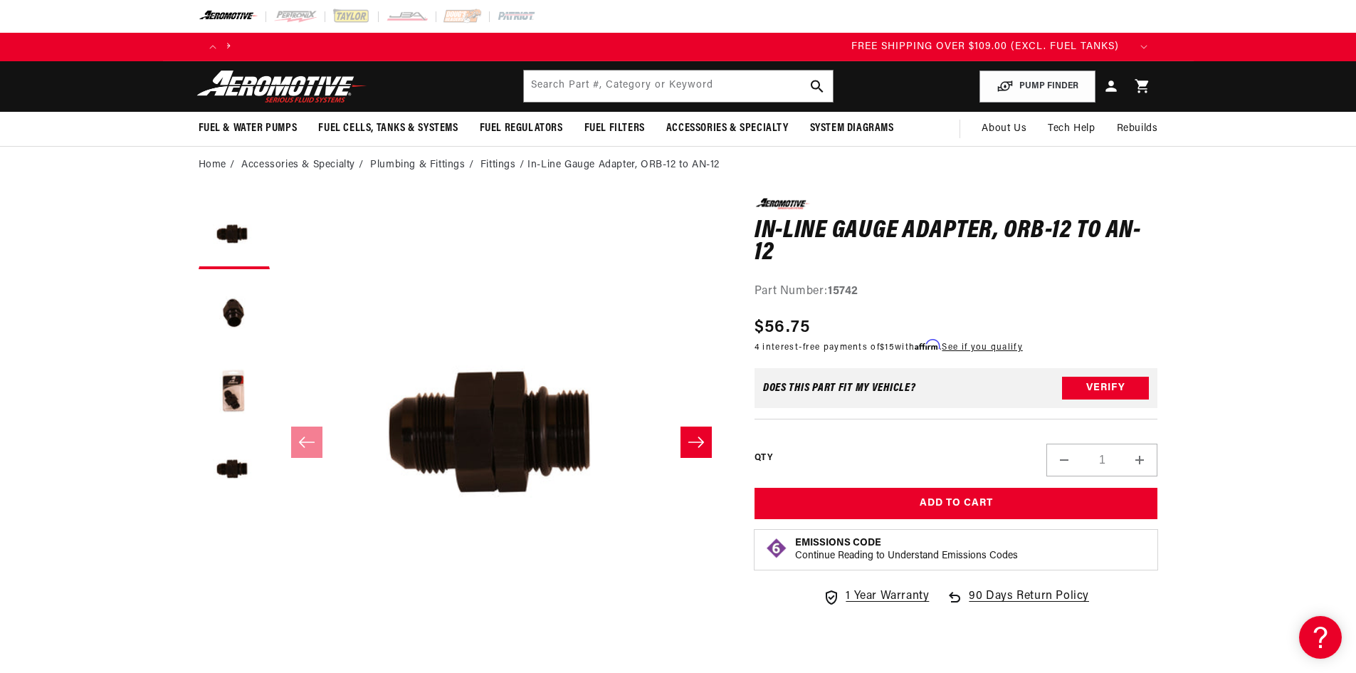
scroll to position [0, 2680]
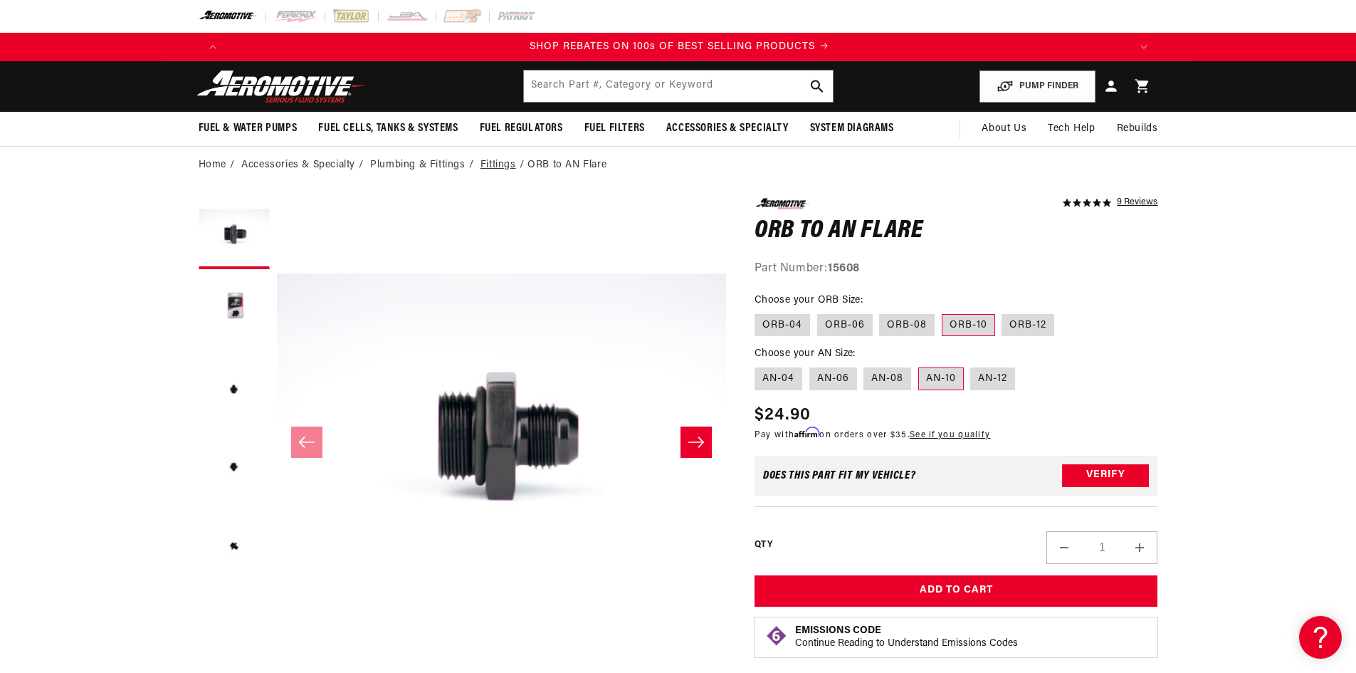
scroll to position [0, 1805]
click at [903, 329] on label "ORB-08" at bounding box center [907, 325] width 56 height 23
click at [881, 312] on input "ORB-08" at bounding box center [880, 311] width 1 height 1
radio input "true"
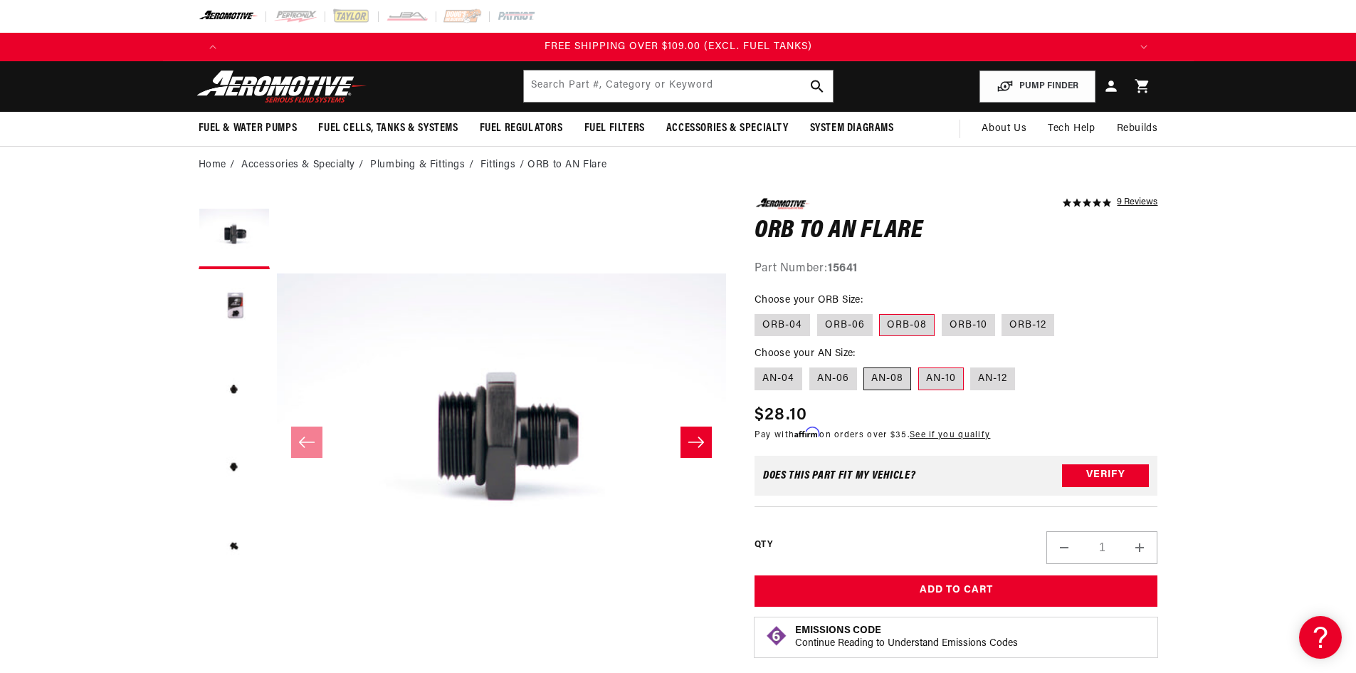
click at [891, 388] on label "AN-08" at bounding box center [887, 378] width 48 height 23
click at [865, 365] on input "AN-08" at bounding box center [864, 364] width 1 height 1
radio input "true"
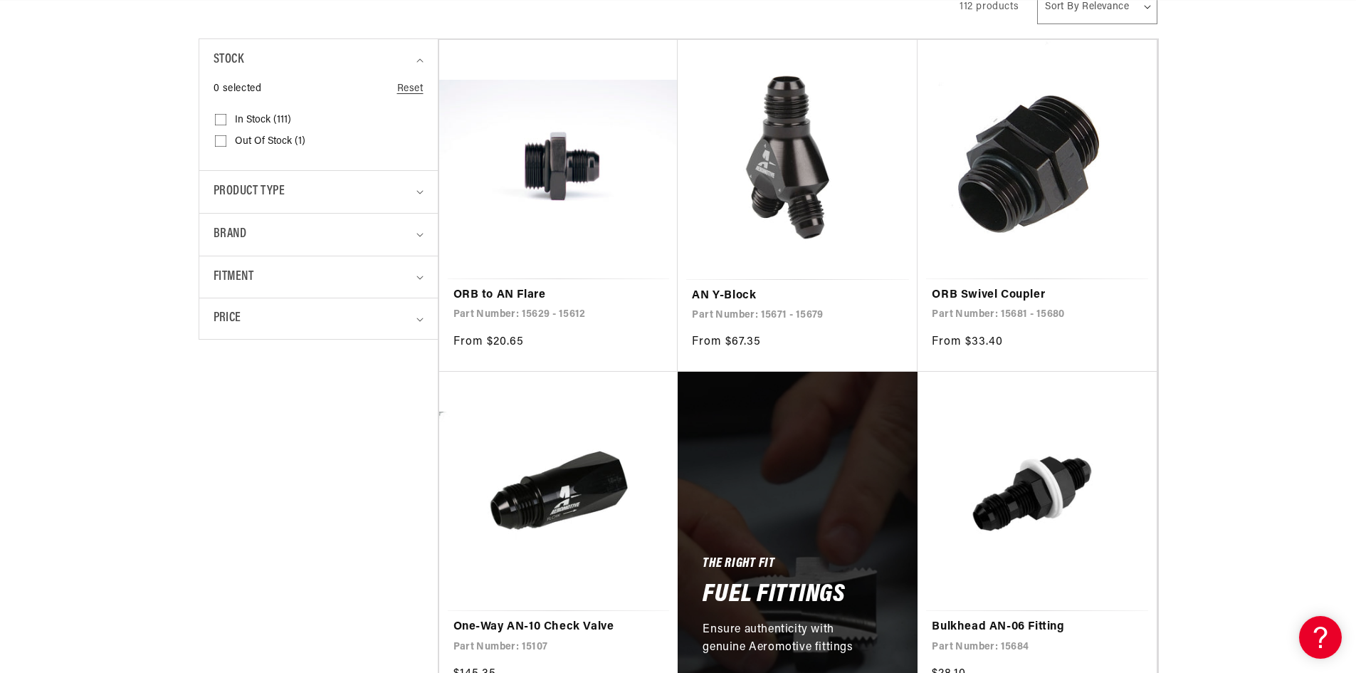
scroll to position [0, 903]
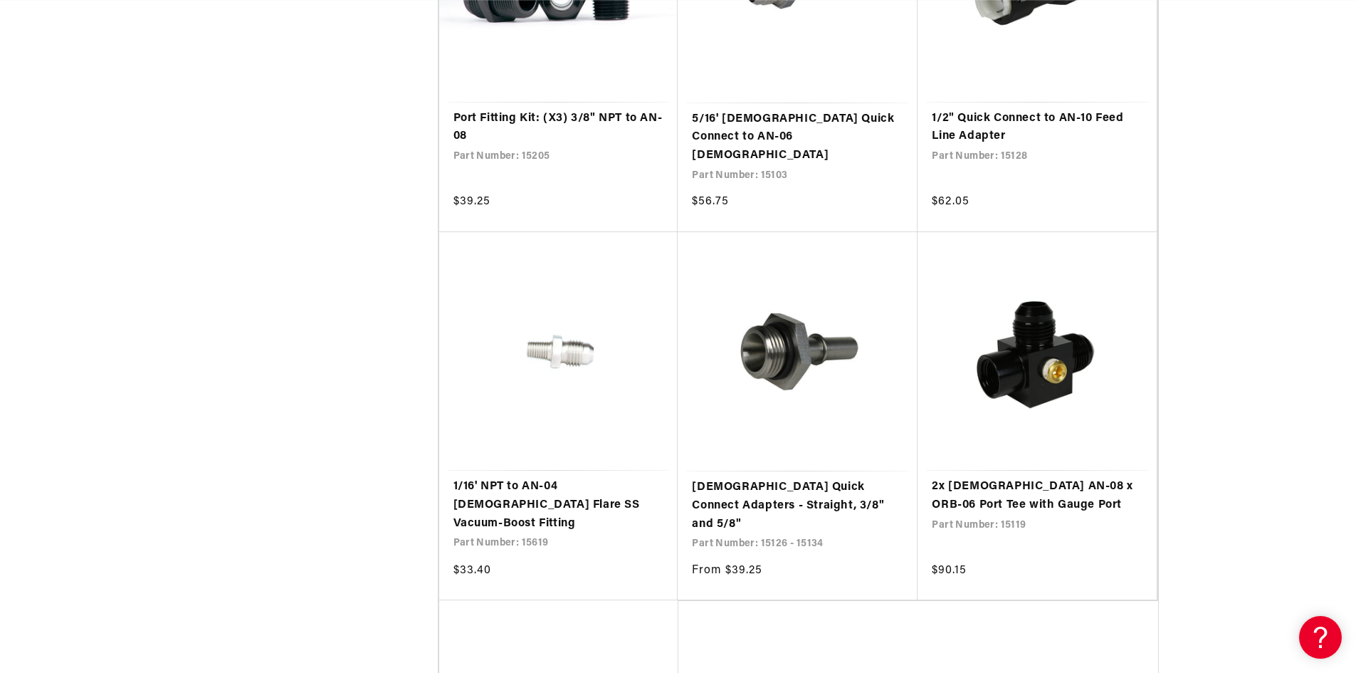
scroll to position [0, 1805]
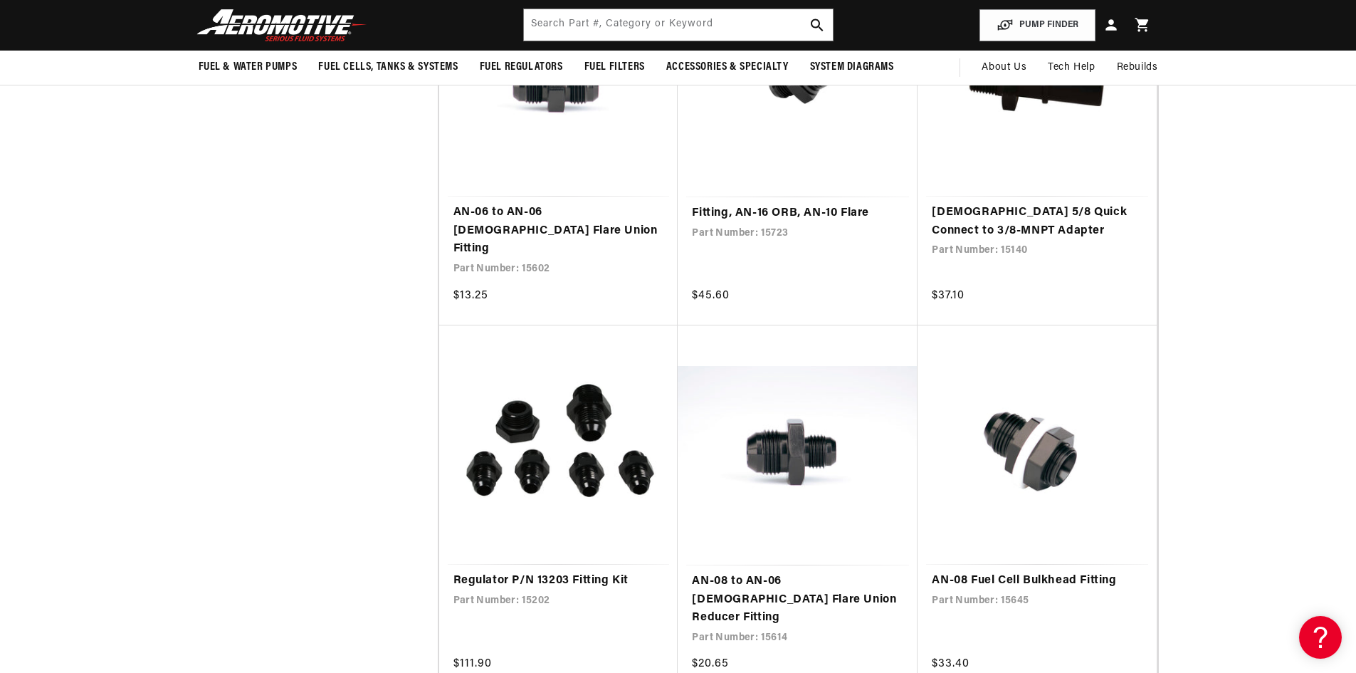
scroll to position [0, 308]
